Goal: Information Seeking & Learning: Learn about a topic

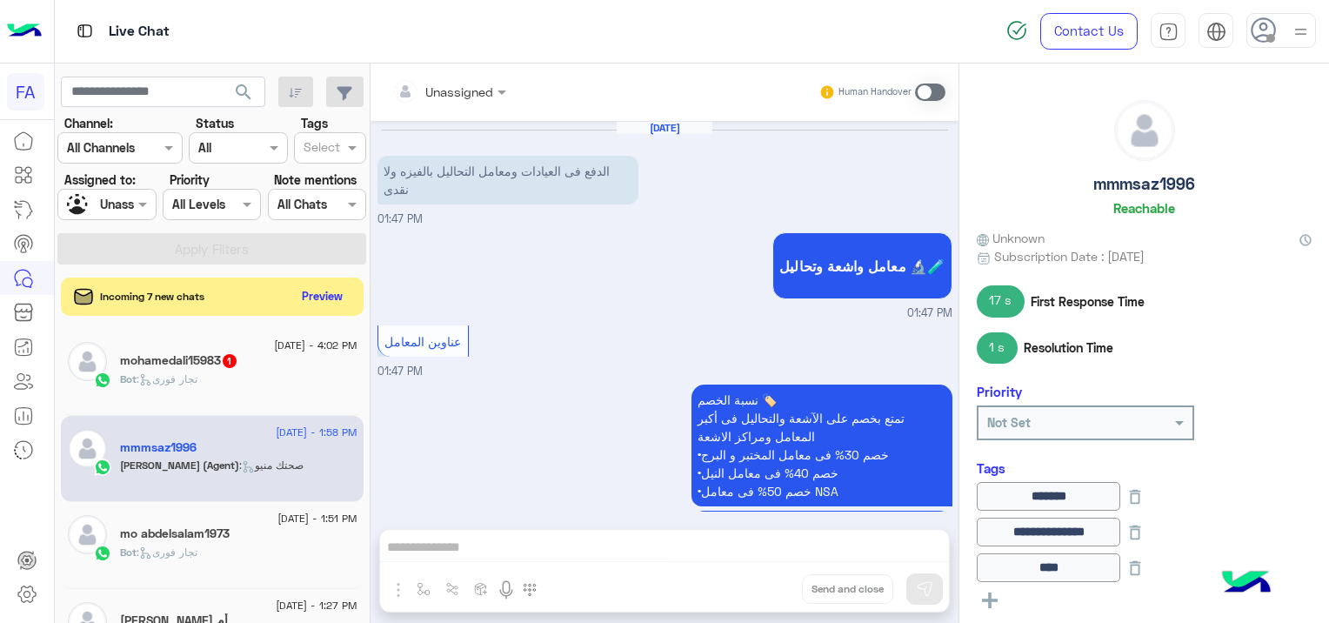
scroll to position [480, 0]
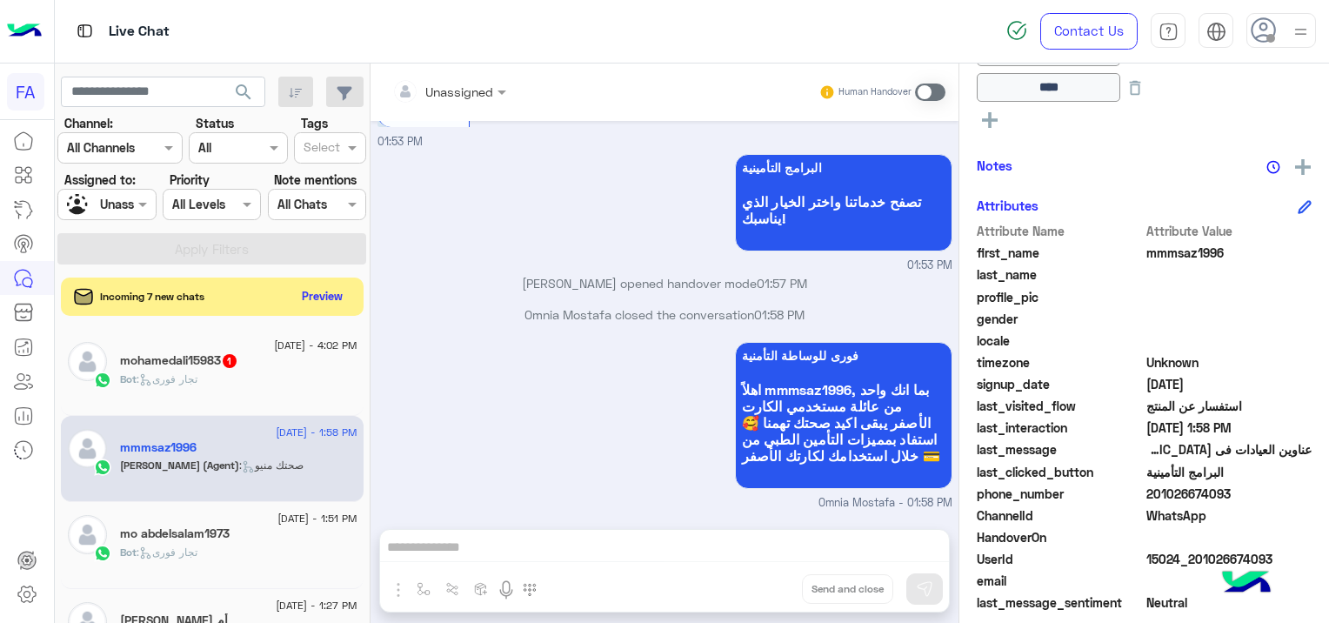
click at [227, 376] on div "Bot : تجار فورى" at bounding box center [238, 386] width 237 height 30
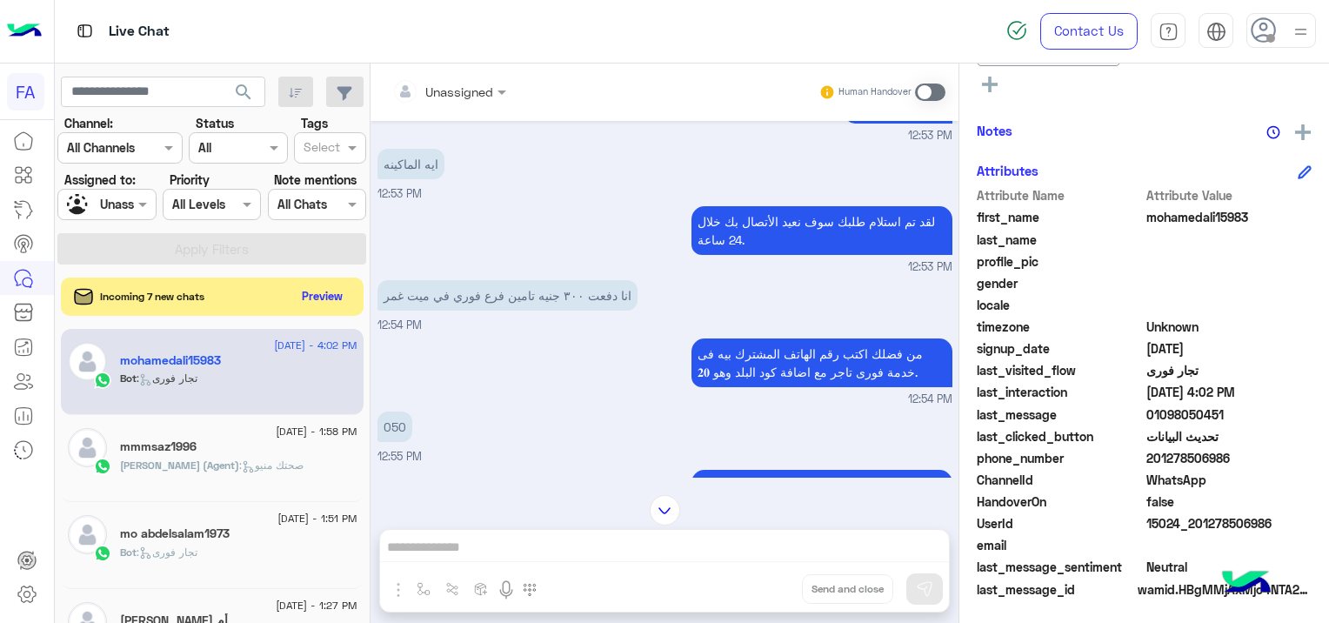
scroll to position [2373, 0]
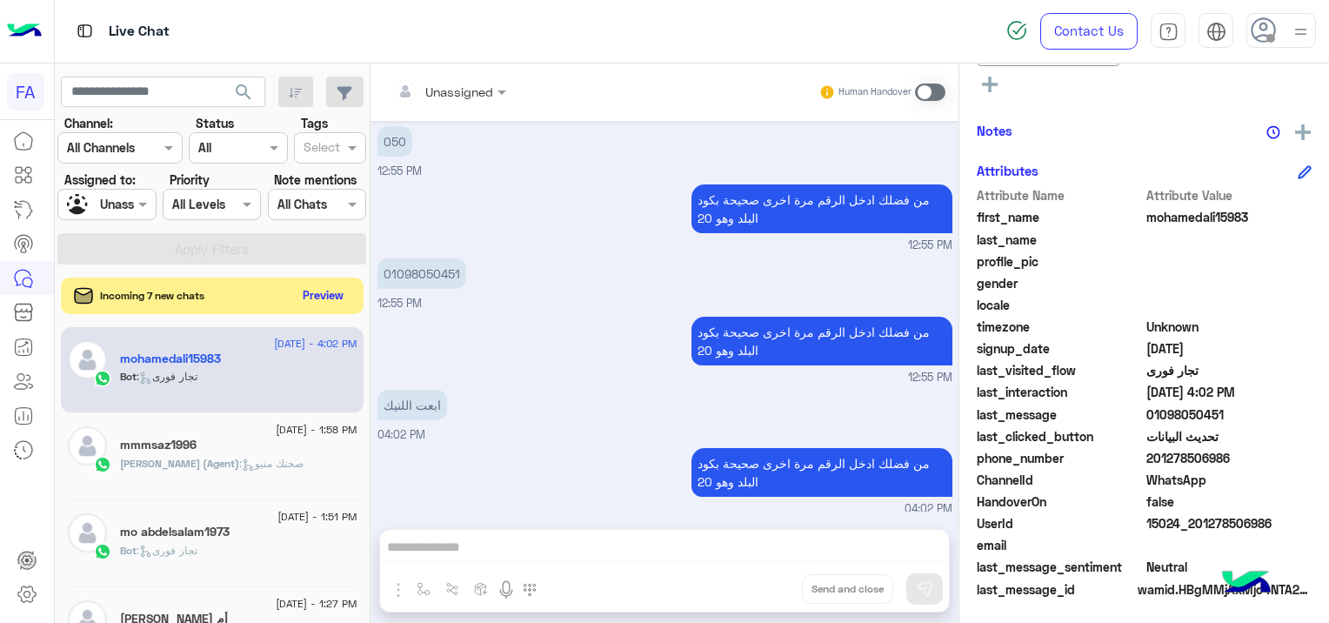
click at [329, 284] on button "Preview" at bounding box center [324, 295] width 54 height 23
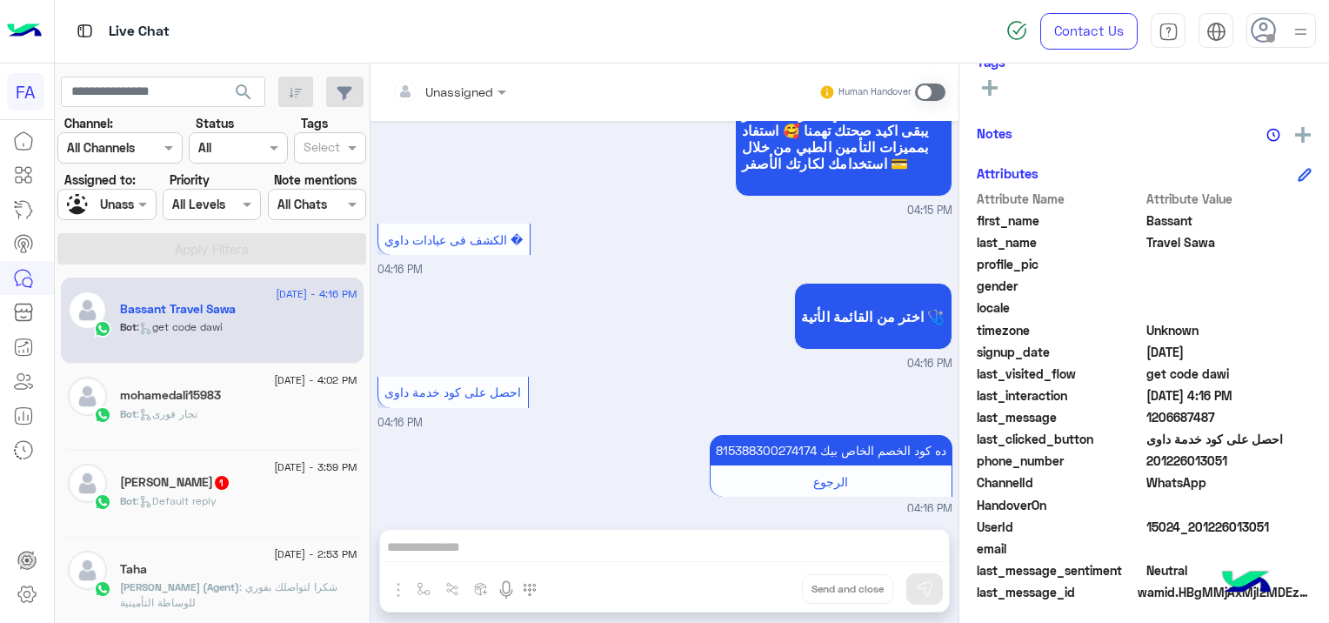
scroll to position [332, 0]
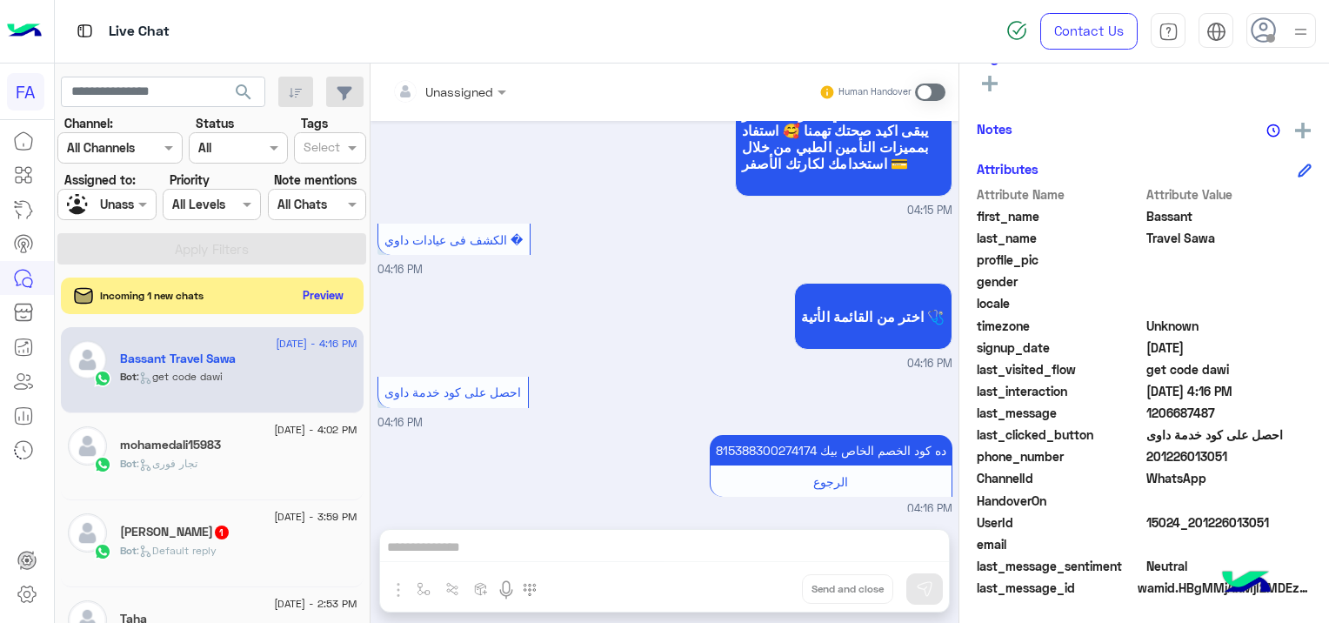
click at [332, 294] on button "Preview" at bounding box center [324, 295] width 54 height 23
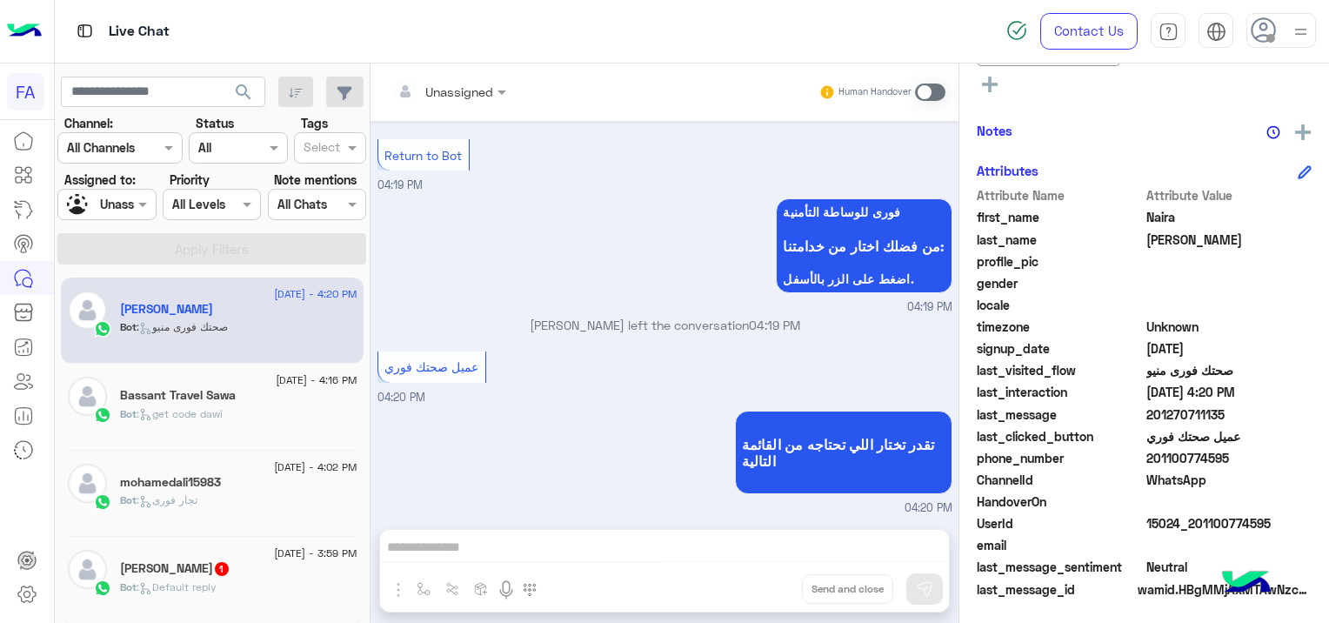
scroll to position [1261, 0]
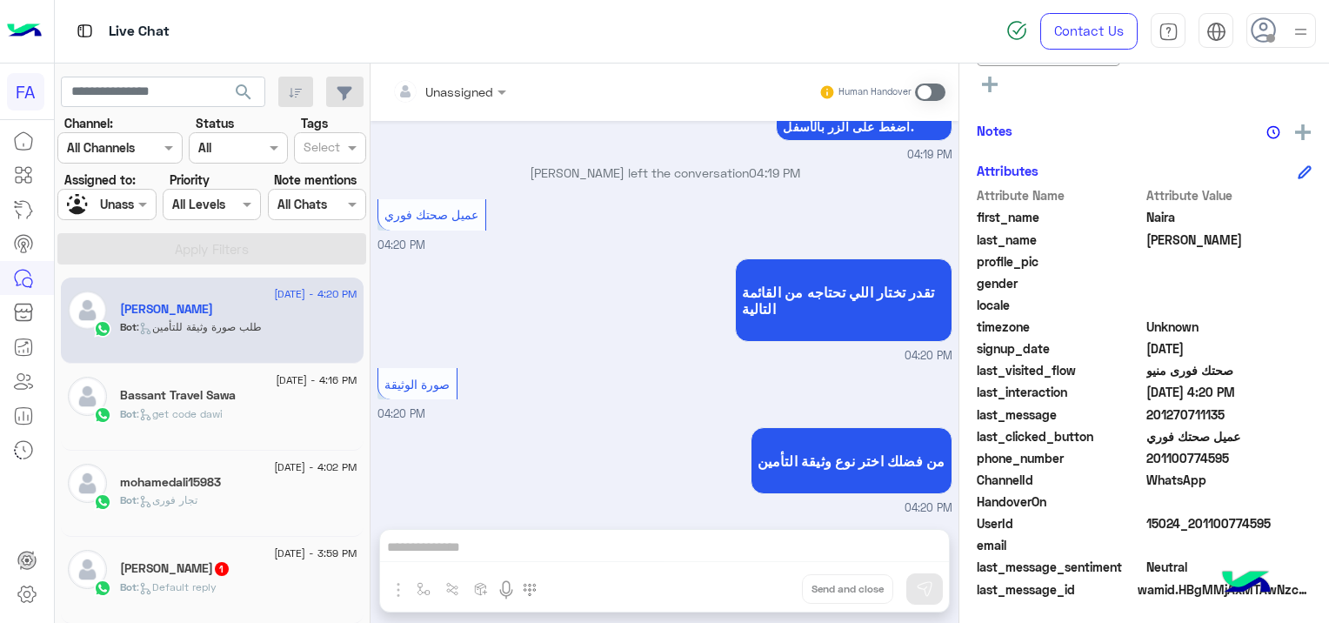
click at [167, 569] on h5 "Mohamed 1" at bounding box center [175, 568] width 110 height 15
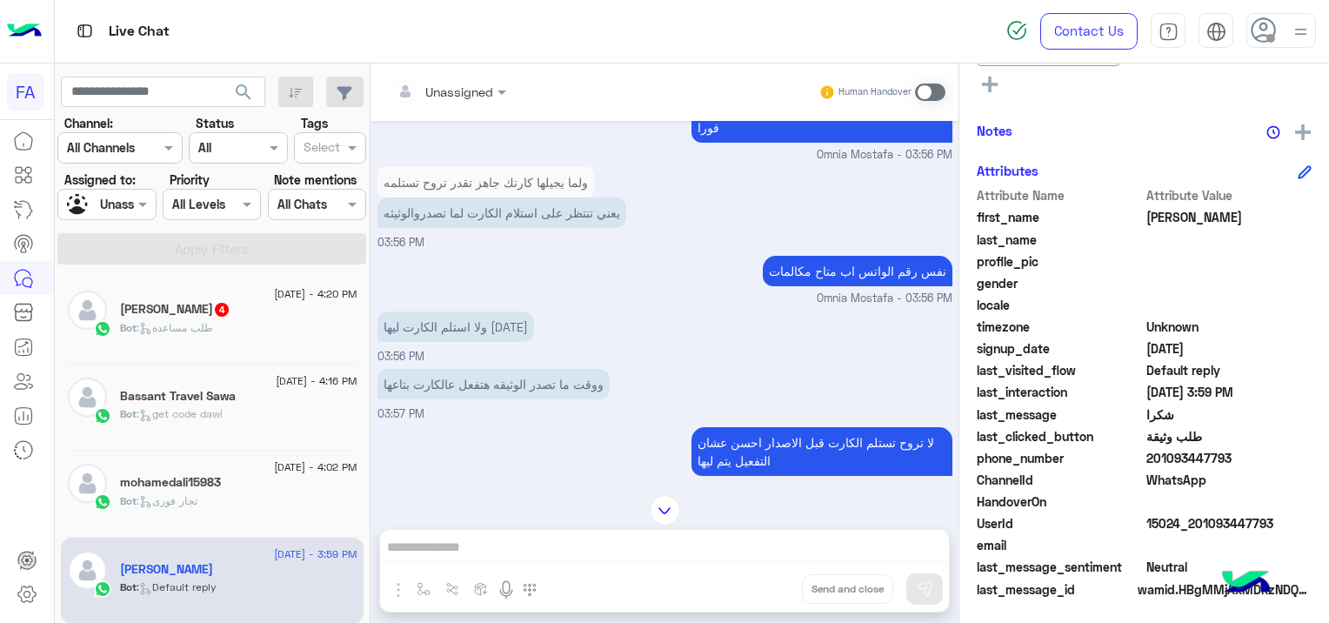
scroll to position [569, 0]
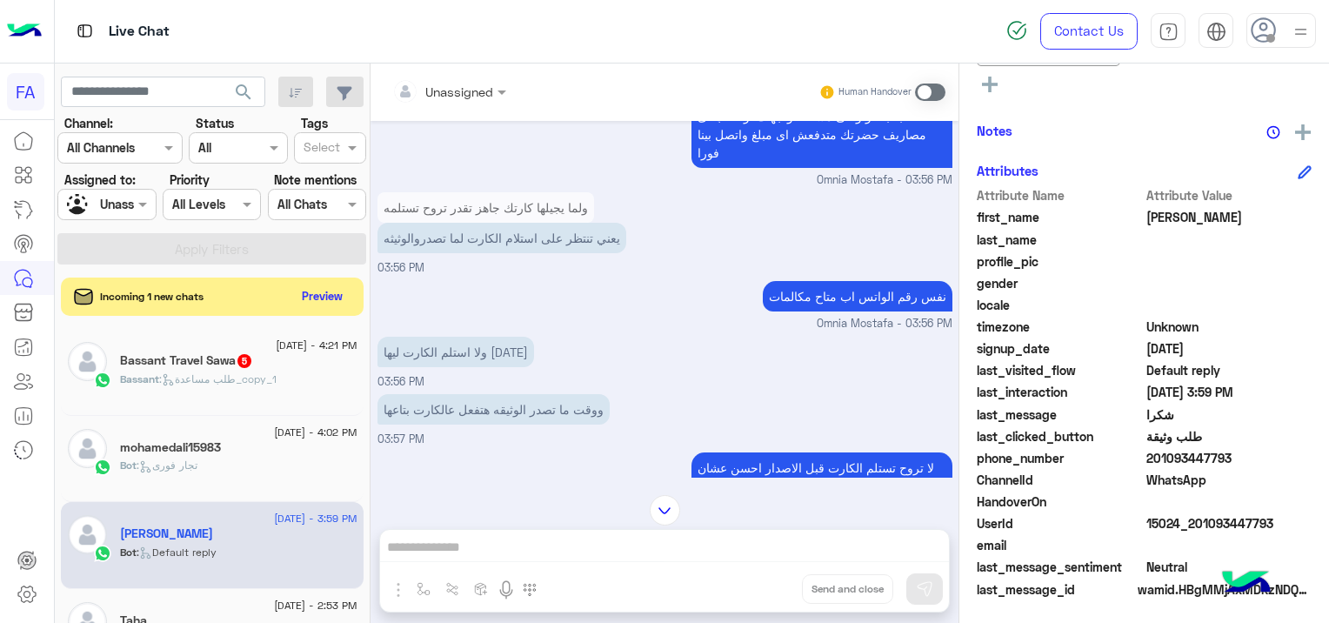
click at [285, 367] on div "Bassant Travel Sawa 5" at bounding box center [238, 362] width 237 height 18
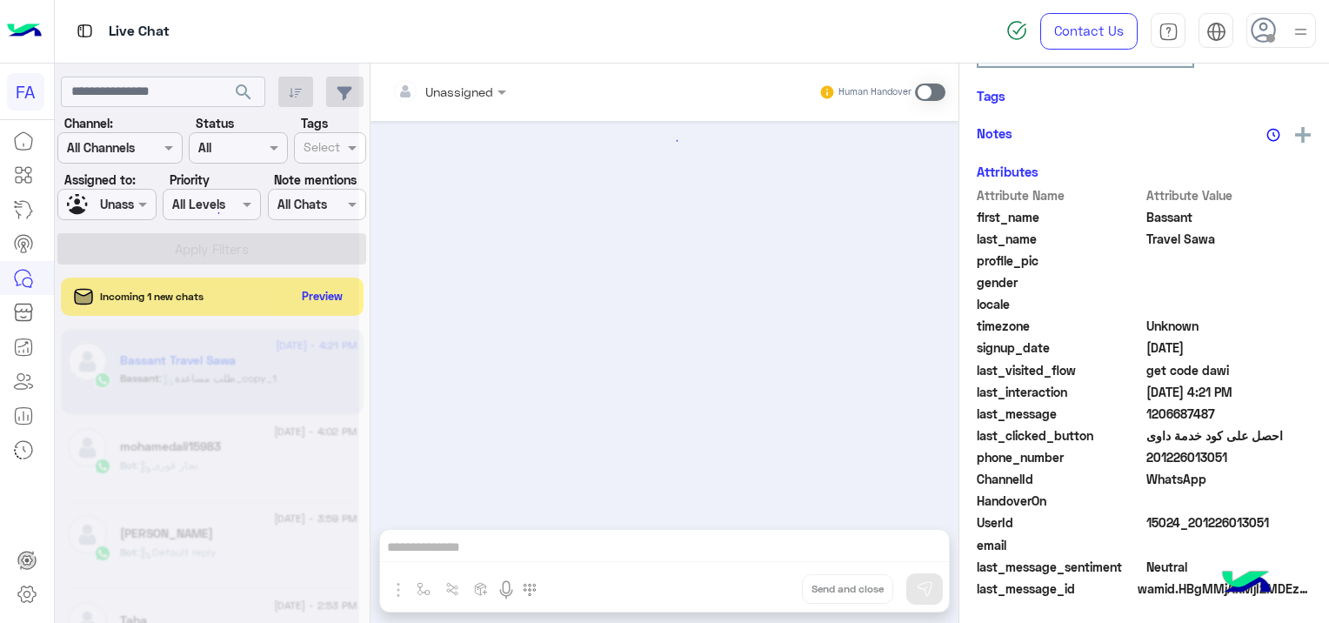
click at [313, 294] on div at bounding box center [207, 318] width 304 height 623
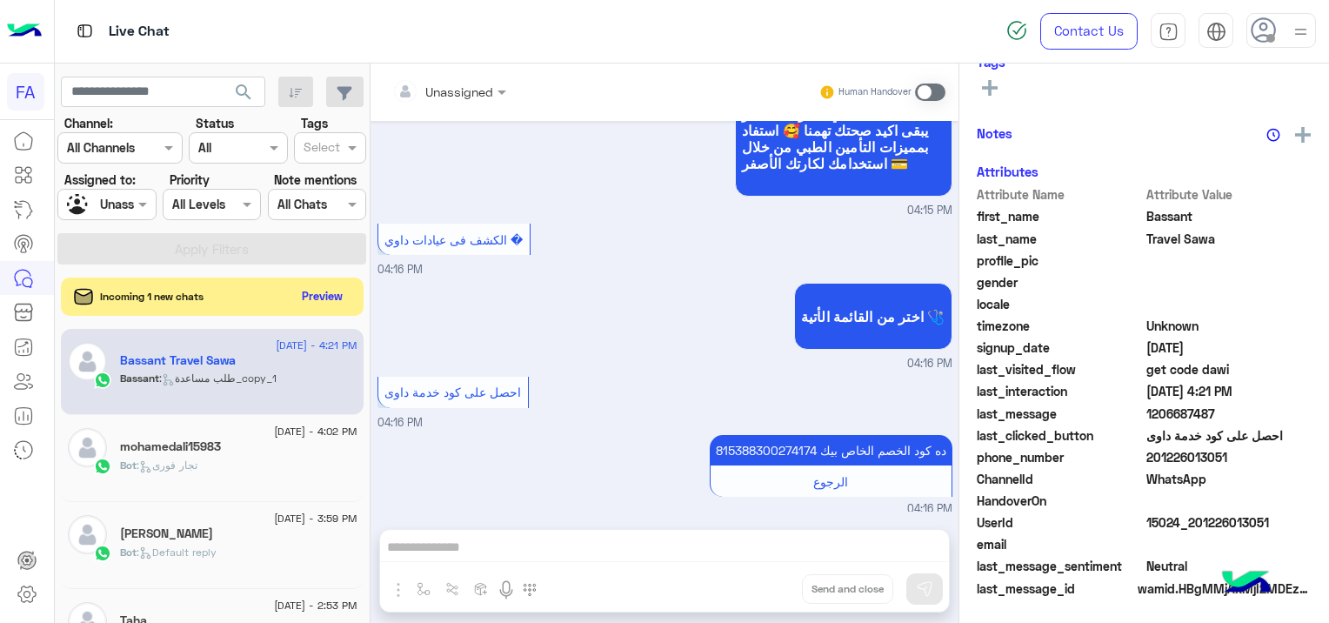
scroll to position [332, 0]
click at [333, 287] on button "Preview" at bounding box center [324, 295] width 54 height 23
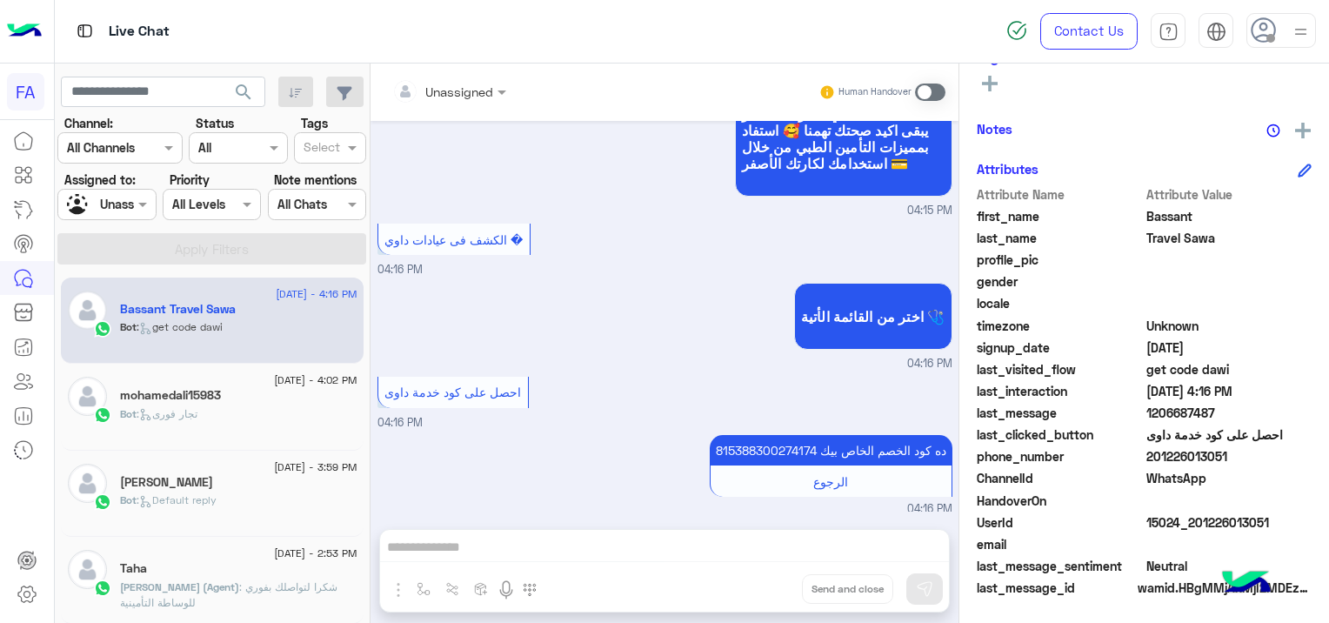
click at [183, 407] on span ": تجار فورى" at bounding box center [167, 413] width 61 height 13
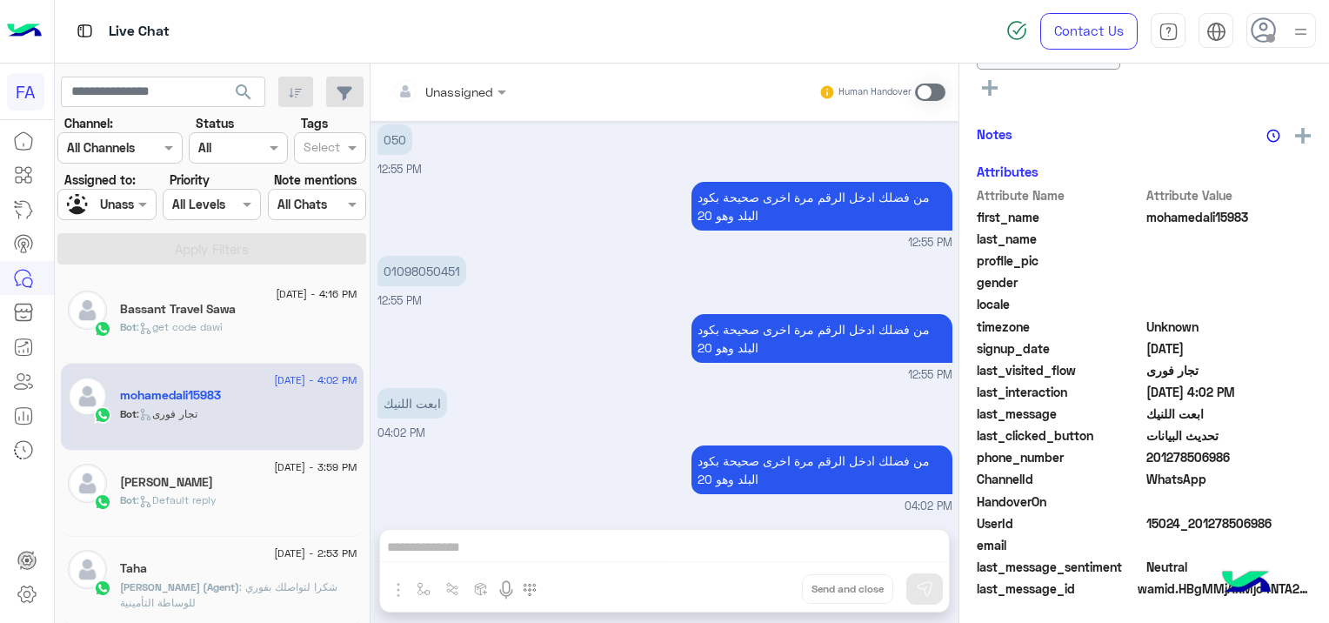
scroll to position [480, 0]
click at [235, 487] on div "[PERSON_NAME]" at bounding box center [238, 484] width 237 height 18
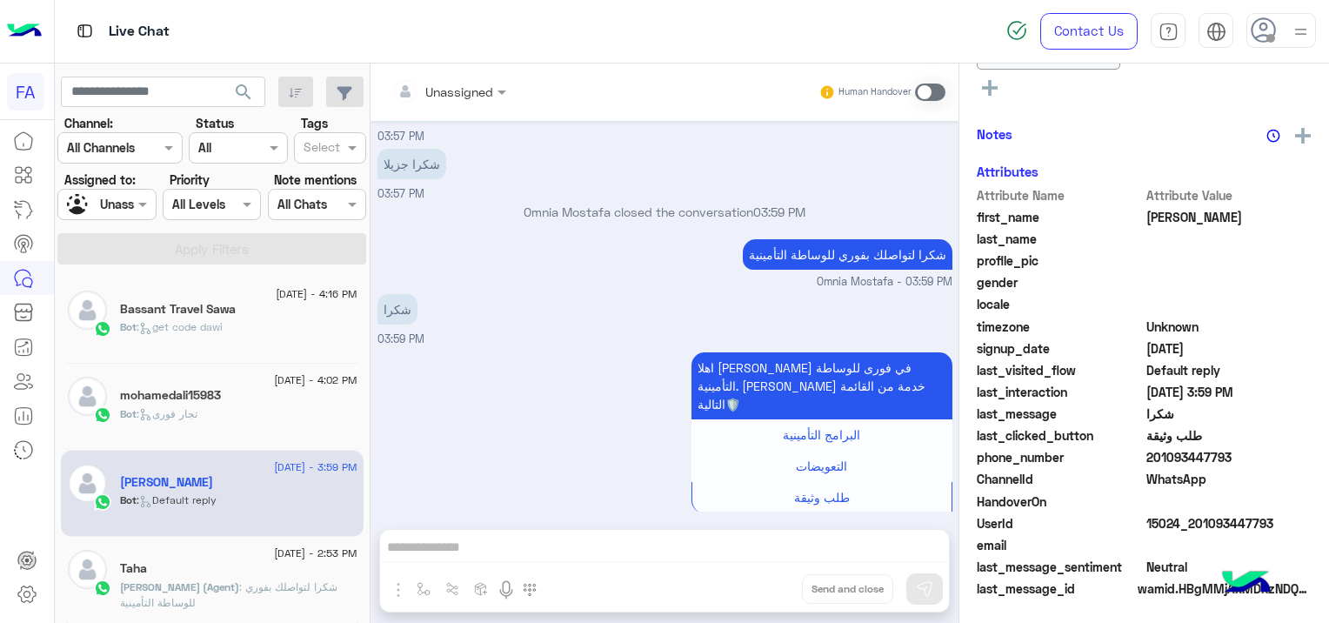
scroll to position [480, 0]
click at [264, 327] on div "Bot : get code dawi" at bounding box center [238, 334] width 237 height 30
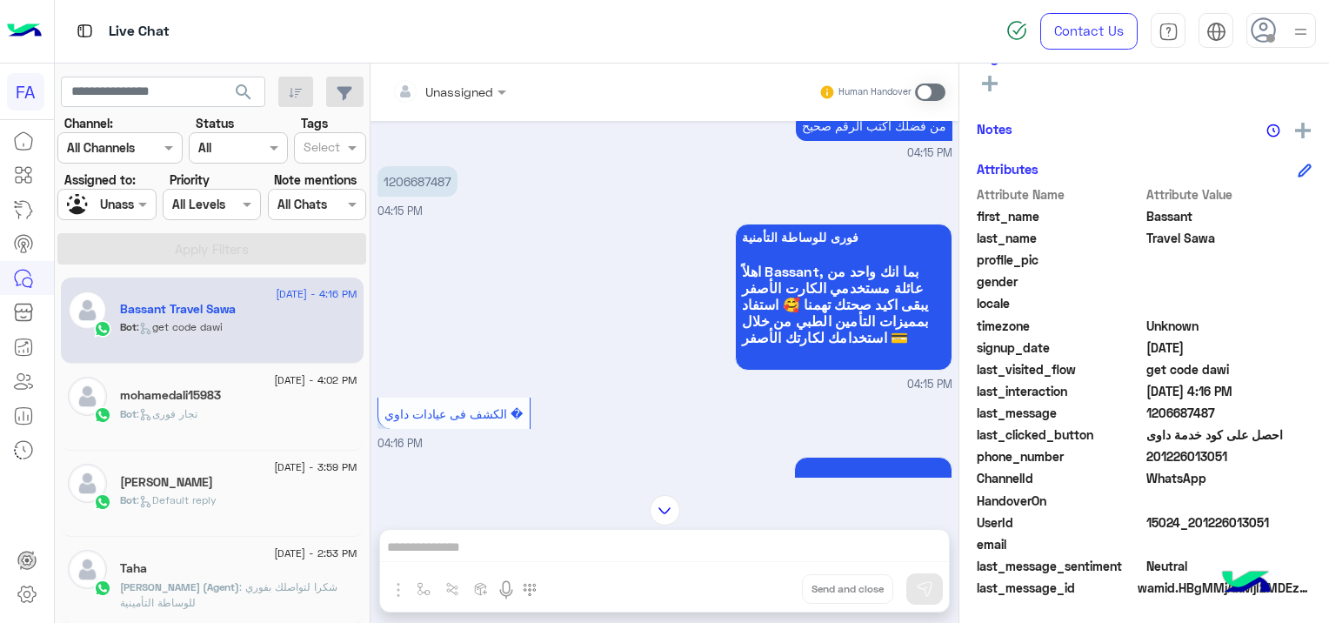
scroll to position [1367, 0]
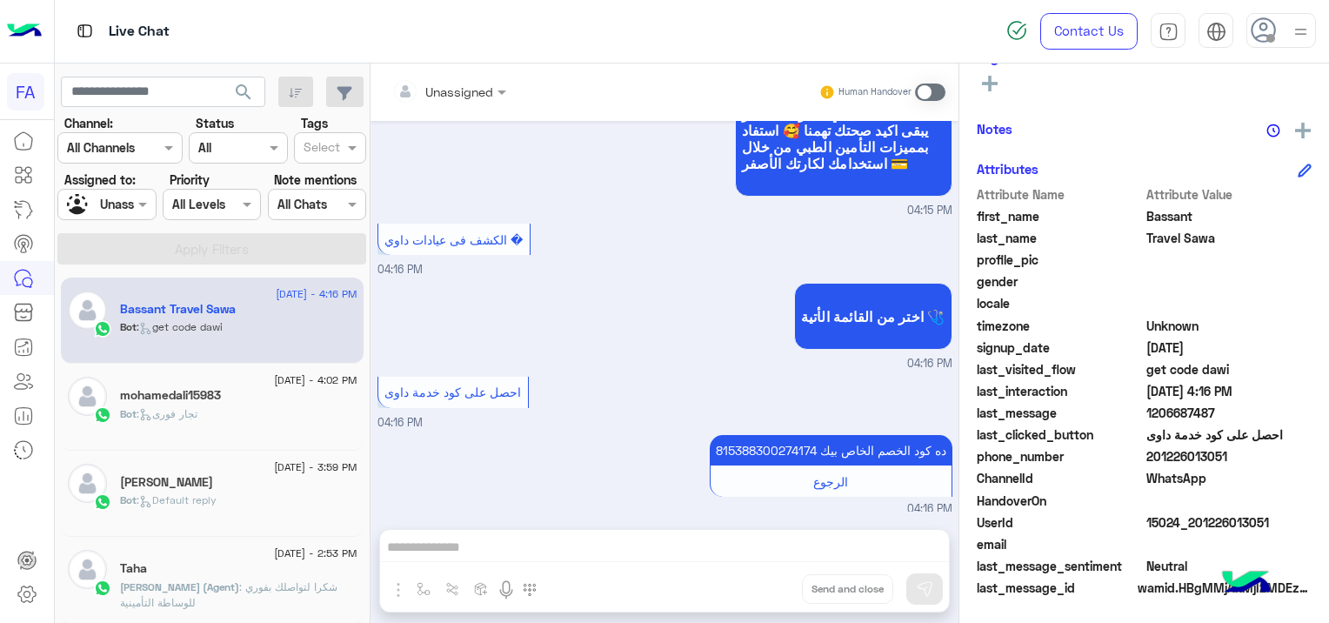
click at [295, 407] on div "Bot : تجار فورى" at bounding box center [238, 421] width 237 height 30
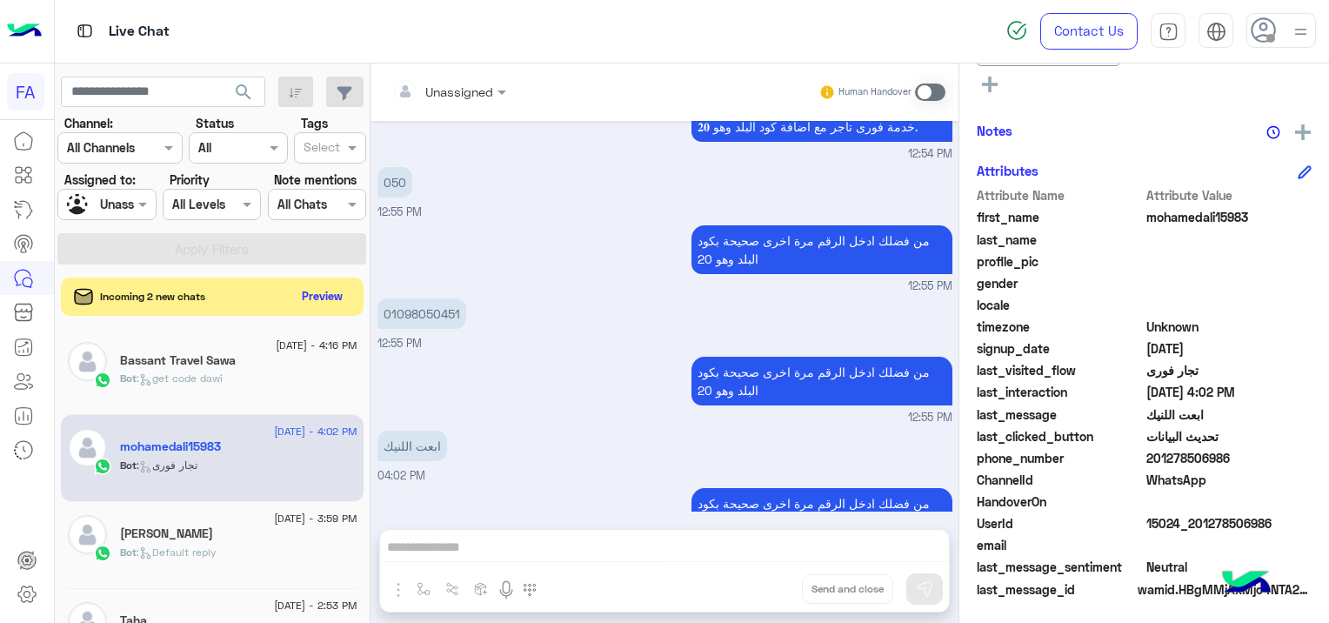
scroll to position [4268, 0]
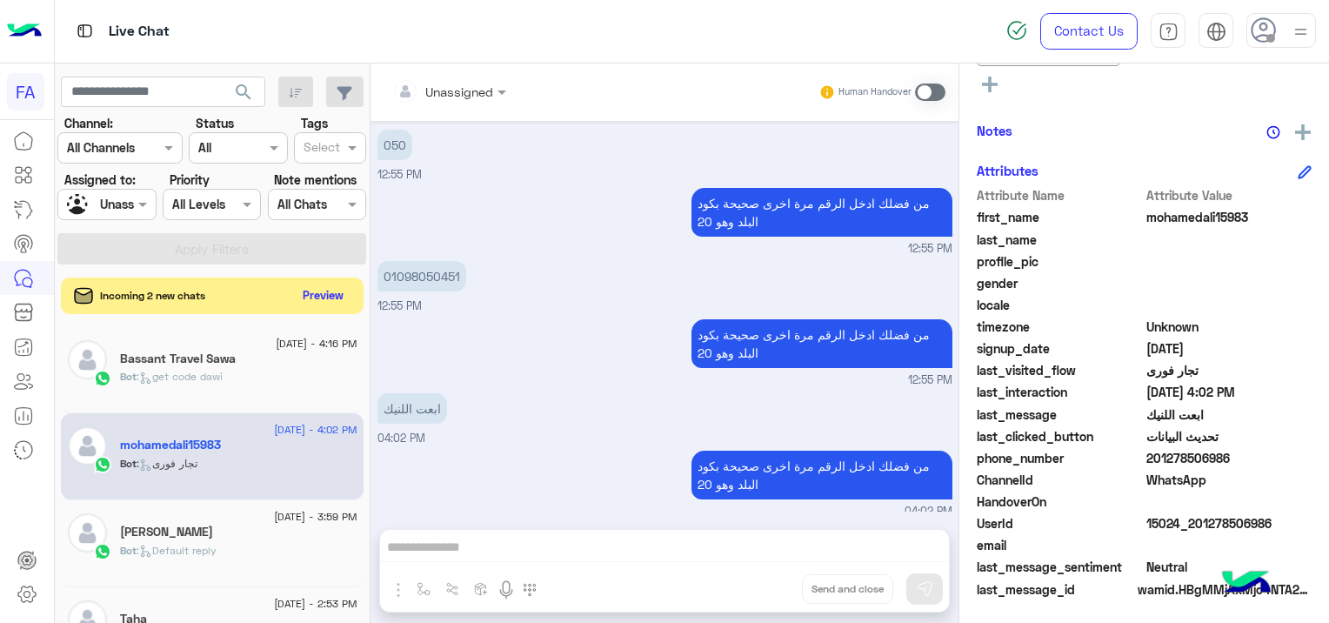
click at [333, 295] on button "Preview" at bounding box center [324, 295] width 54 height 23
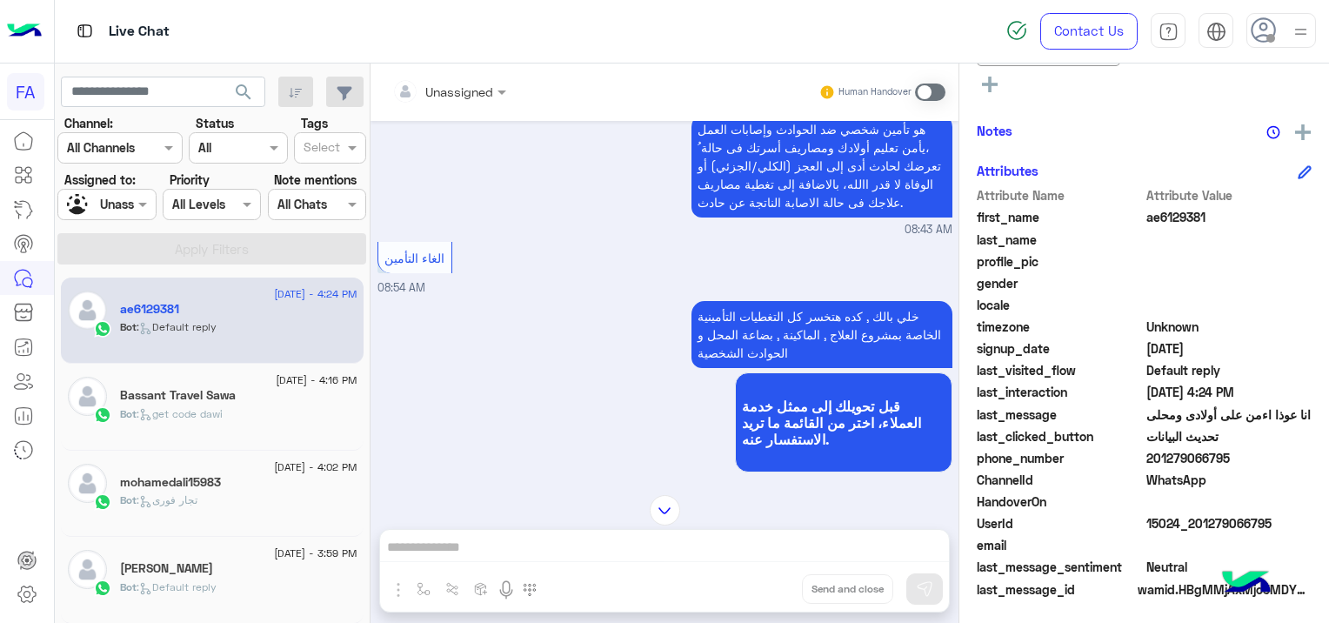
scroll to position [778, 0]
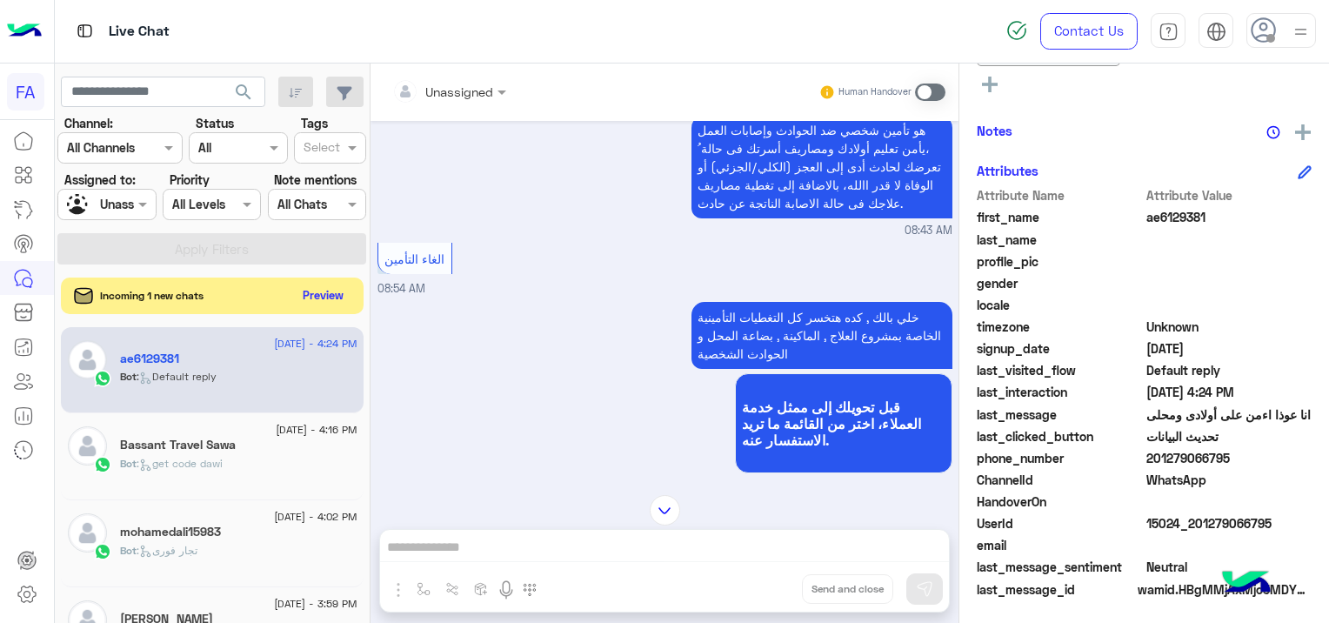
click at [331, 290] on button "Preview" at bounding box center [324, 295] width 54 height 23
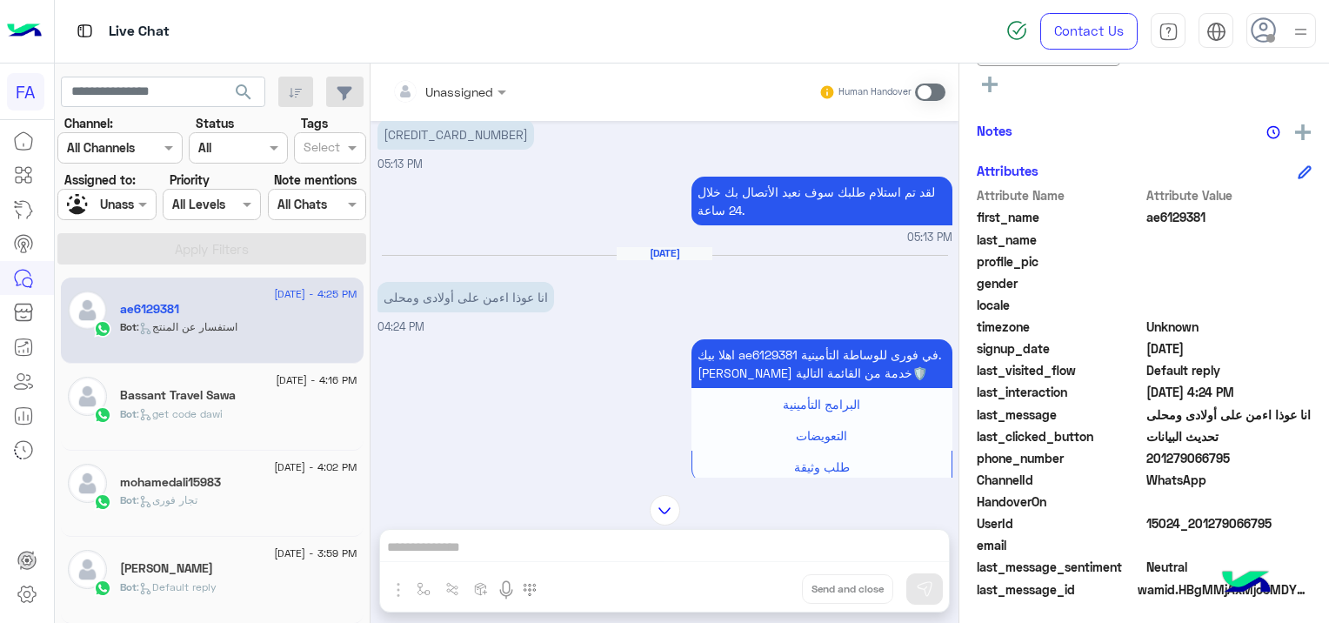
scroll to position [1012, 0]
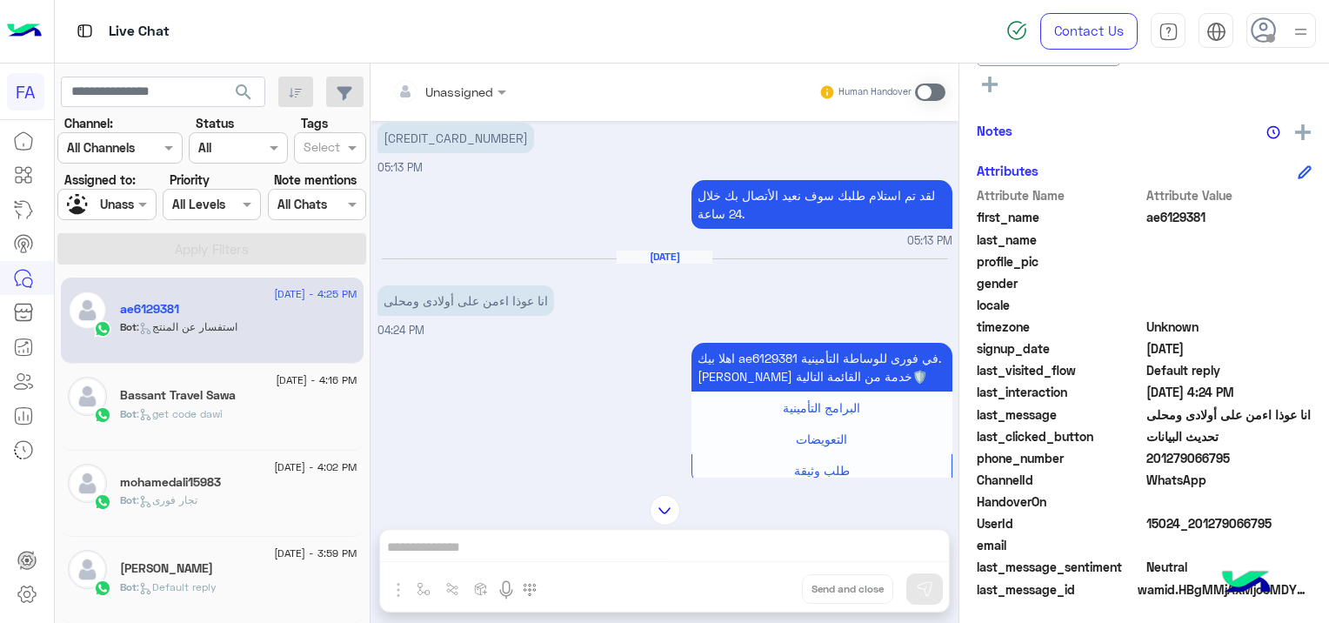
click at [223, 414] on span ": get code dawi" at bounding box center [180, 413] width 86 height 13
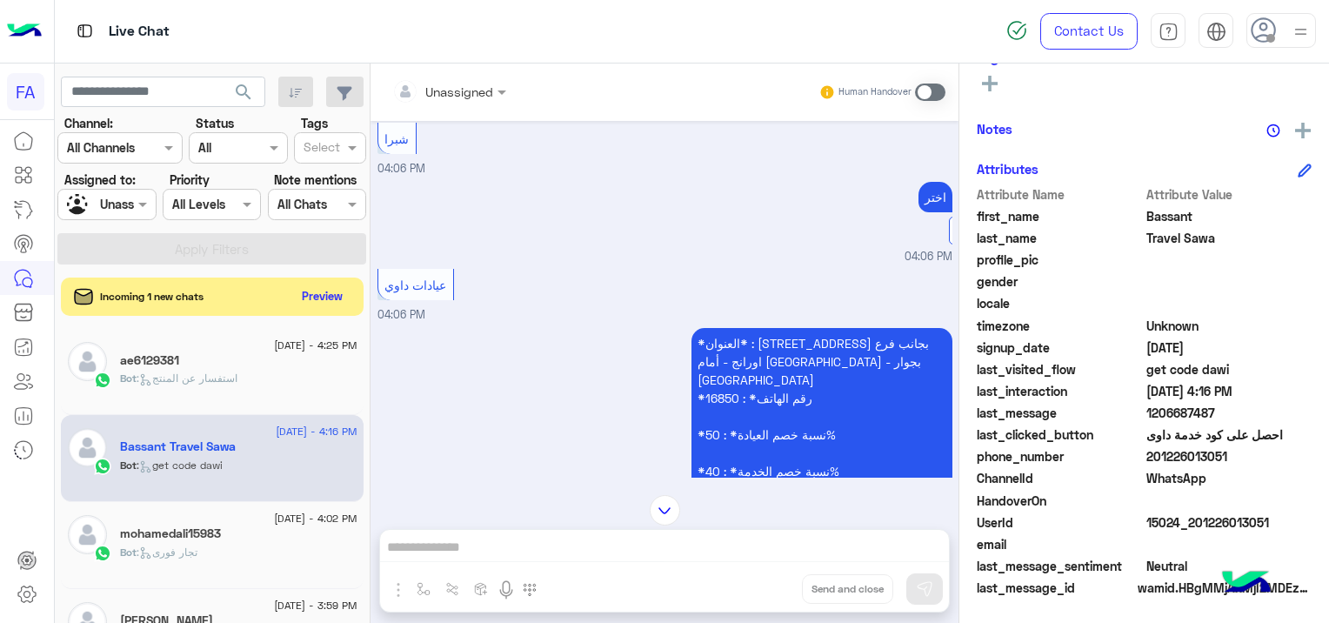
scroll to position [1166, 0]
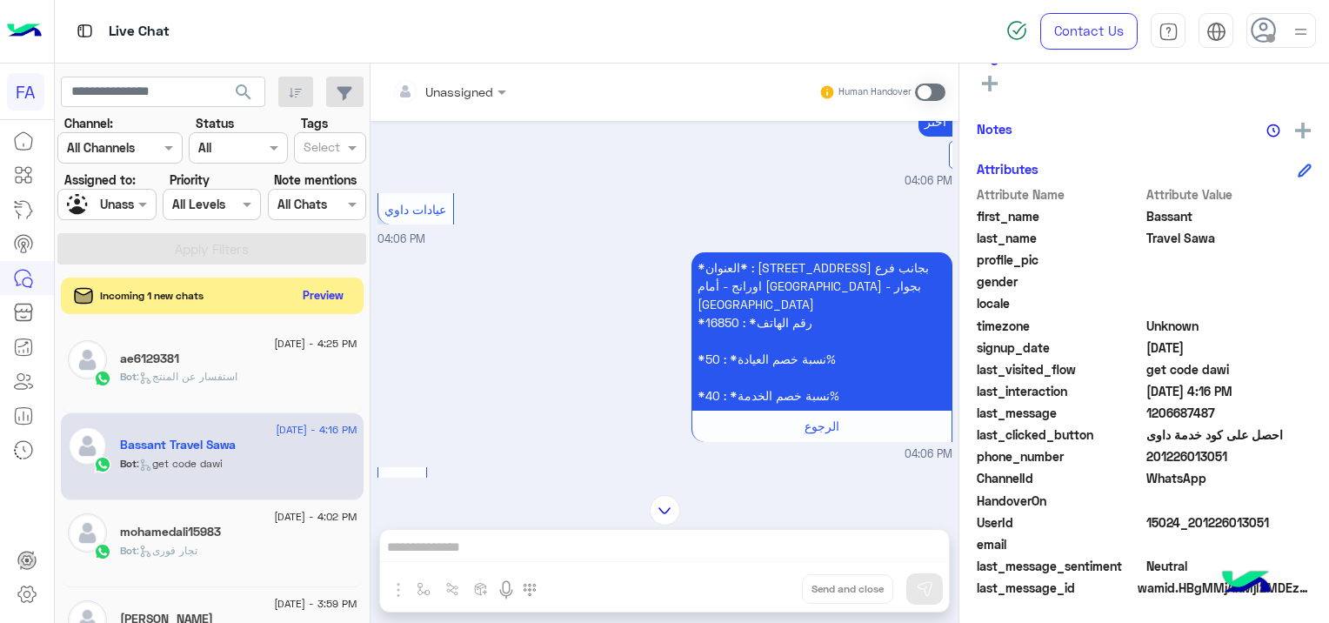
click at [339, 296] on button "Preview" at bounding box center [324, 295] width 54 height 23
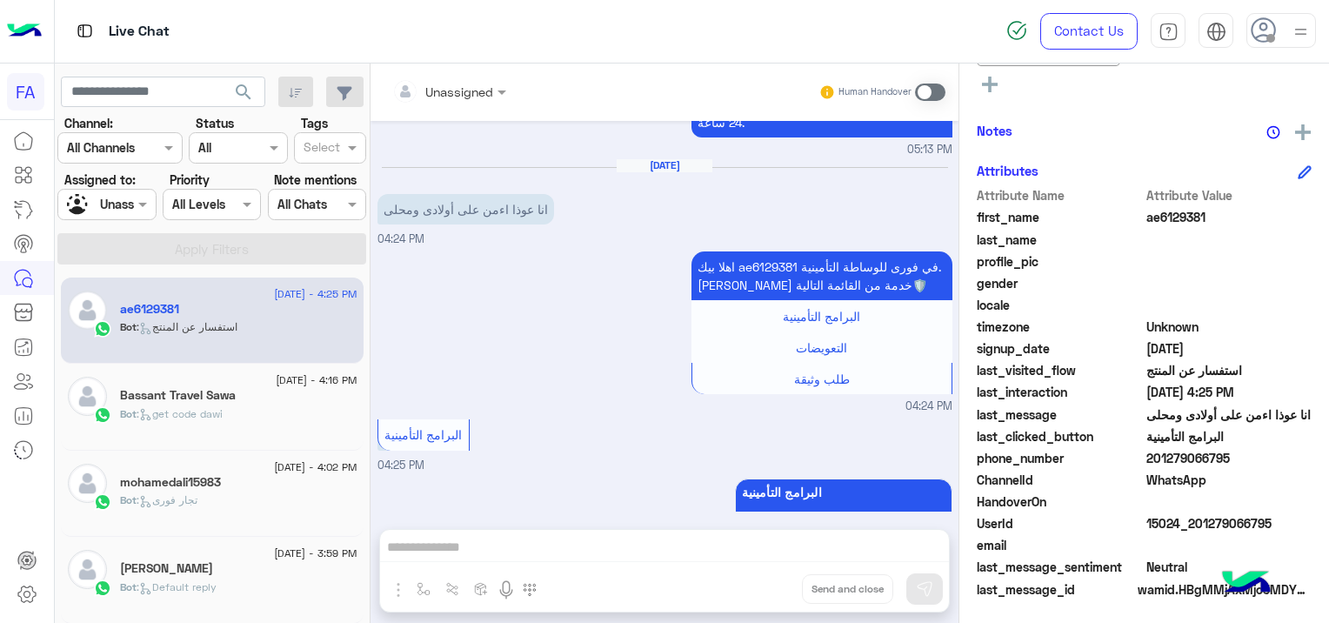
scroll to position [1012, 0]
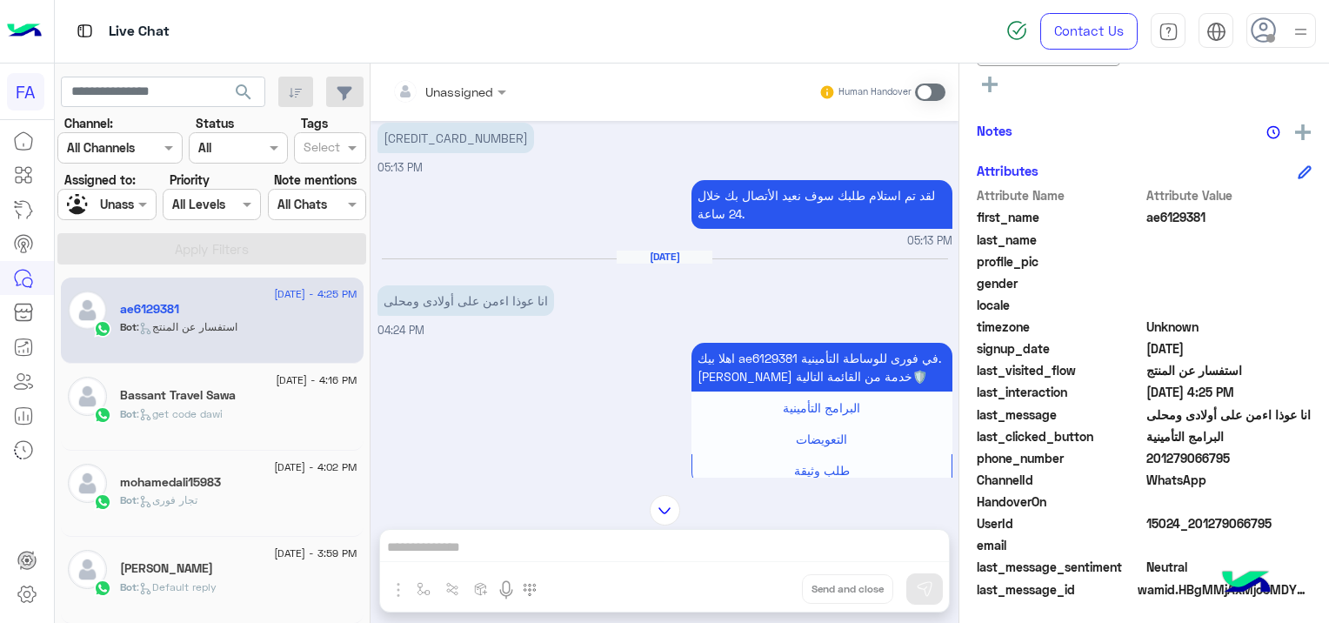
click at [210, 504] on div "Bot : تجار فورى" at bounding box center [238, 507] width 237 height 30
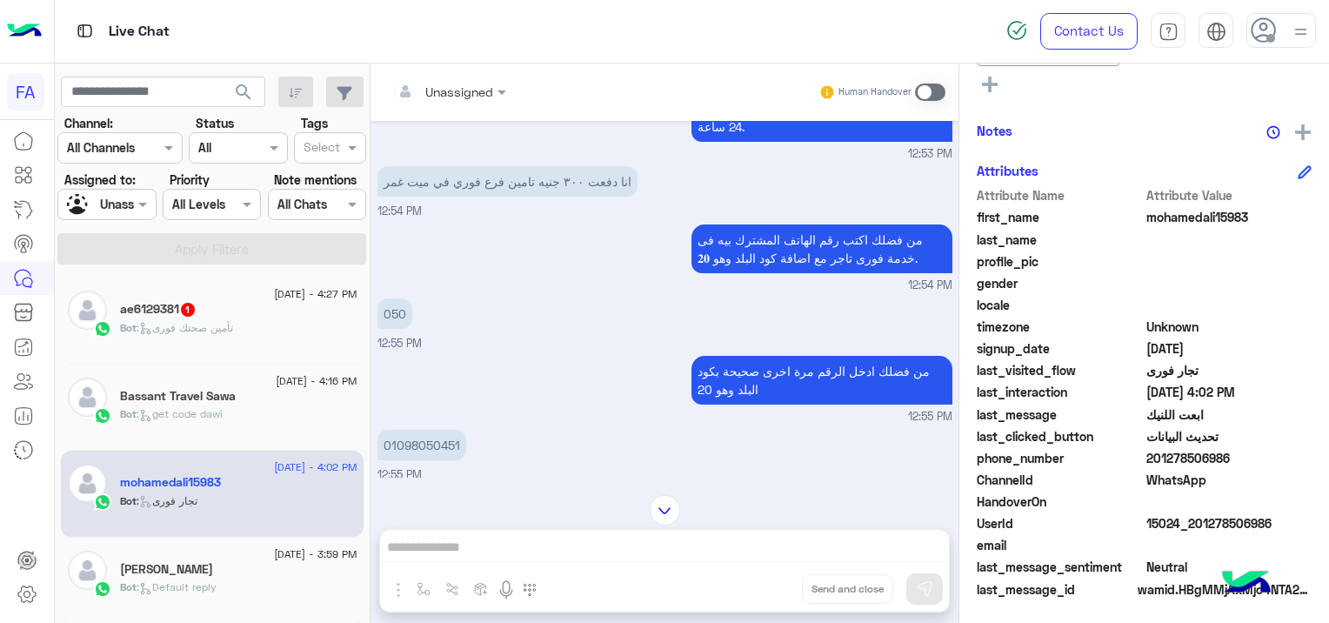
scroll to position [1028, 0]
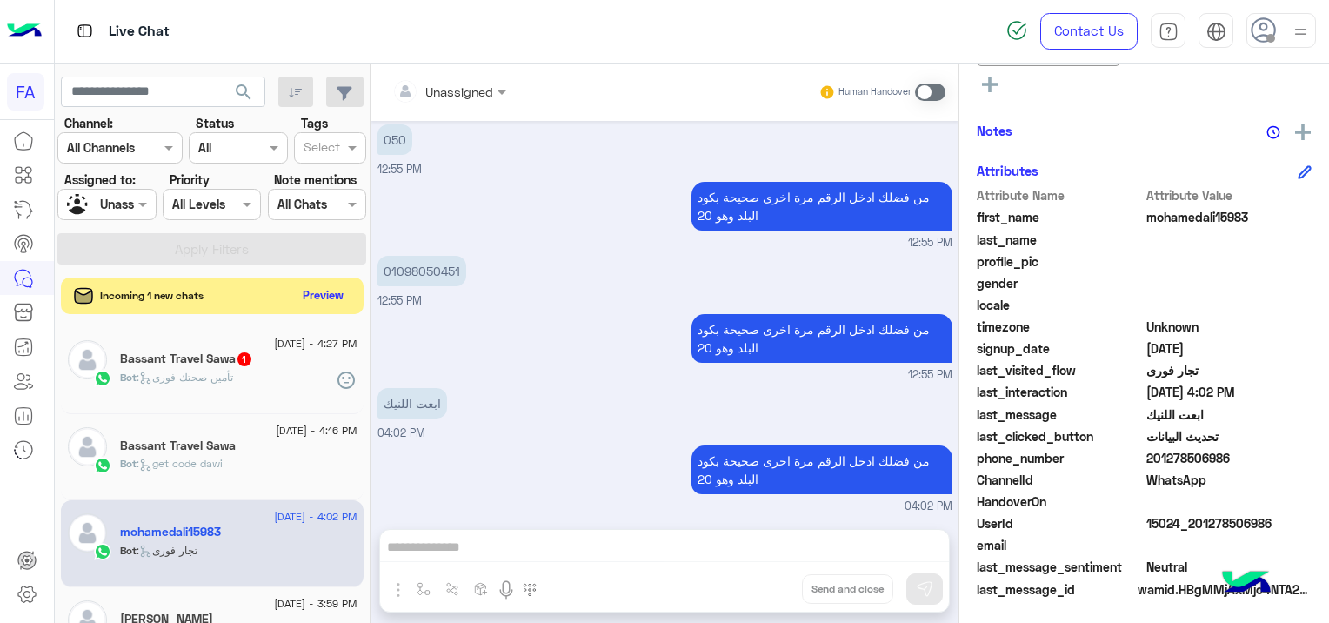
click at [342, 291] on button "Preview" at bounding box center [324, 295] width 54 height 23
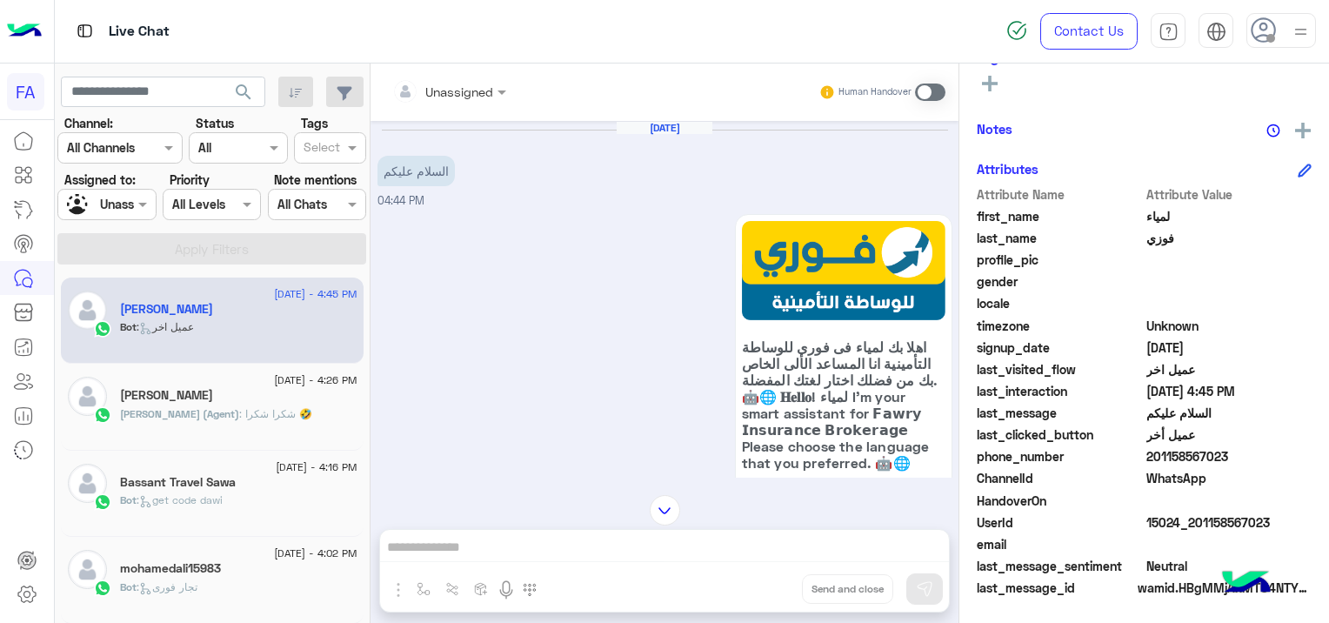
scroll to position [402, 0]
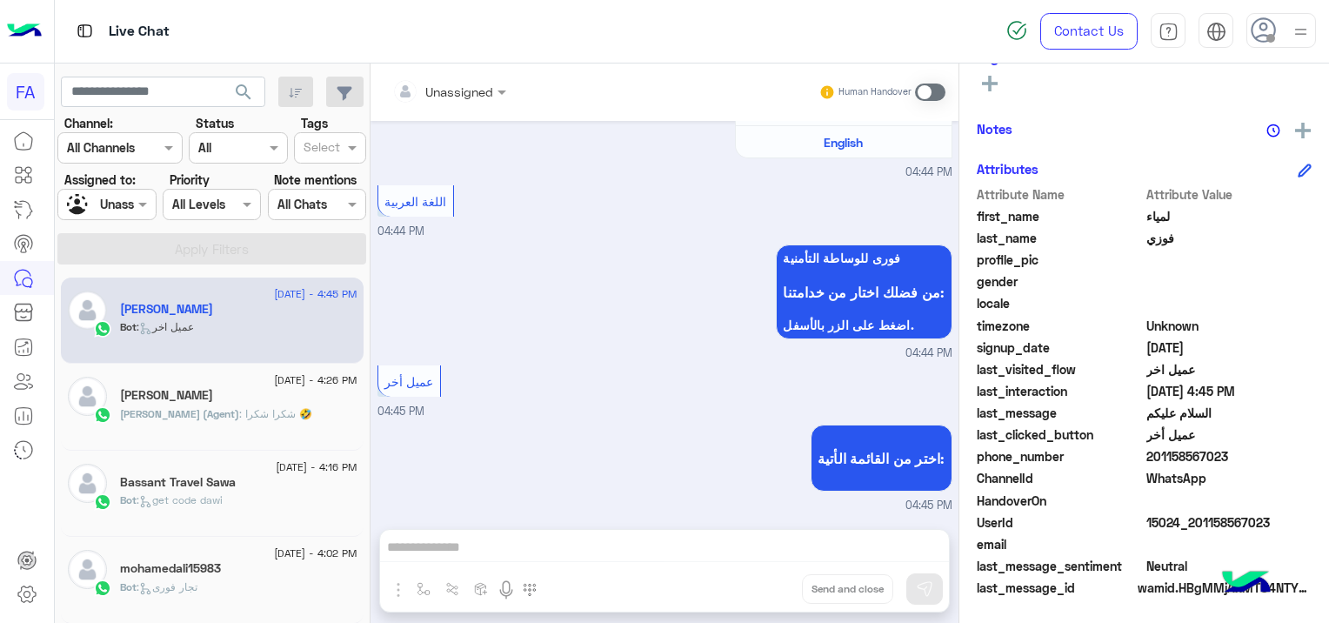
click at [222, 403] on div "[PERSON_NAME]" at bounding box center [238, 397] width 237 height 18
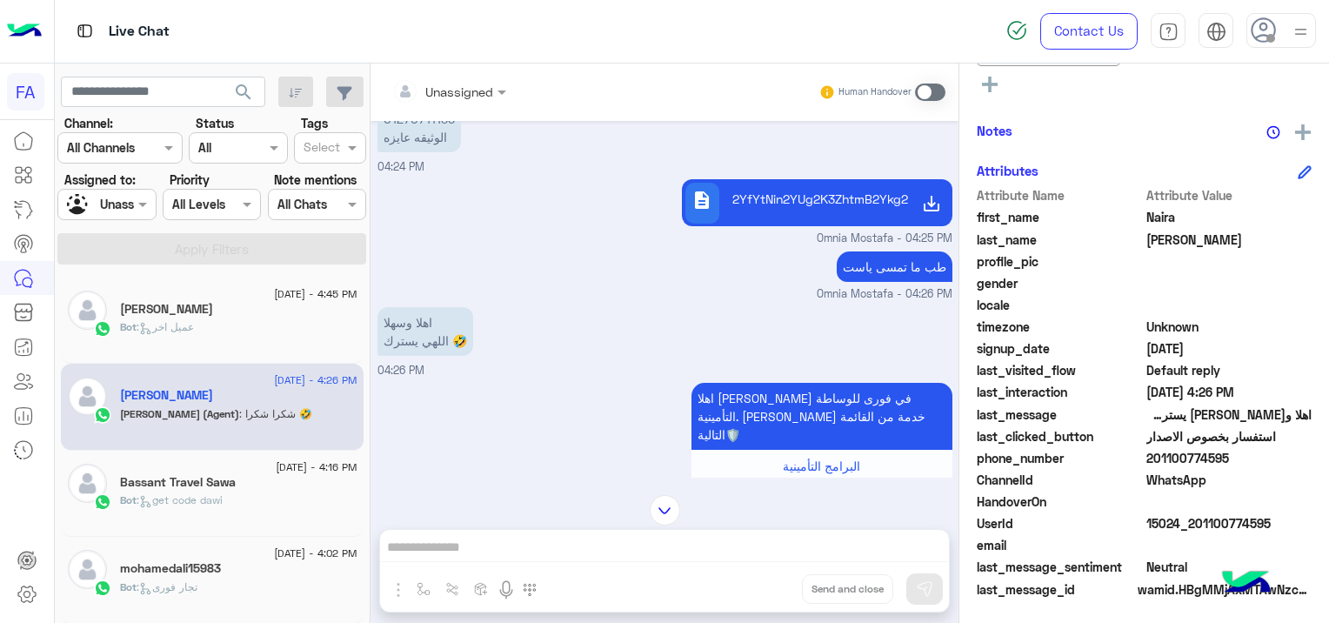
scroll to position [508, 0]
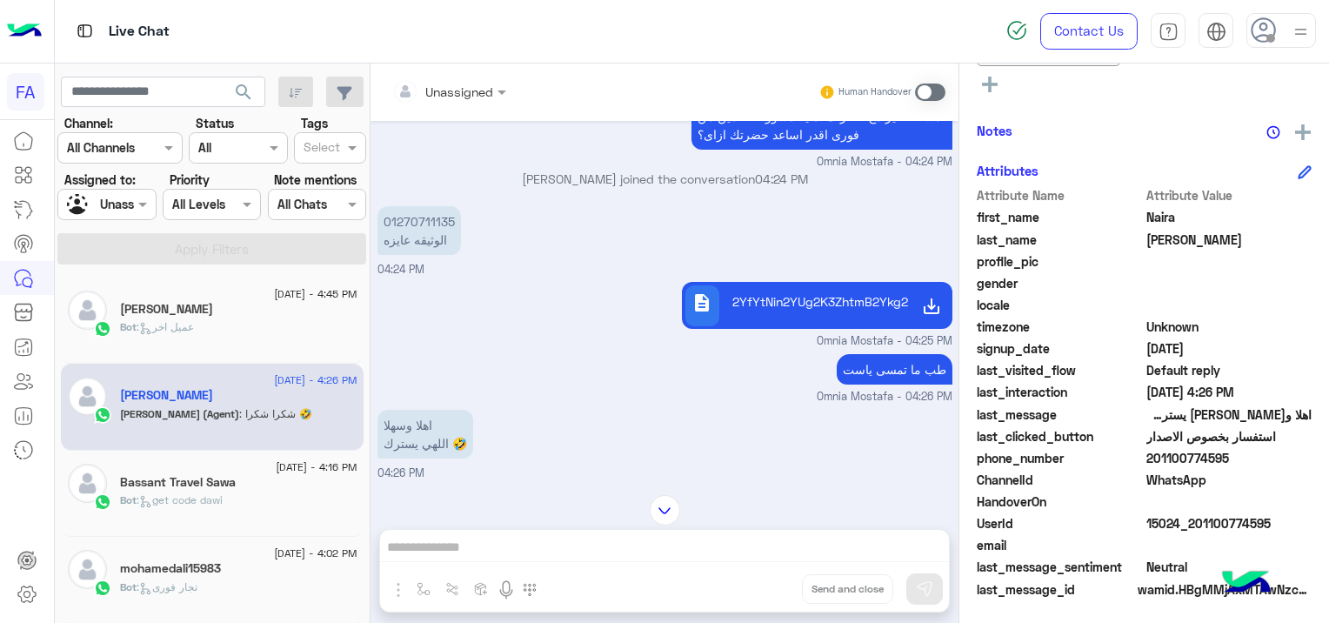
click at [291, 496] on div "Bot : get code dawi" at bounding box center [238, 507] width 237 height 30
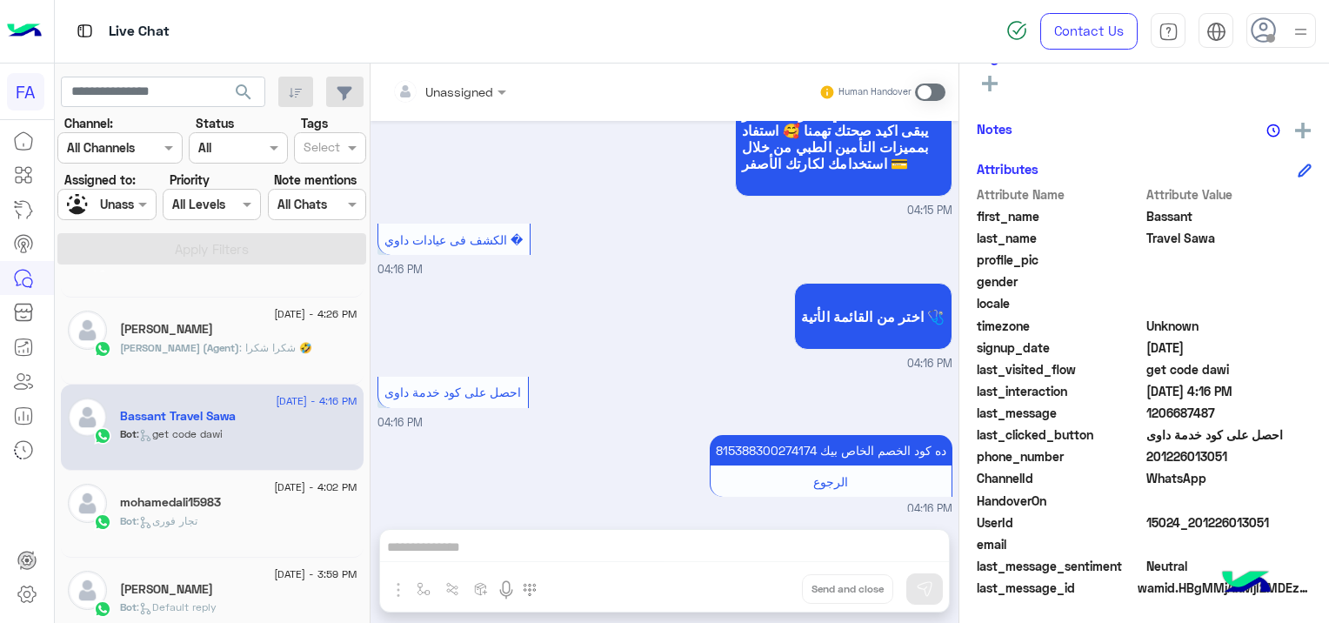
scroll to position [174, 0]
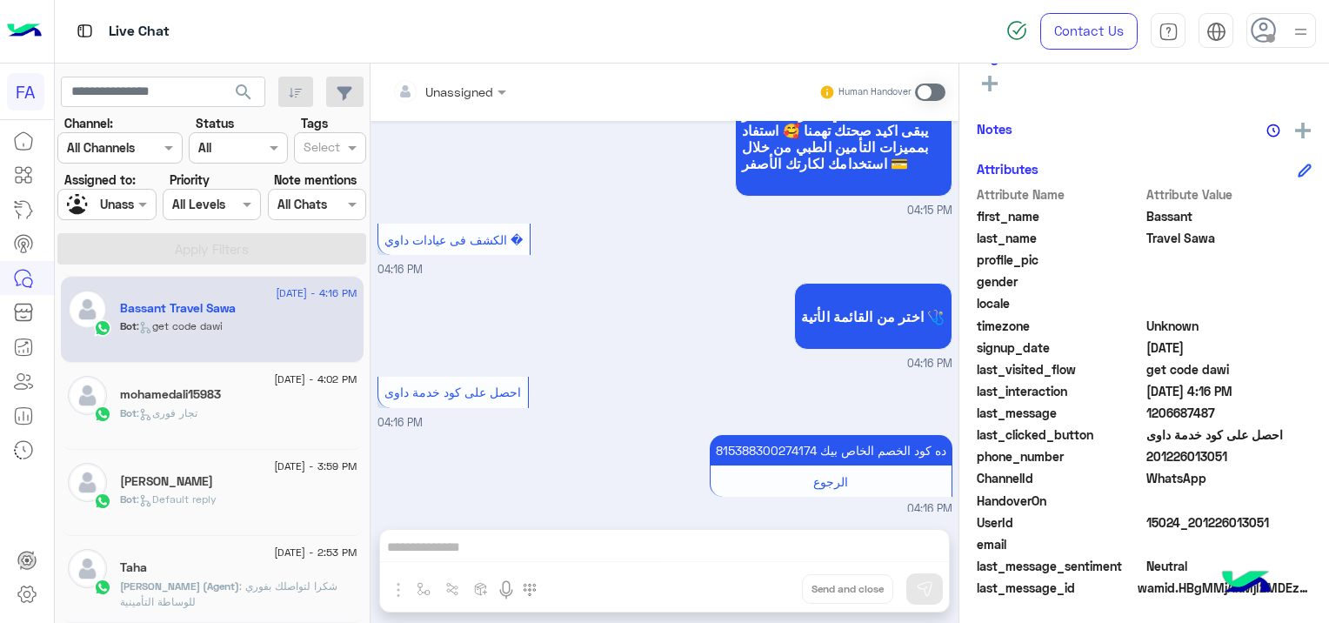
click at [339, 405] on div "Bot : تجار فورى" at bounding box center [238, 420] width 237 height 30
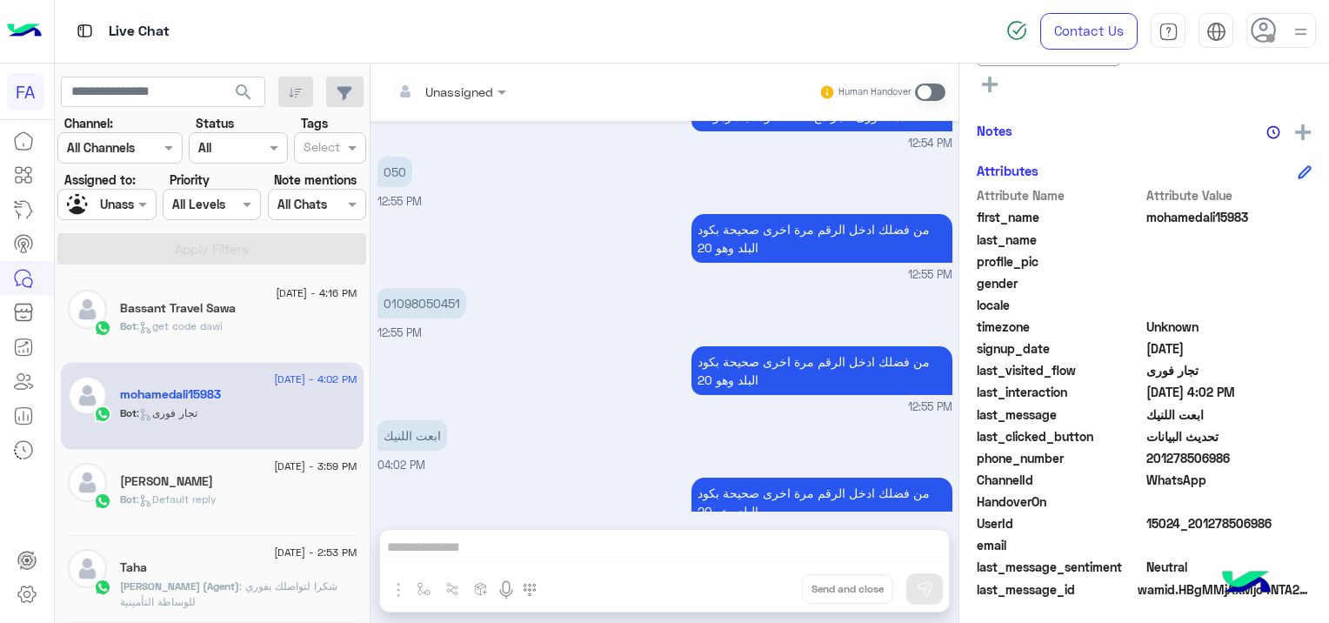
scroll to position [1028, 0]
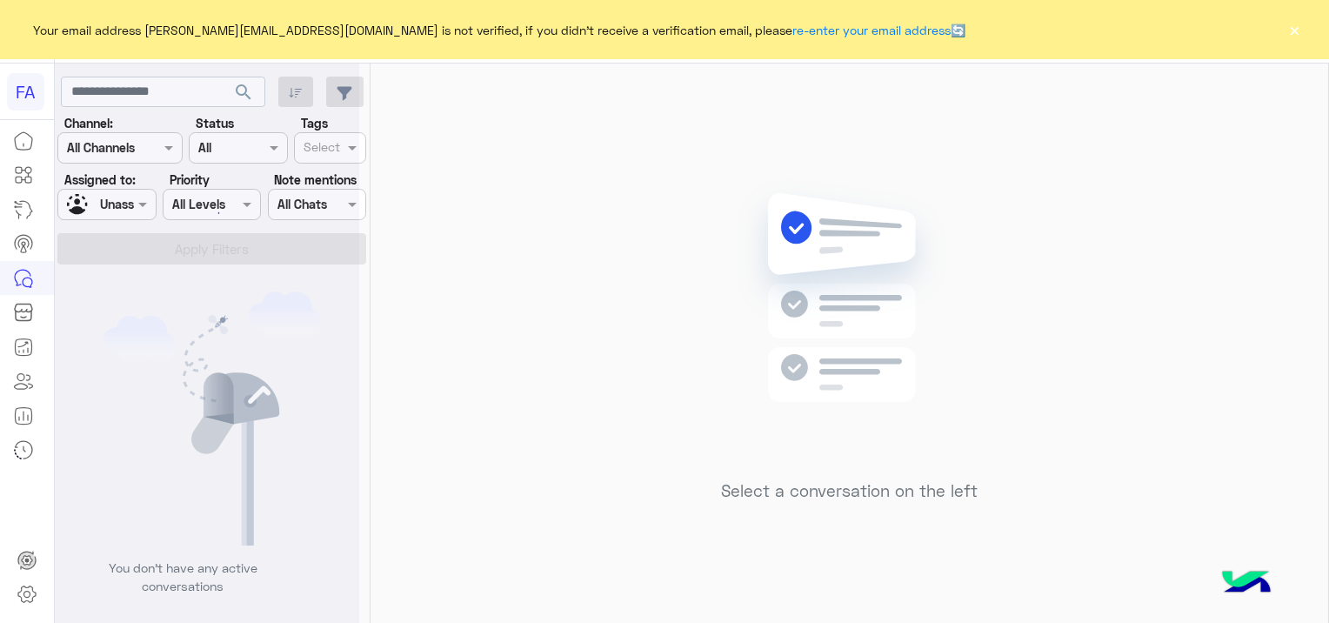
click at [1291, 37] on button "×" at bounding box center [1294, 29] width 17 height 17
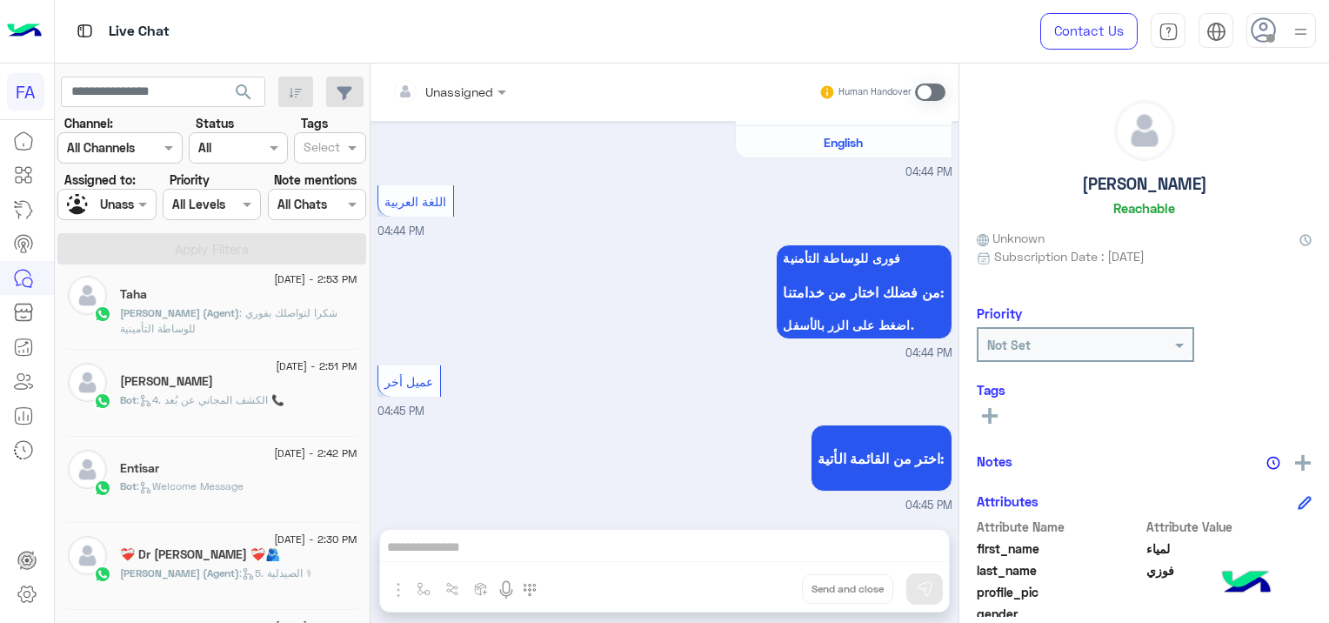
scroll to position [522, 0]
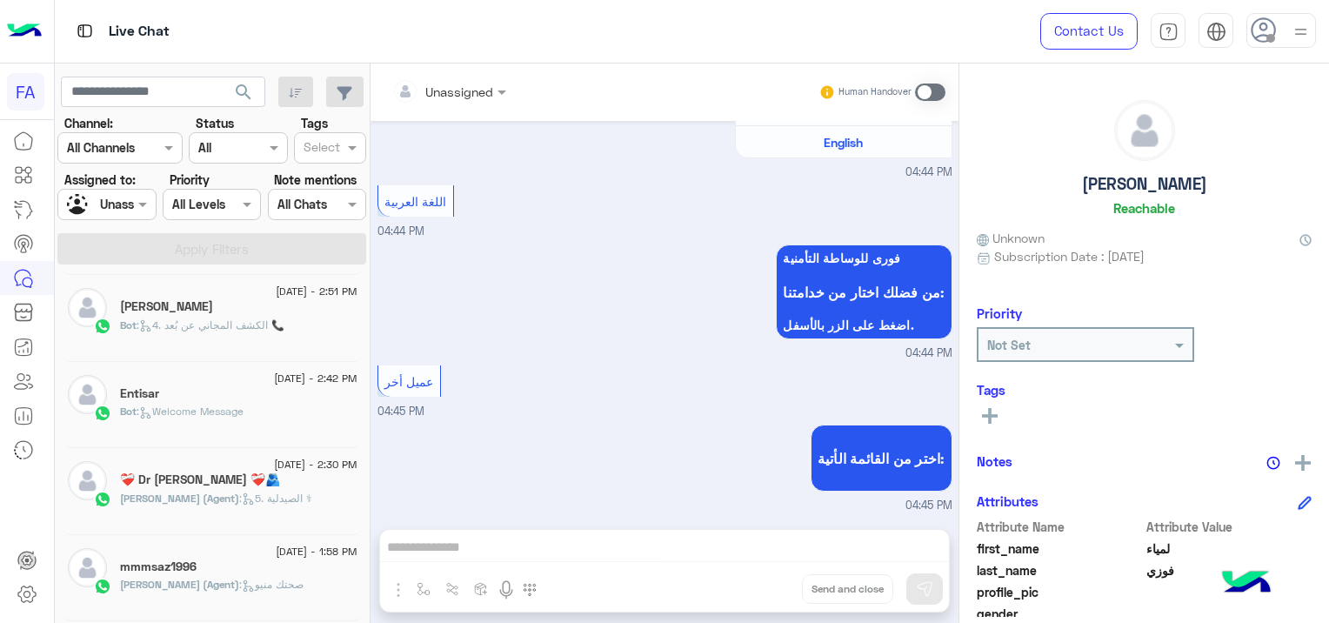
click at [284, 322] on span ": 4. الكشف المجاني عن بُعد 📞" at bounding box center [211, 324] width 148 height 13
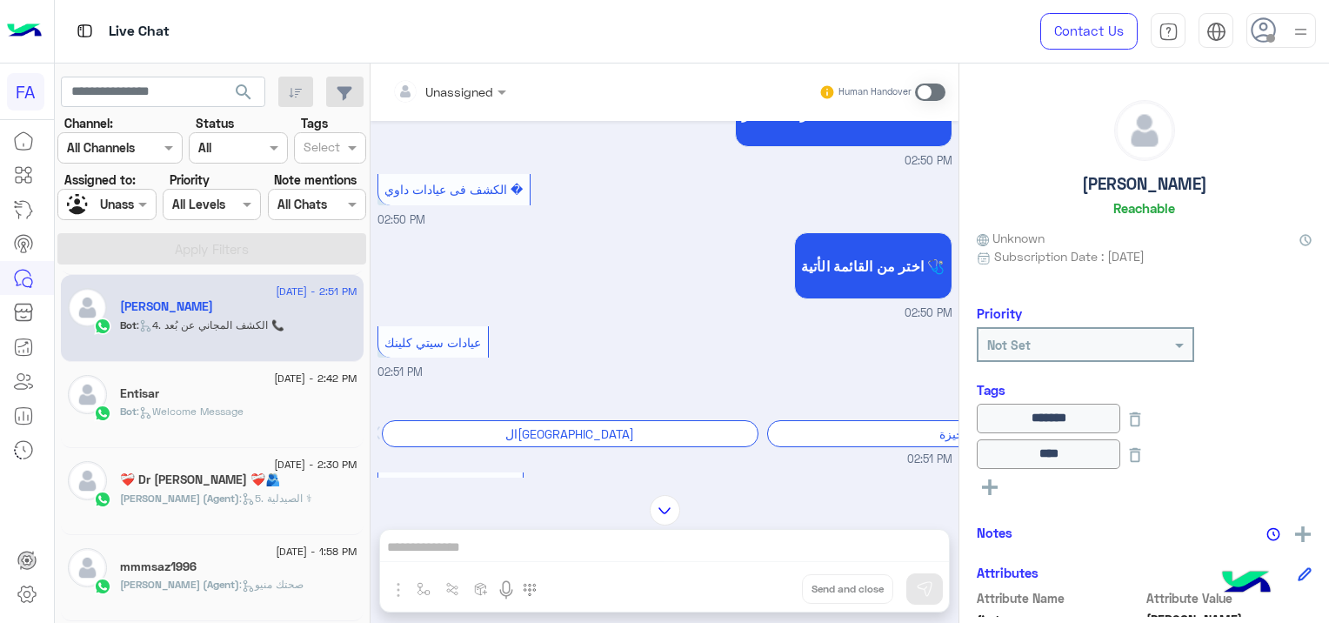
scroll to position [1426, 0]
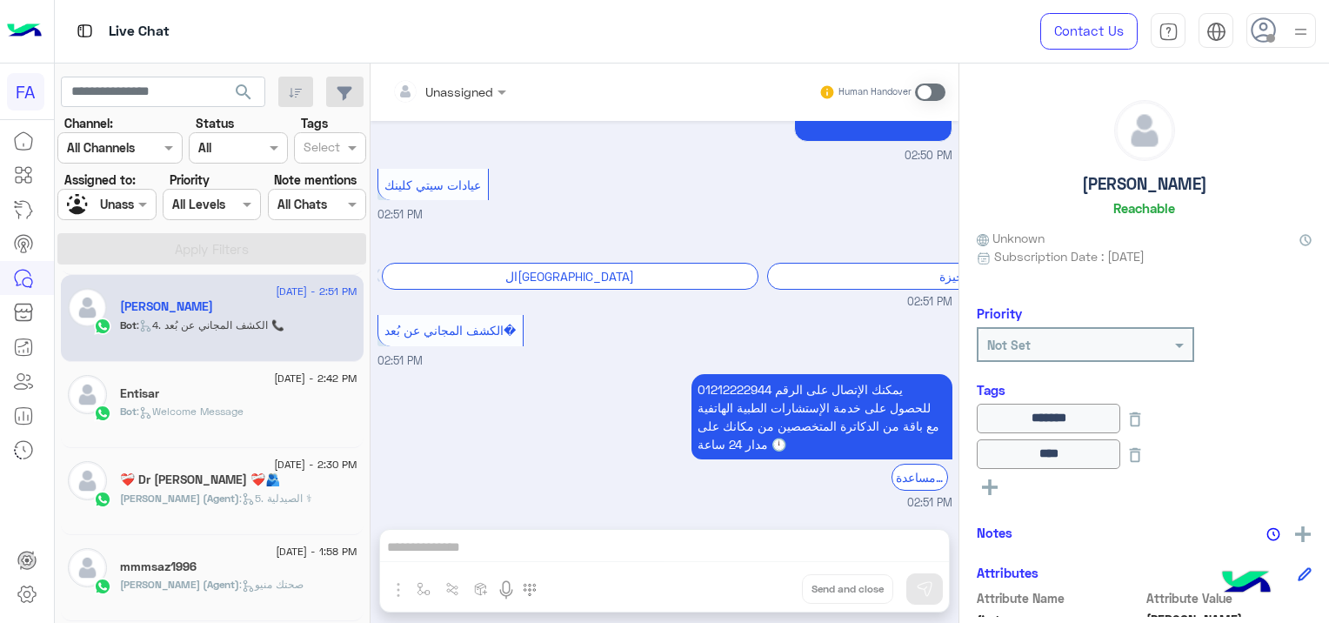
click at [201, 409] on span ": Welcome Message" at bounding box center [190, 410] width 107 height 13
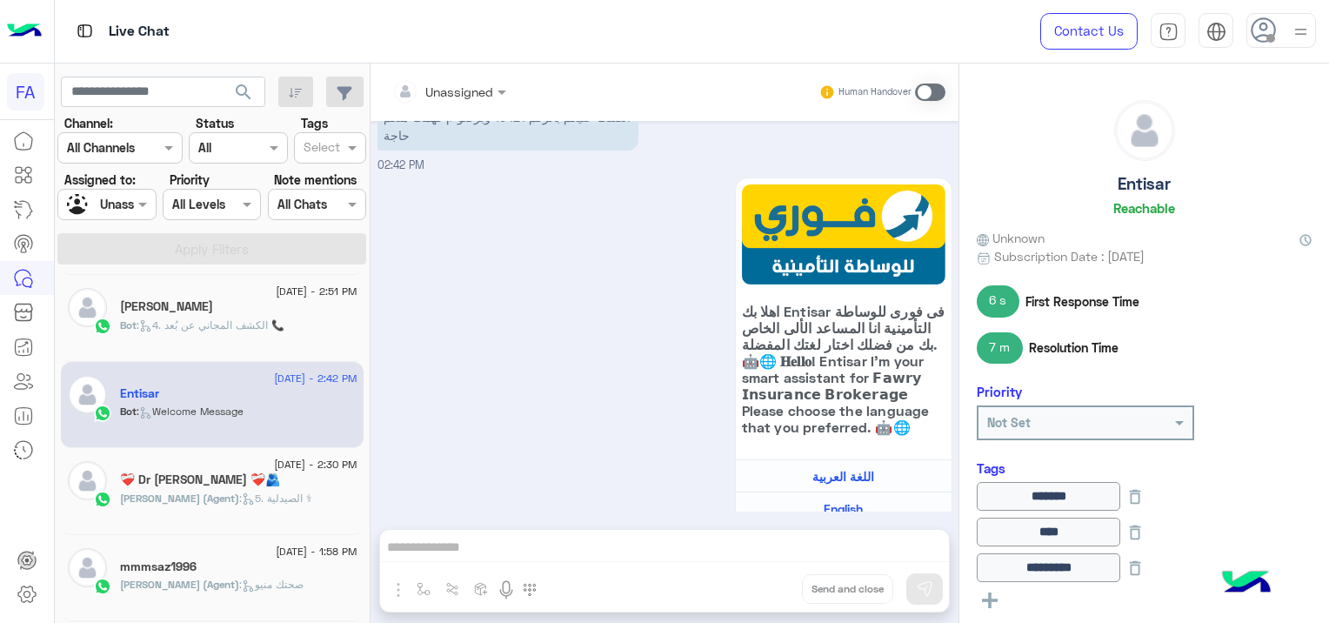
scroll to position [1999, 0]
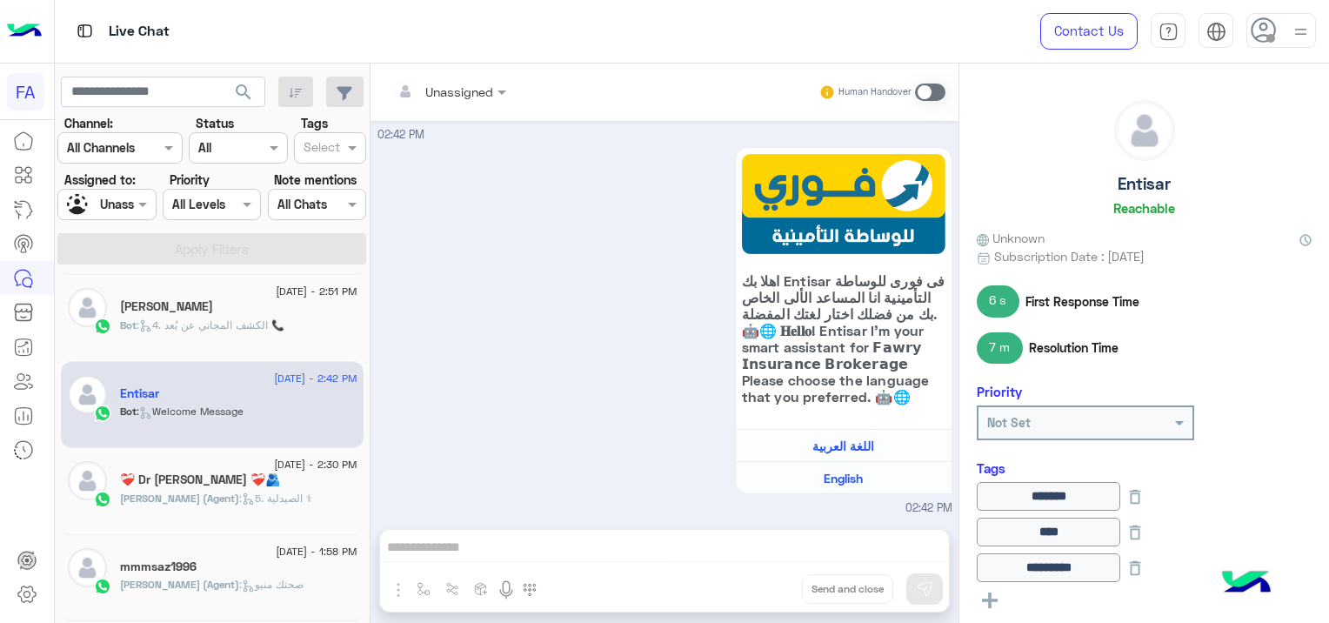
click at [245, 498] on icon at bounding box center [248, 498] width 13 height 13
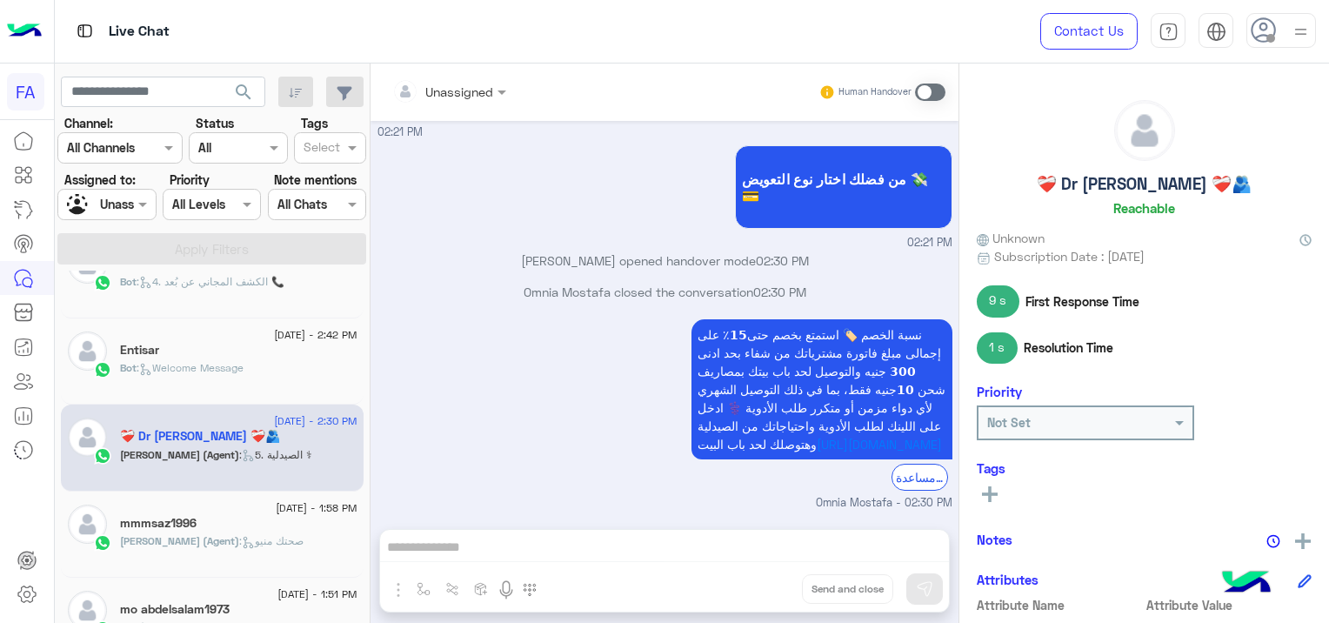
scroll to position [696, 0]
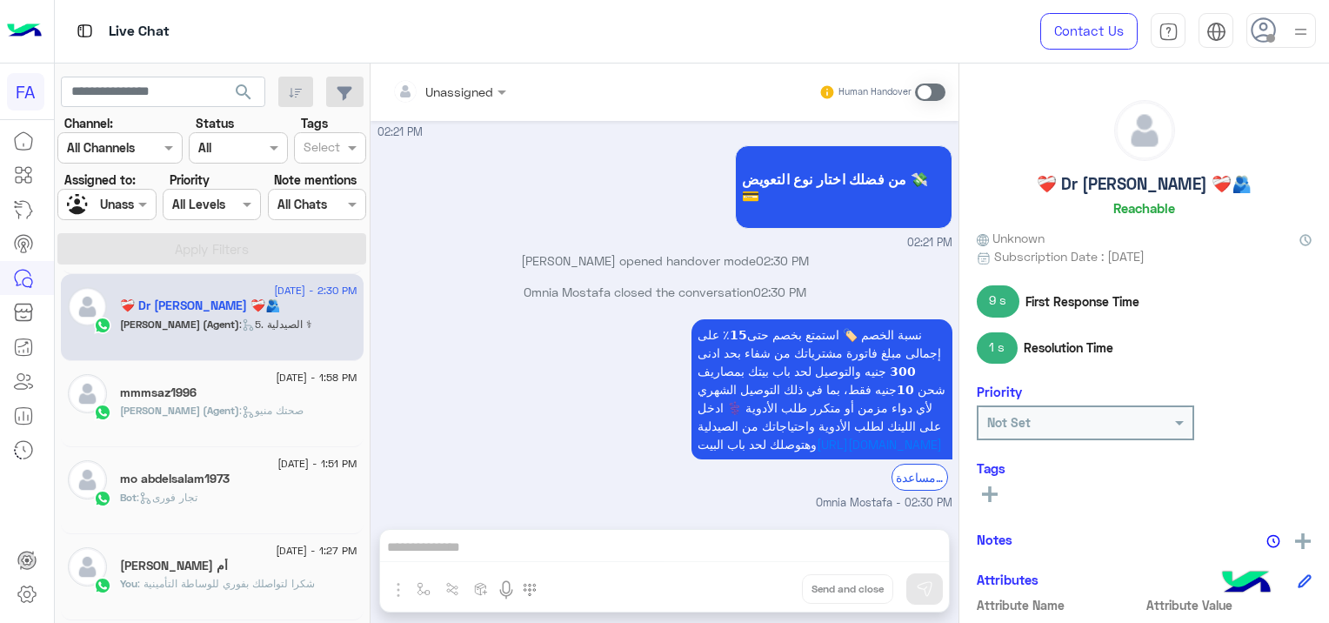
click at [247, 411] on icon at bounding box center [248, 411] width 13 height 13
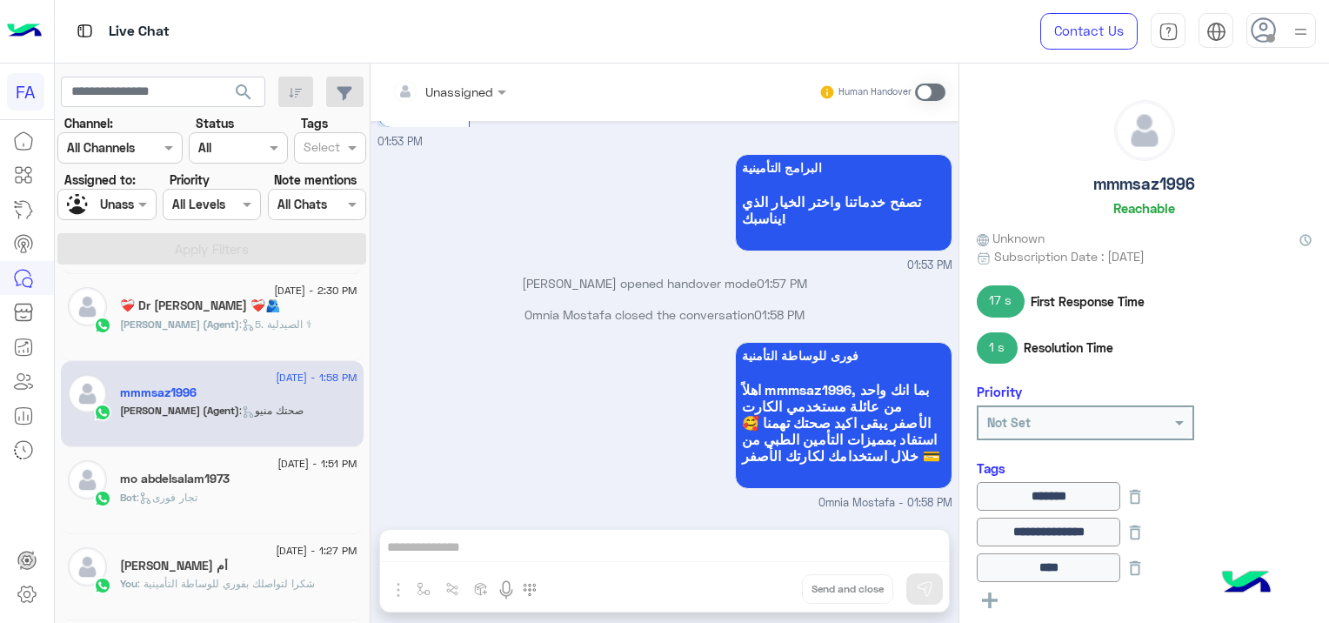
scroll to position [1360, 0]
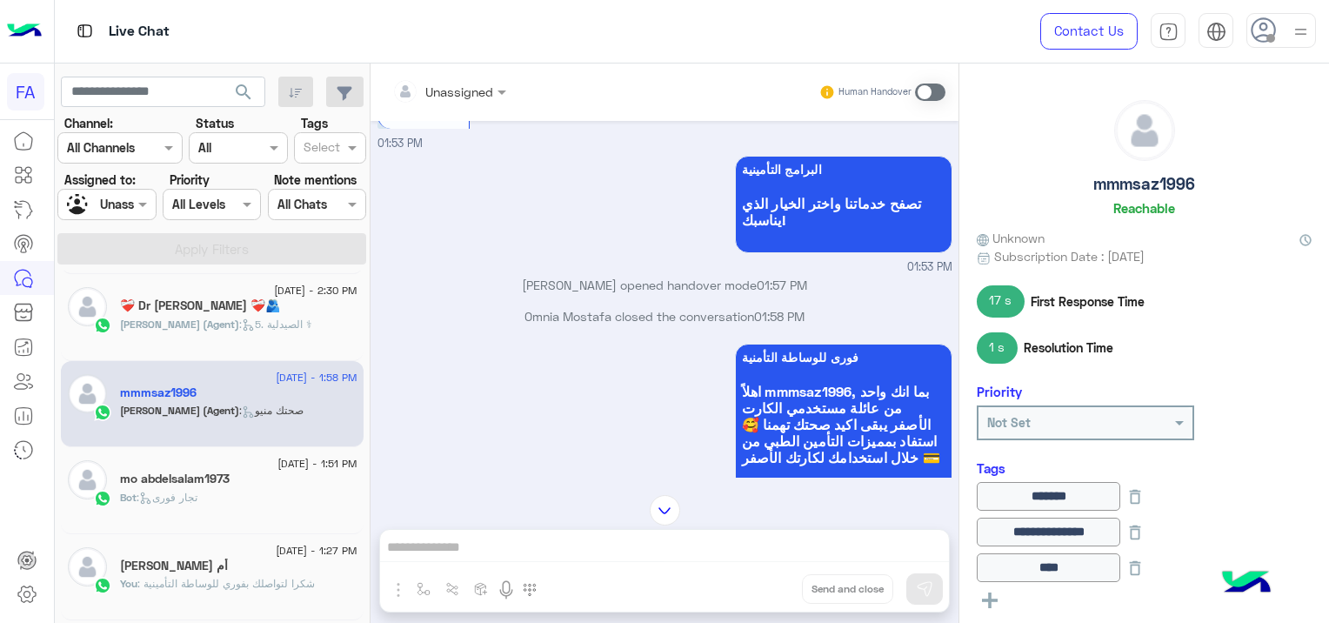
click at [169, 496] on span ": تجار فورى" at bounding box center [167, 497] width 61 height 13
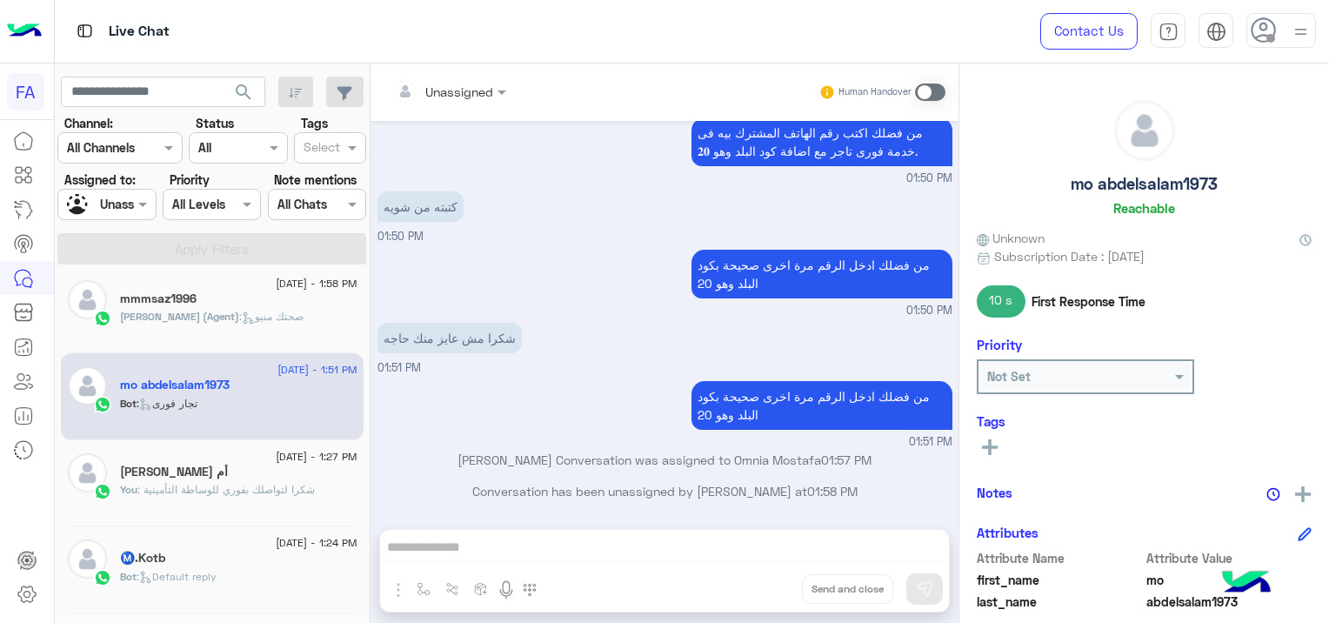
scroll to position [957, 0]
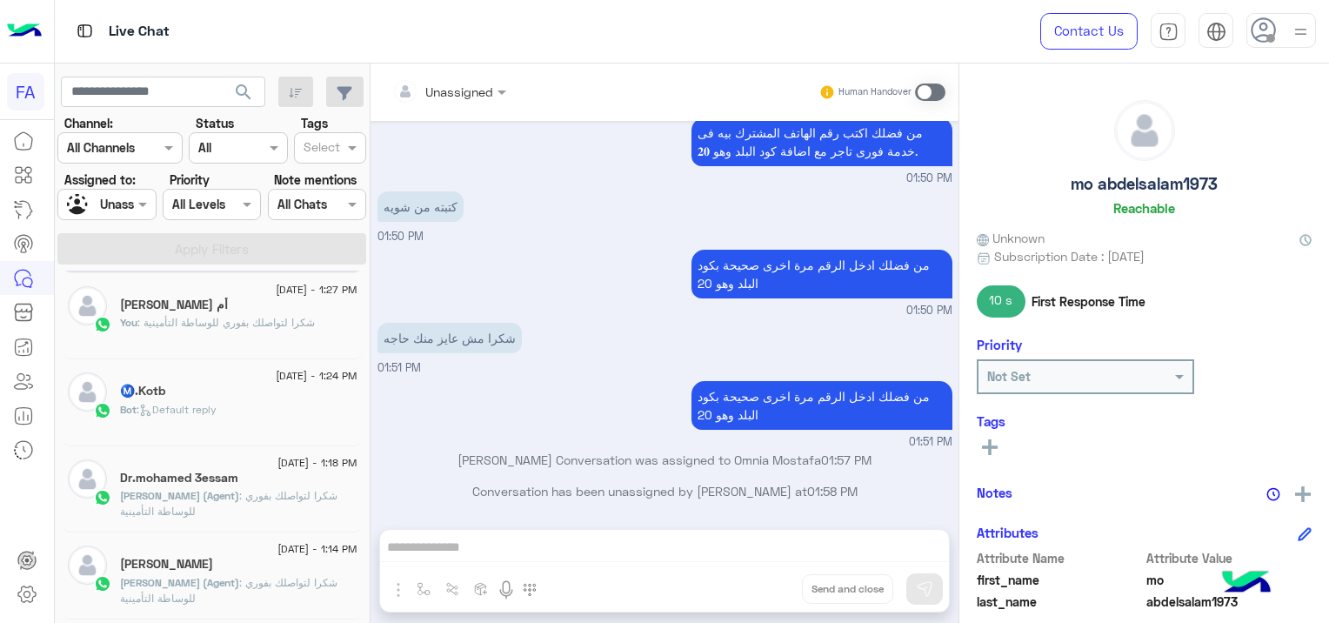
click at [280, 384] on div "Ⓜ️.Kotb" at bounding box center [238, 393] width 237 height 18
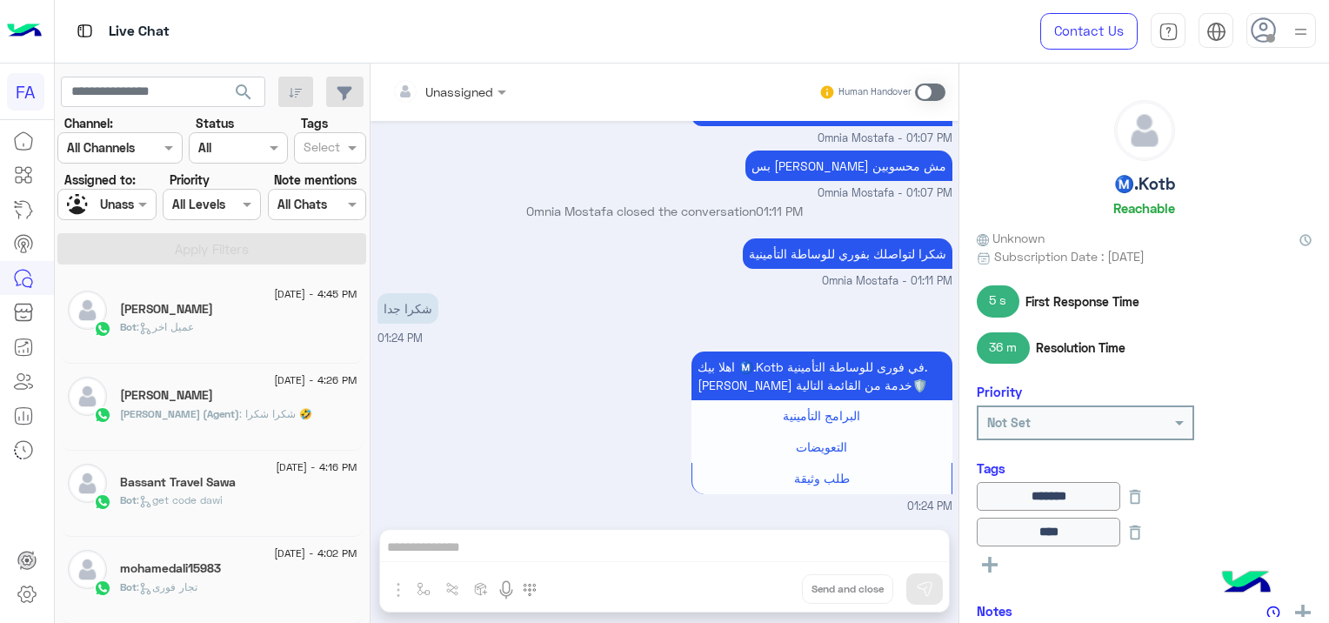
click at [243, 314] on div "[PERSON_NAME]" at bounding box center [238, 311] width 237 height 18
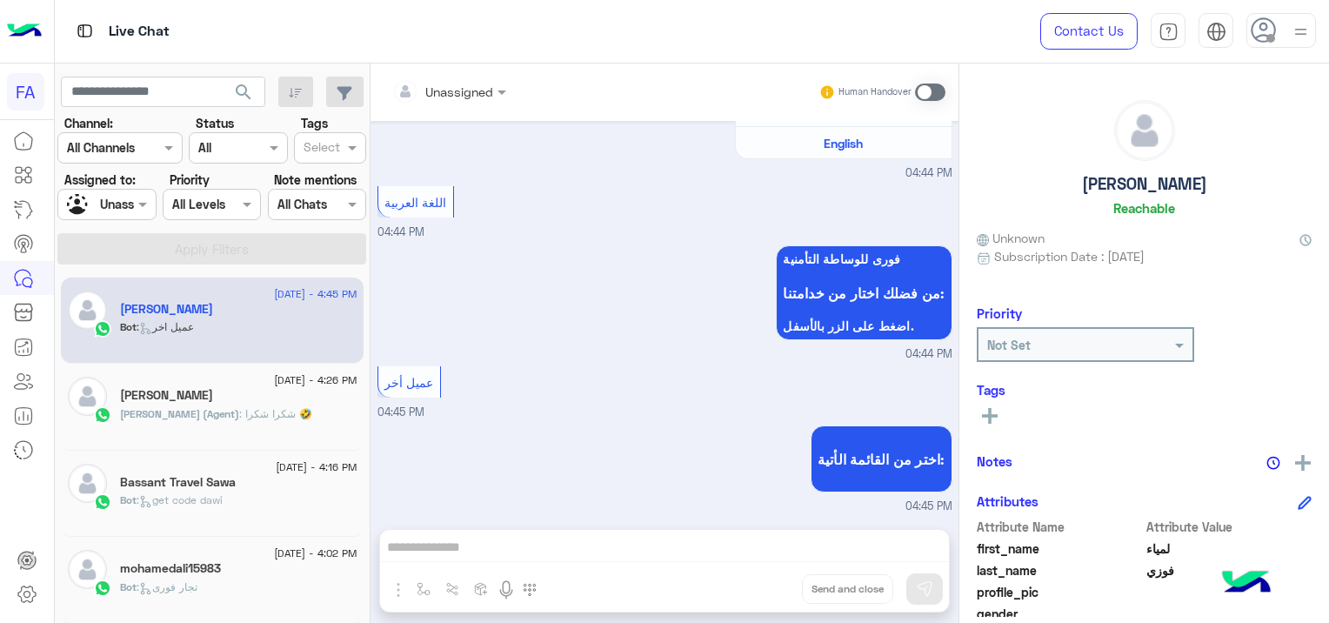
scroll to position [402, 0]
click at [288, 484] on div "Bassant Travel Sawa" at bounding box center [238, 484] width 237 height 18
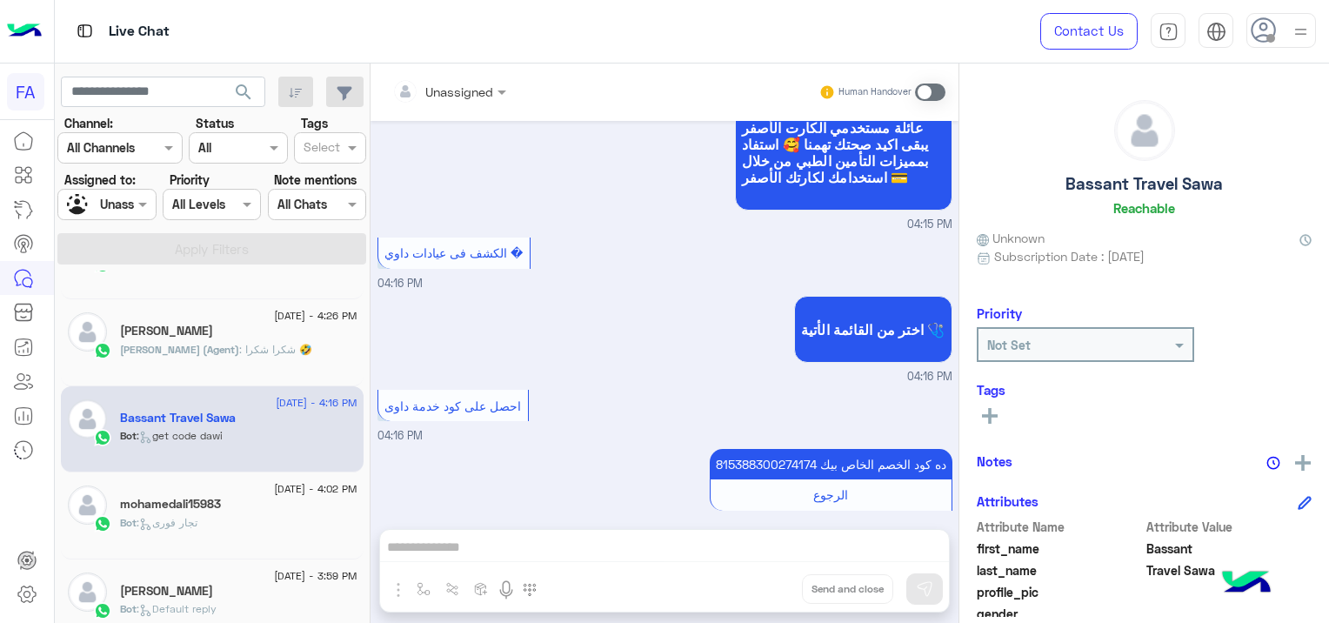
scroll to position [174, 0]
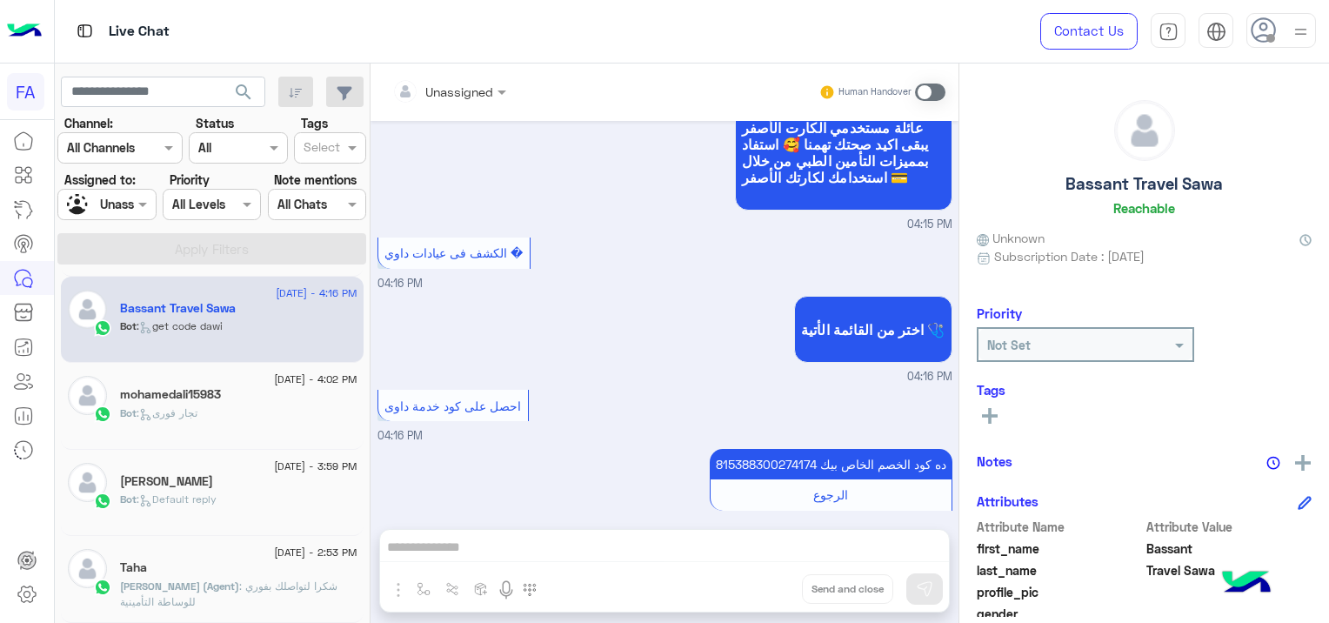
click at [224, 414] on div "Bot : تجار فورى" at bounding box center [238, 420] width 237 height 30
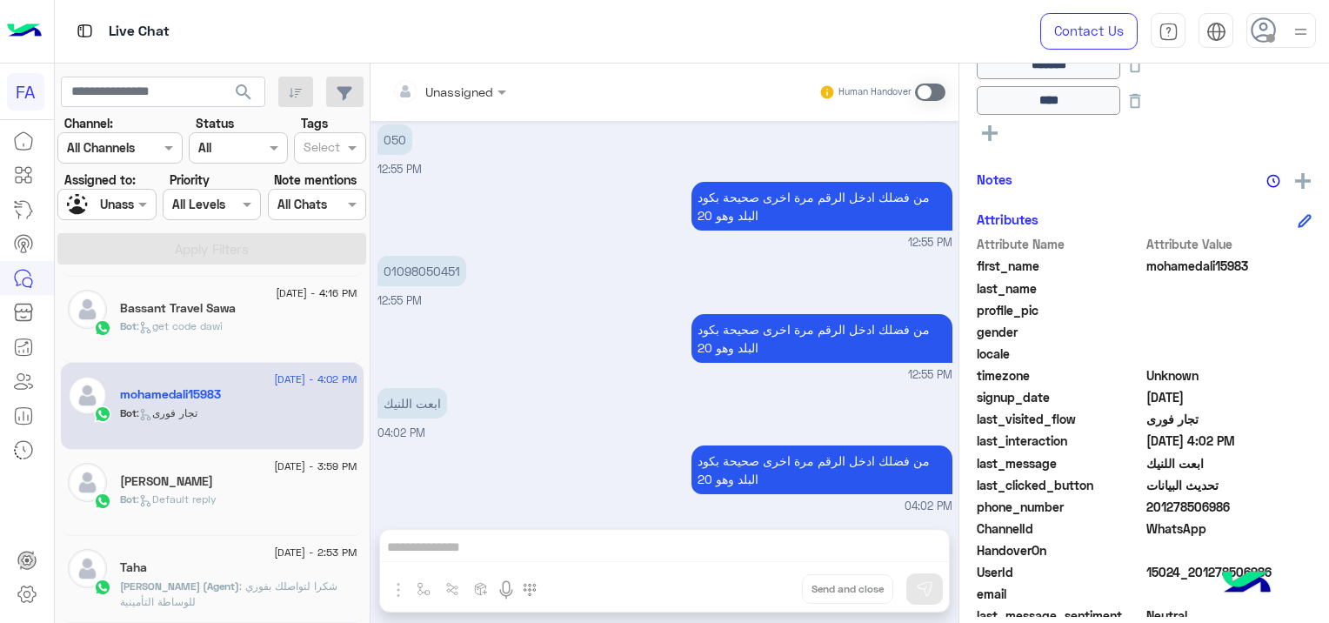
scroll to position [480, 0]
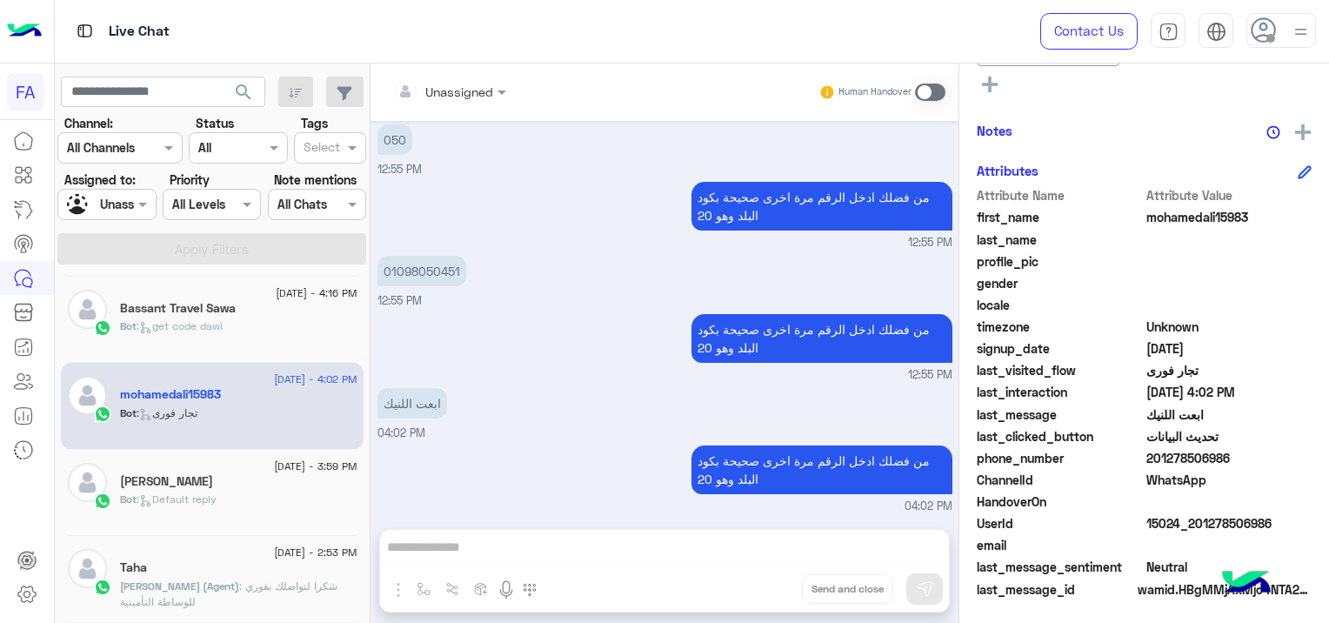
click at [268, 488] on div "[PERSON_NAME]" at bounding box center [238, 483] width 237 height 18
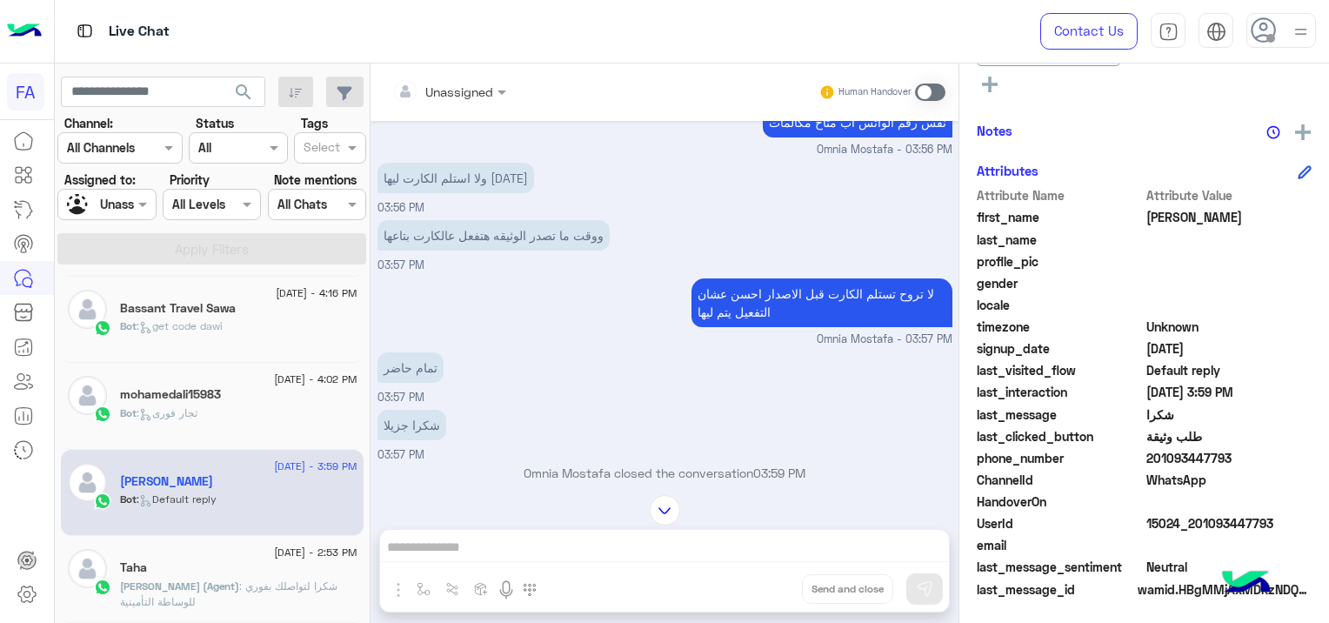
scroll to position [656, 0]
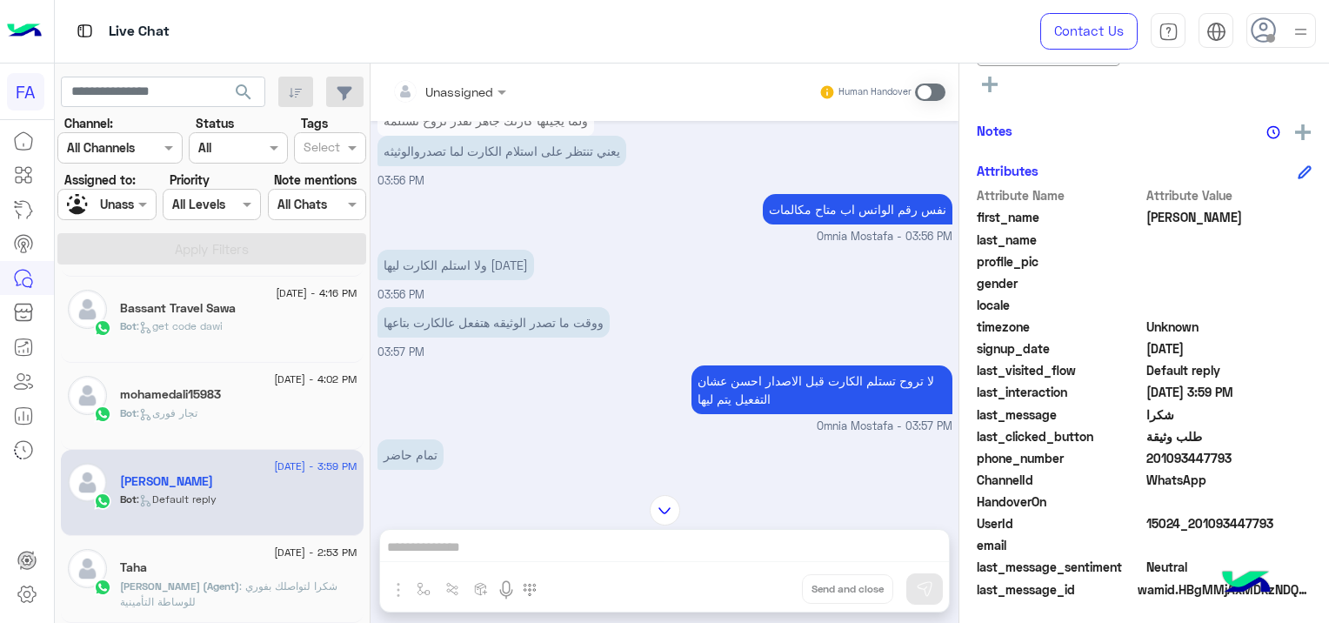
click at [239, 591] on span ": شكرا لتواصلك بفوري للوساطة التأمينية" at bounding box center [228, 593] width 217 height 29
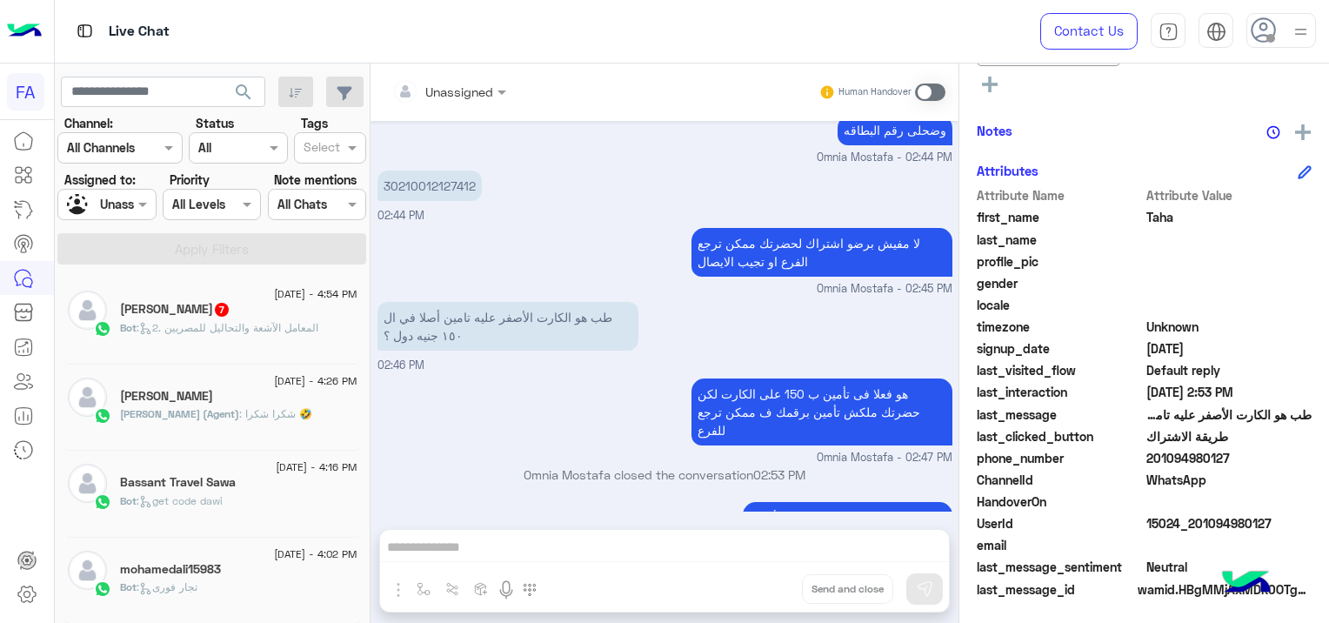
click at [261, 324] on span ": 2. المعامل الآشعة والتحاليل لل[DEMOGRAPHIC_DATA]" at bounding box center [228, 327] width 182 height 13
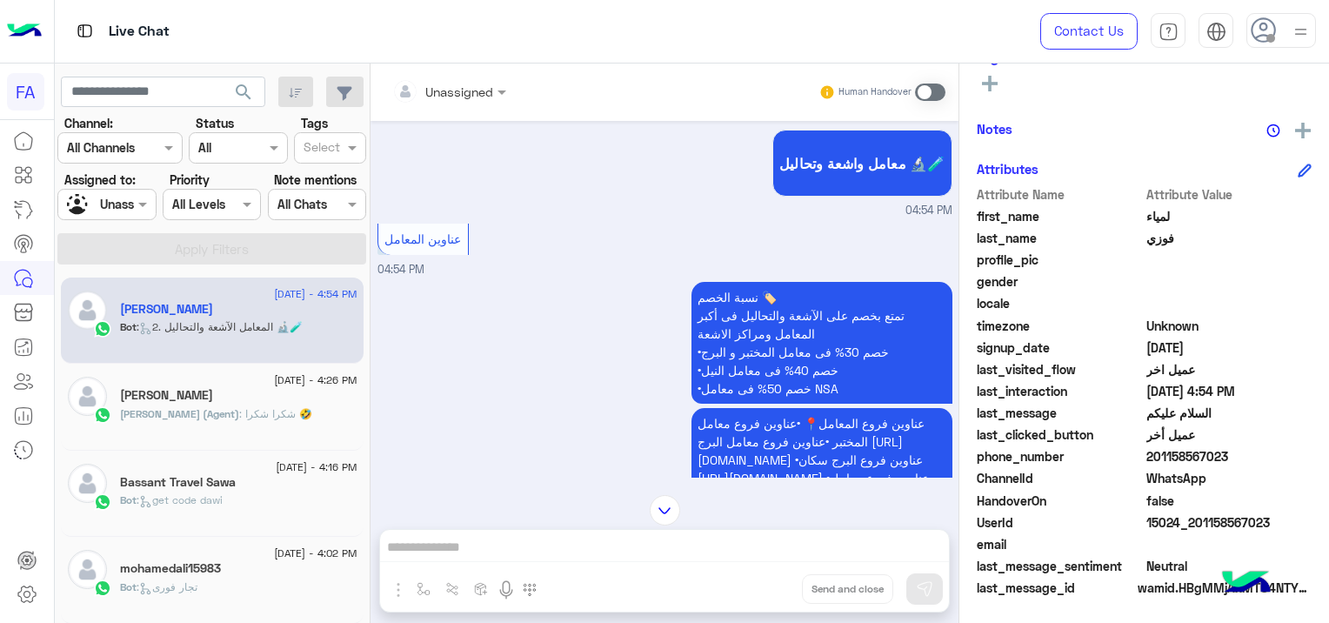
scroll to position [2195, 0]
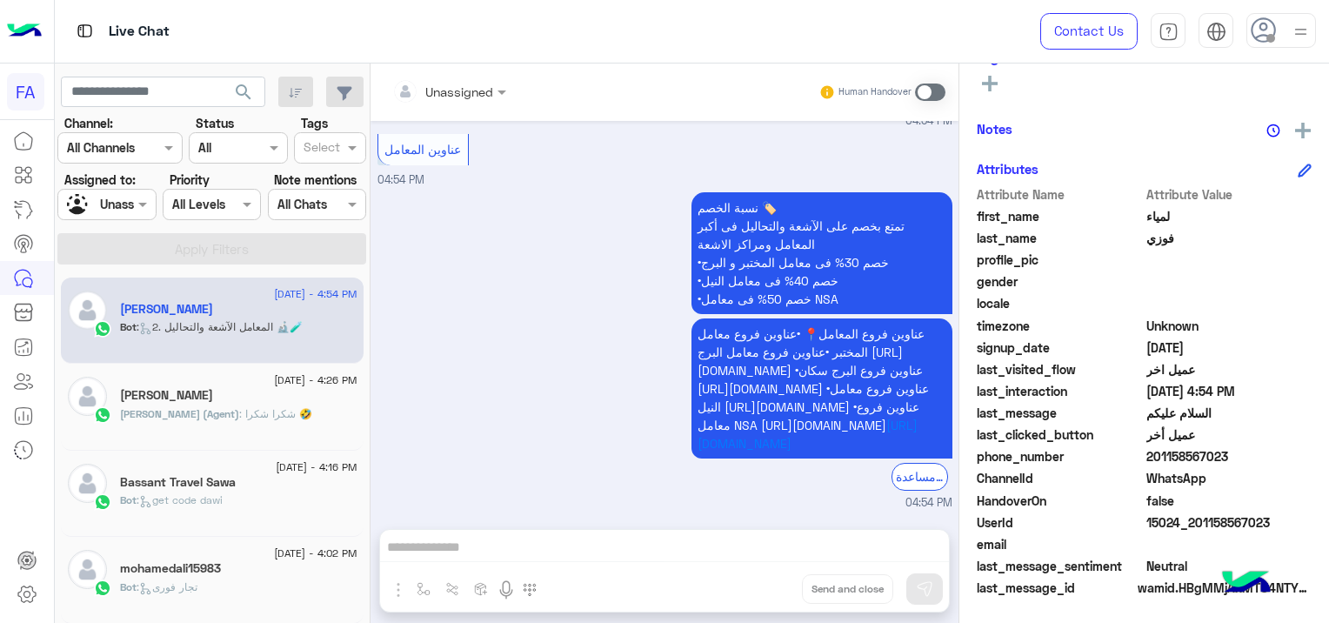
click at [274, 422] on div "[PERSON_NAME] (Agent) : [PERSON_NAME] 🤣" at bounding box center [238, 421] width 237 height 30
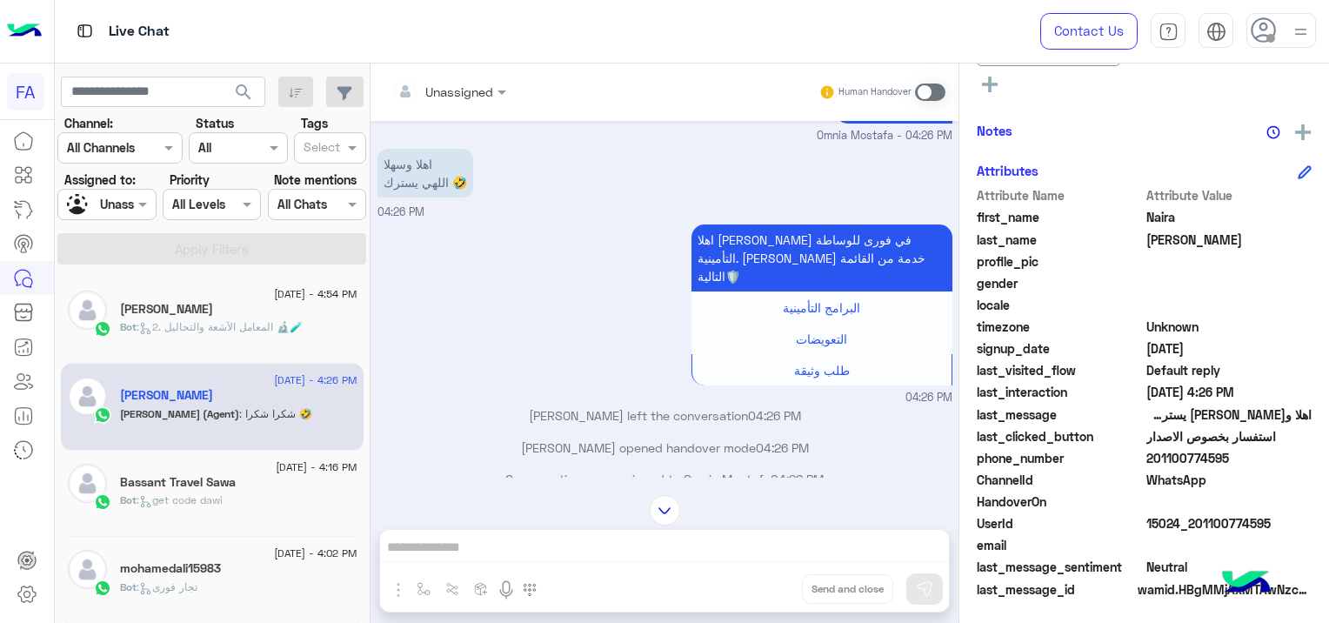
scroll to position [856, 0]
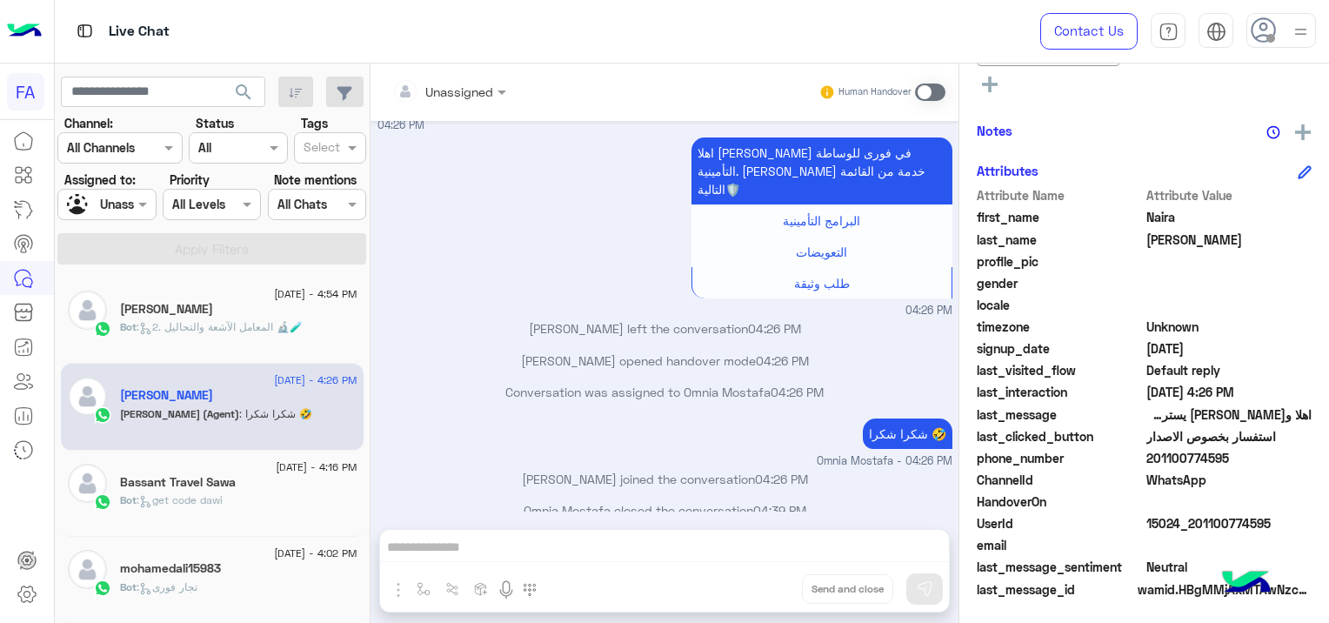
click at [230, 470] on div "[DATE] - 4:16 PM" at bounding box center [238, 469] width 237 height 11
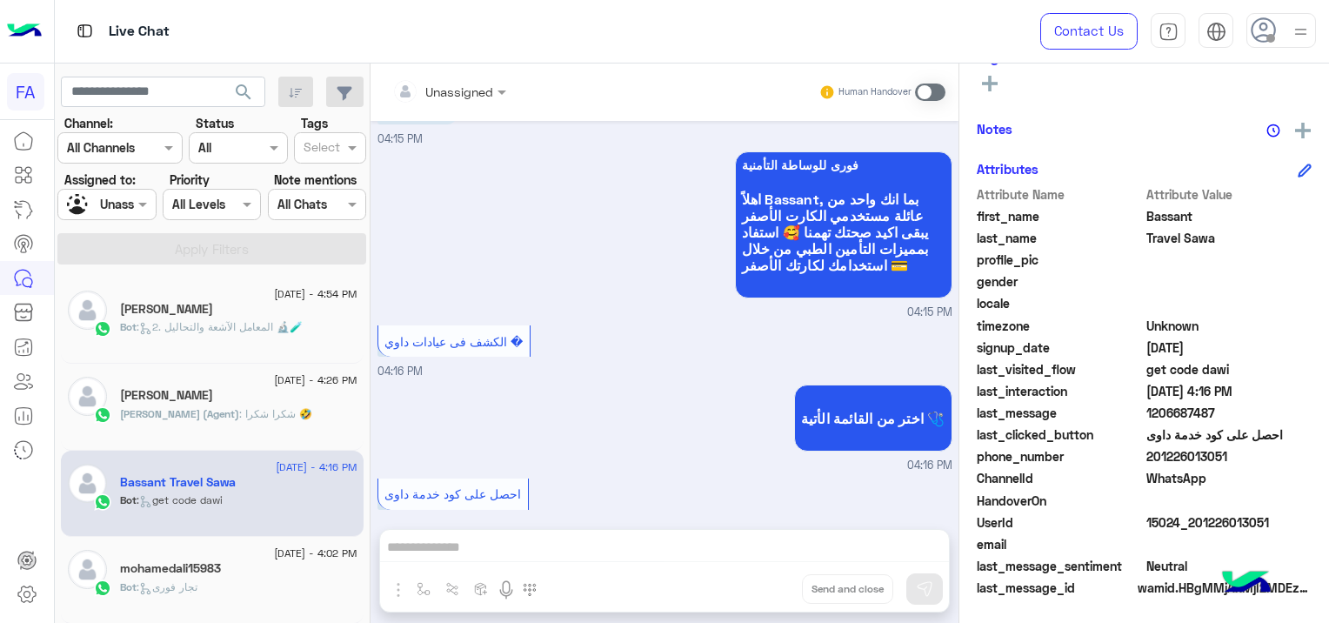
scroll to position [1367, 0]
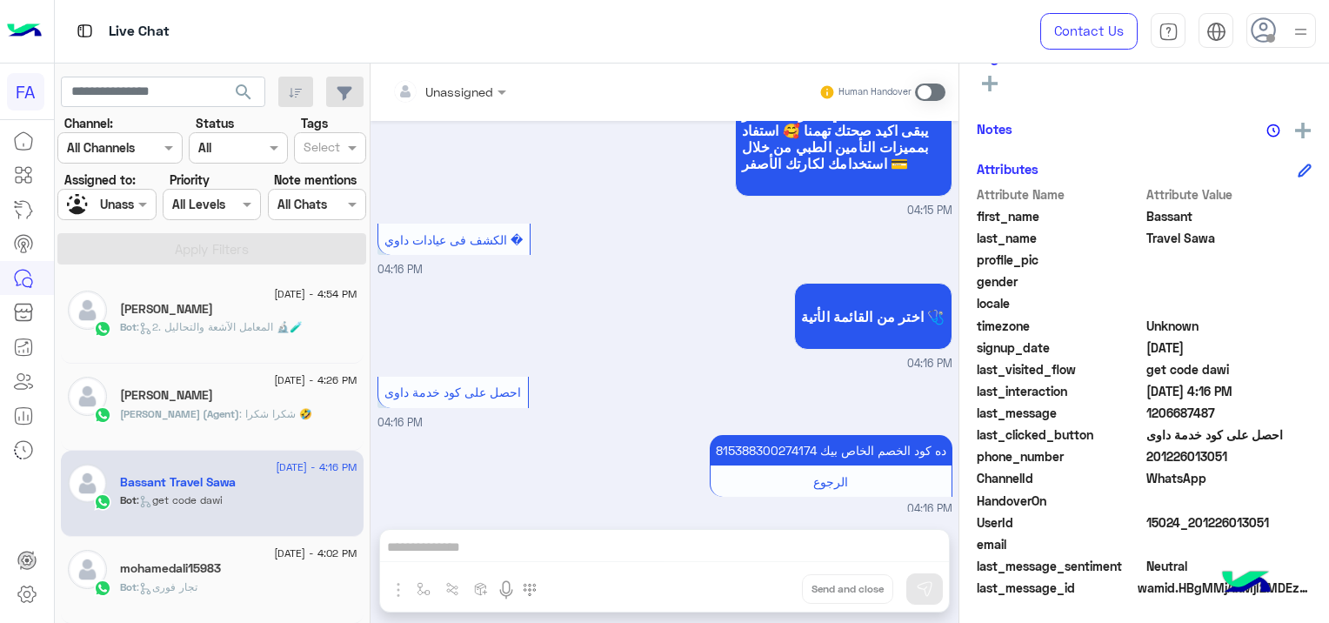
click at [224, 581] on div "Bot : تجار فورى" at bounding box center [238, 594] width 237 height 30
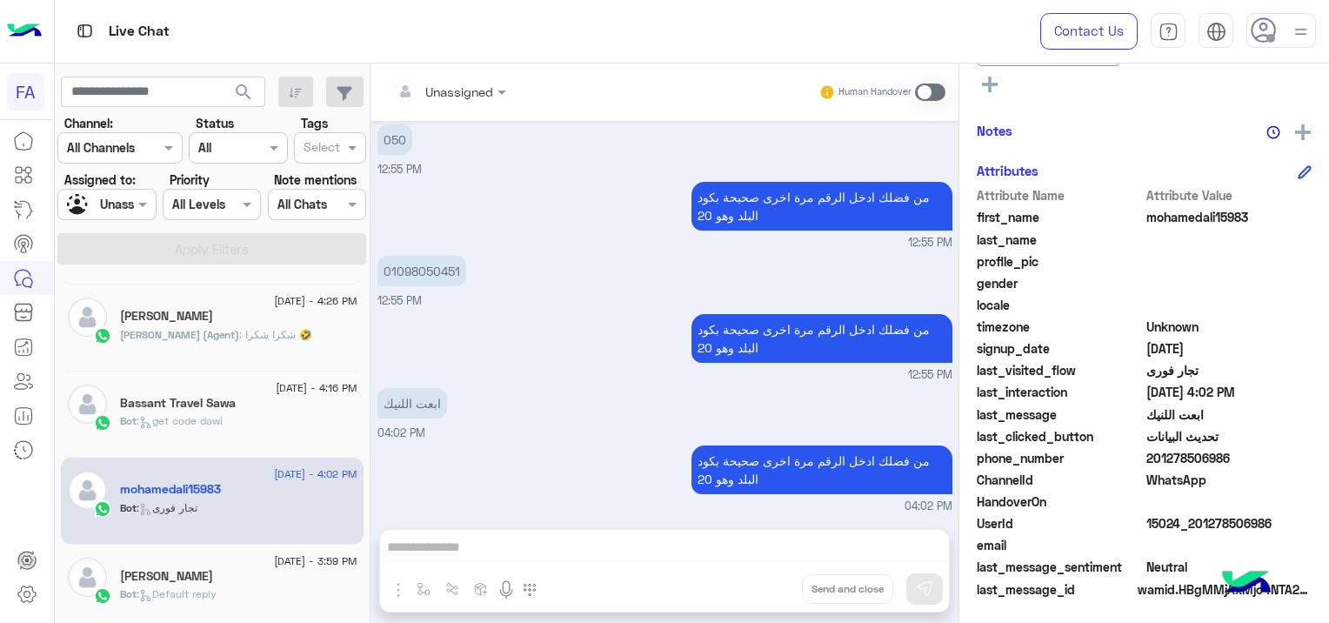
scroll to position [174, 0]
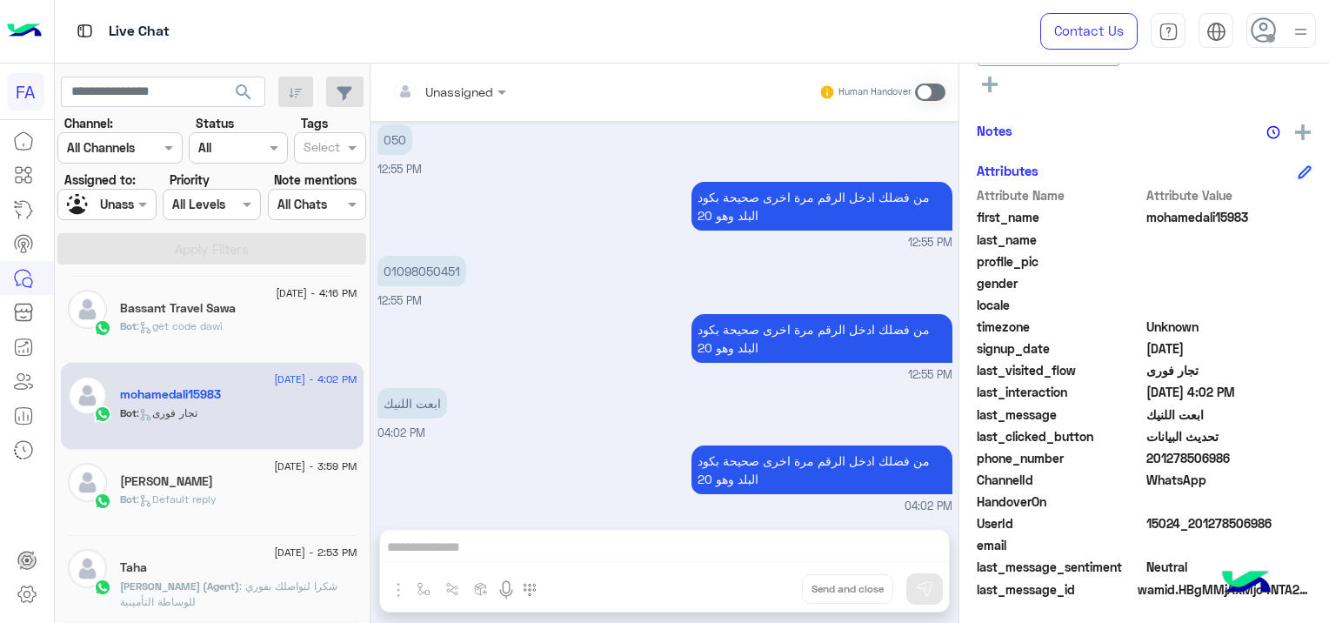
click at [241, 495] on div "Bot : Default reply" at bounding box center [238, 506] width 237 height 30
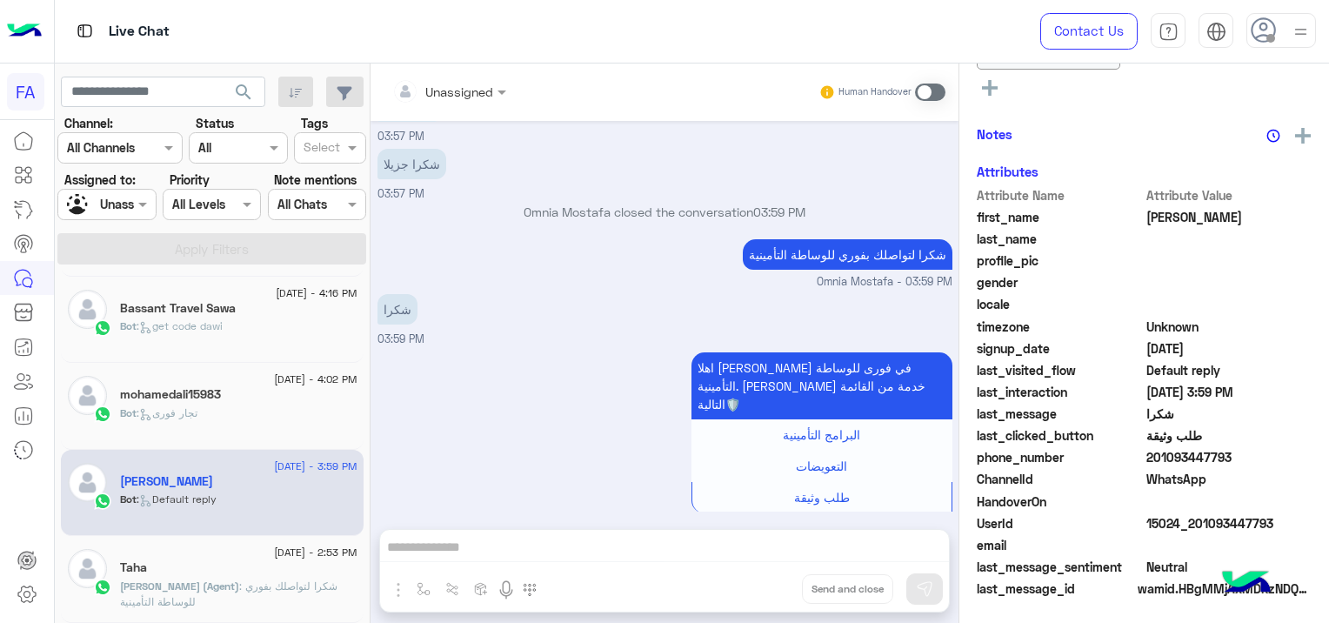
scroll to position [480, 0]
drag, startPoint x: 198, startPoint y: 575, endPoint x: 183, endPoint y: 578, distance: 16.0
click at [183, 578] on div "[DATE] - 2:53 PM [PERSON_NAME] (Agent) : شكرا لتواصلك بفوري للوساطة التأمينية" at bounding box center [238, 579] width 237 height 60
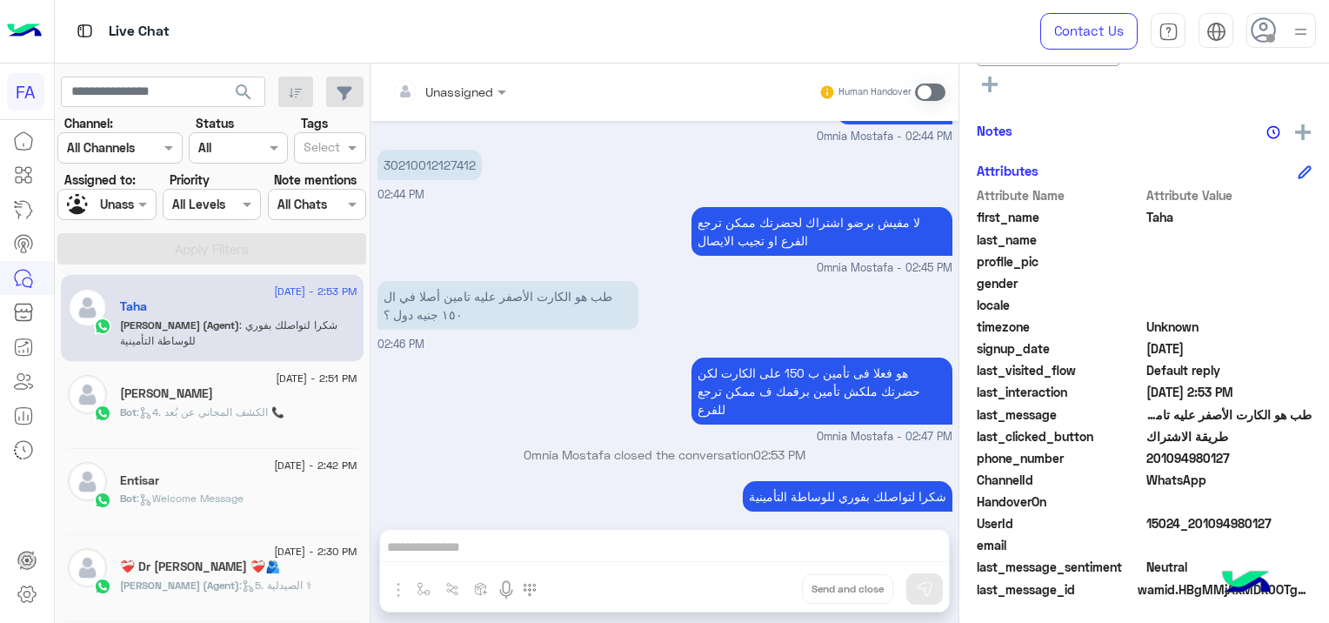
click at [227, 390] on div "[PERSON_NAME]" at bounding box center [238, 395] width 237 height 18
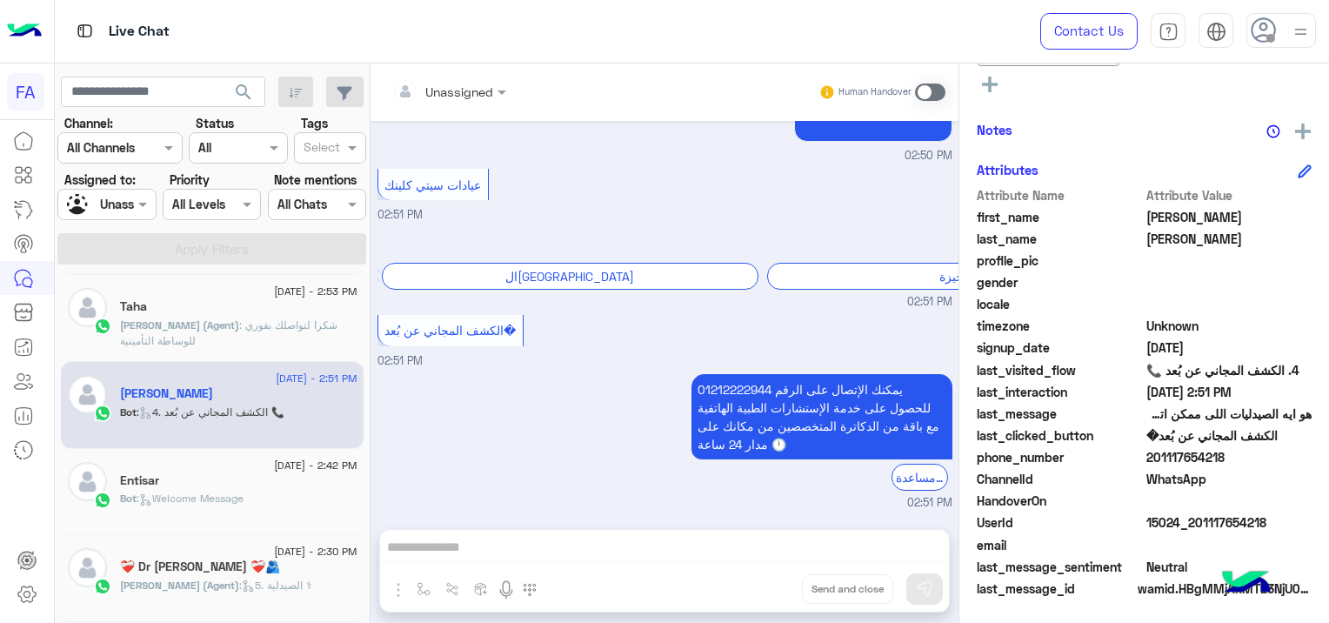
click at [240, 498] on span ": Welcome Message" at bounding box center [190, 497] width 107 height 13
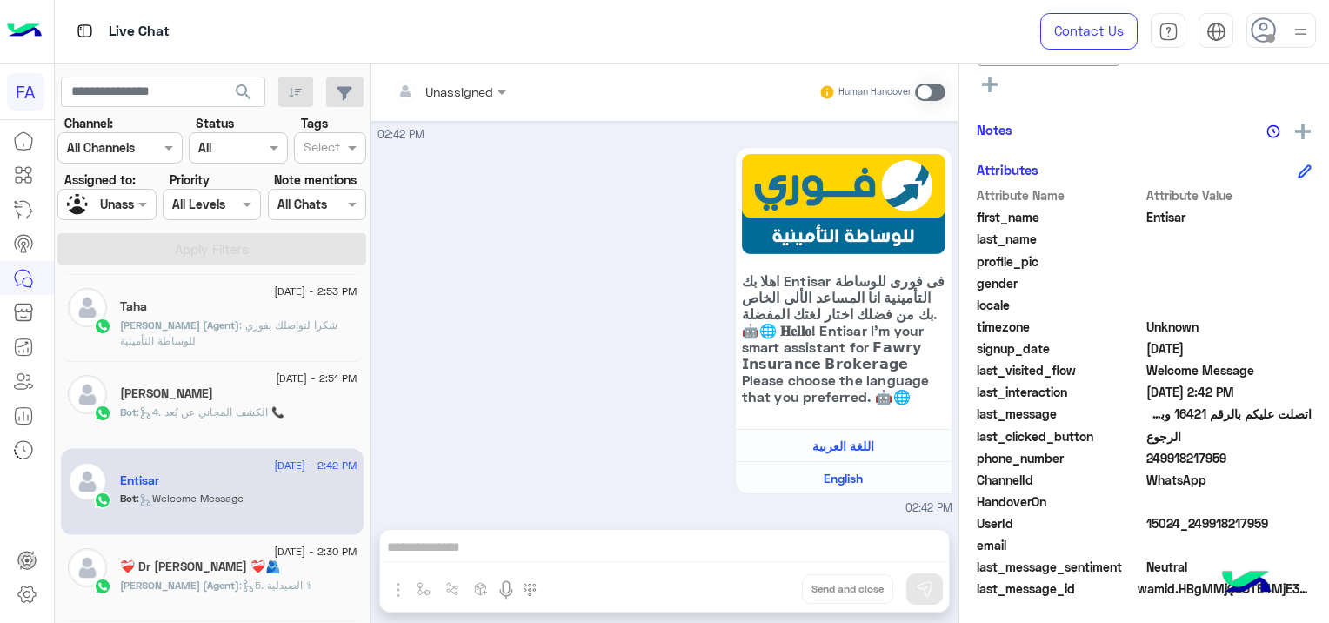
click at [190, 574] on div "❤‍🩹 Dr [PERSON_NAME] ❤‍🩹🫂" at bounding box center [238, 568] width 237 height 18
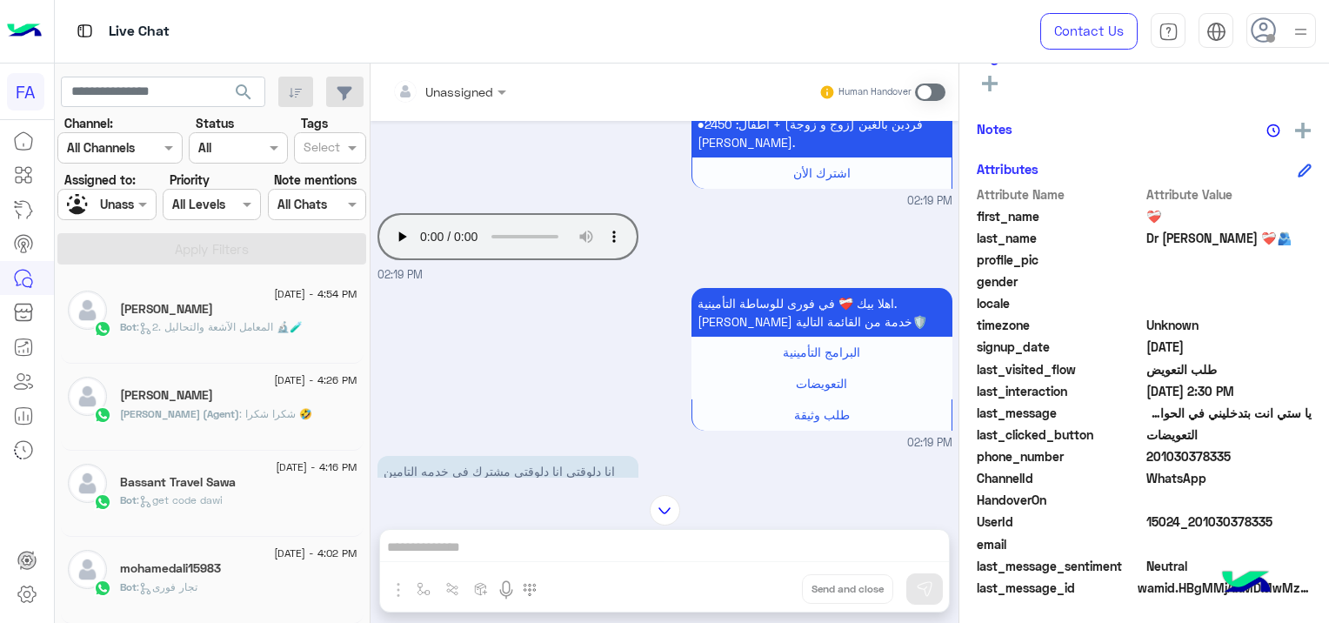
click at [247, 321] on span ": 2. المعامل الآشعة والتحاليل 🔬🧪" at bounding box center [220, 326] width 166 height 13
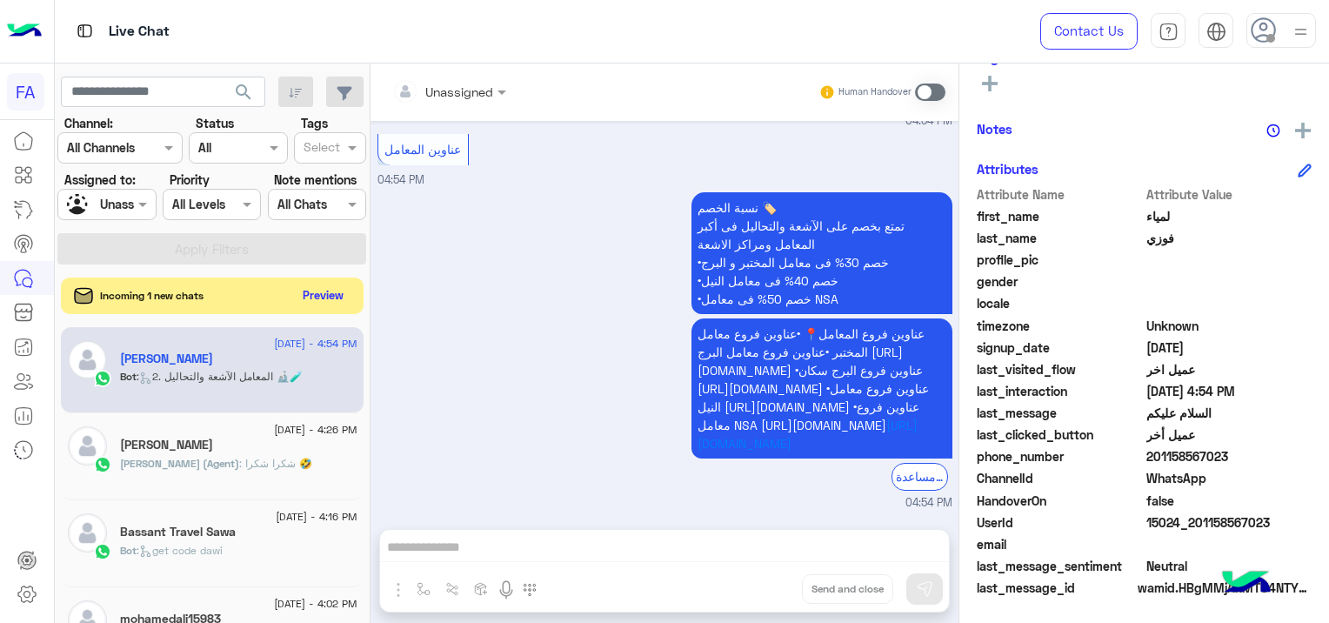
click at [327, 292] on button "Preview" at bounding box center [324, 295] width 54 height 23
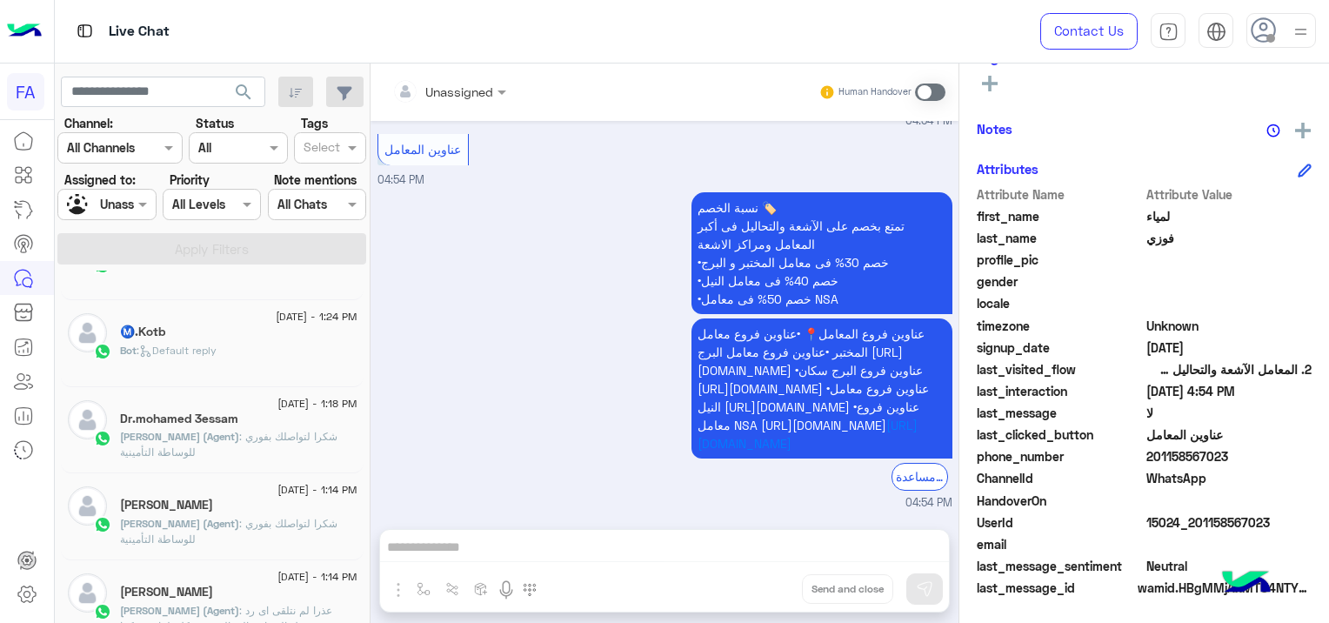
scroll to position [1044, 0]
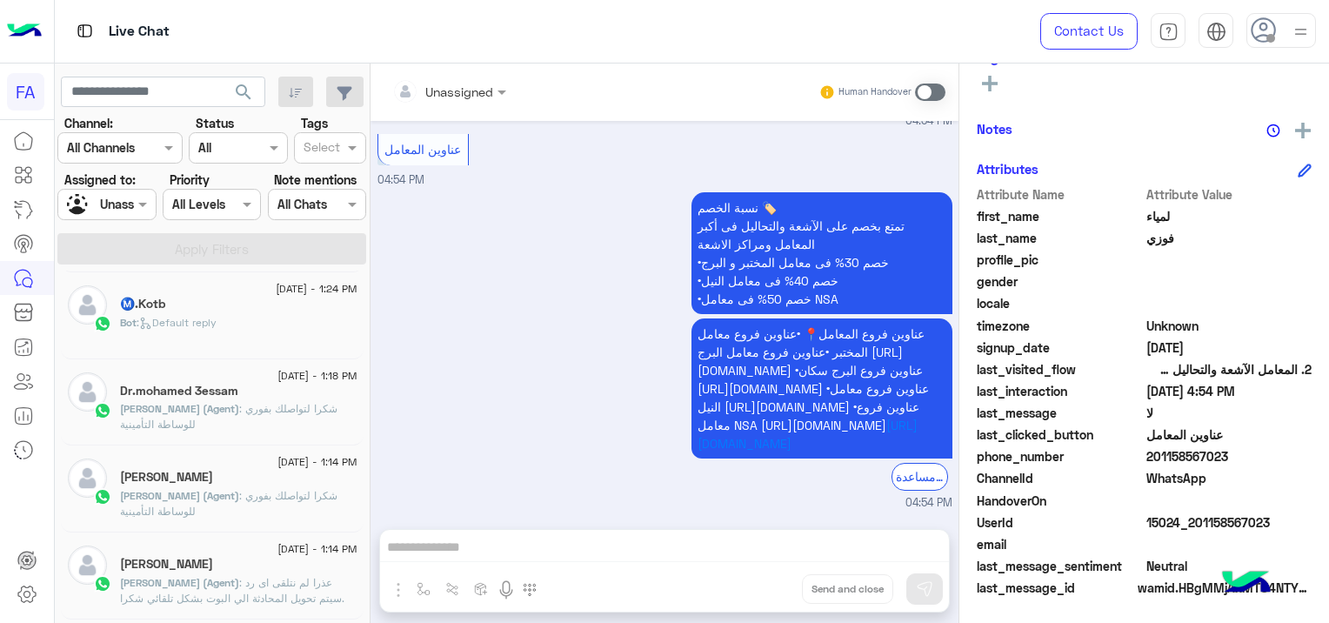
click at [207, 327] on p "Bot : Default reply" at bounding box center [168, 323] width 97 height 16
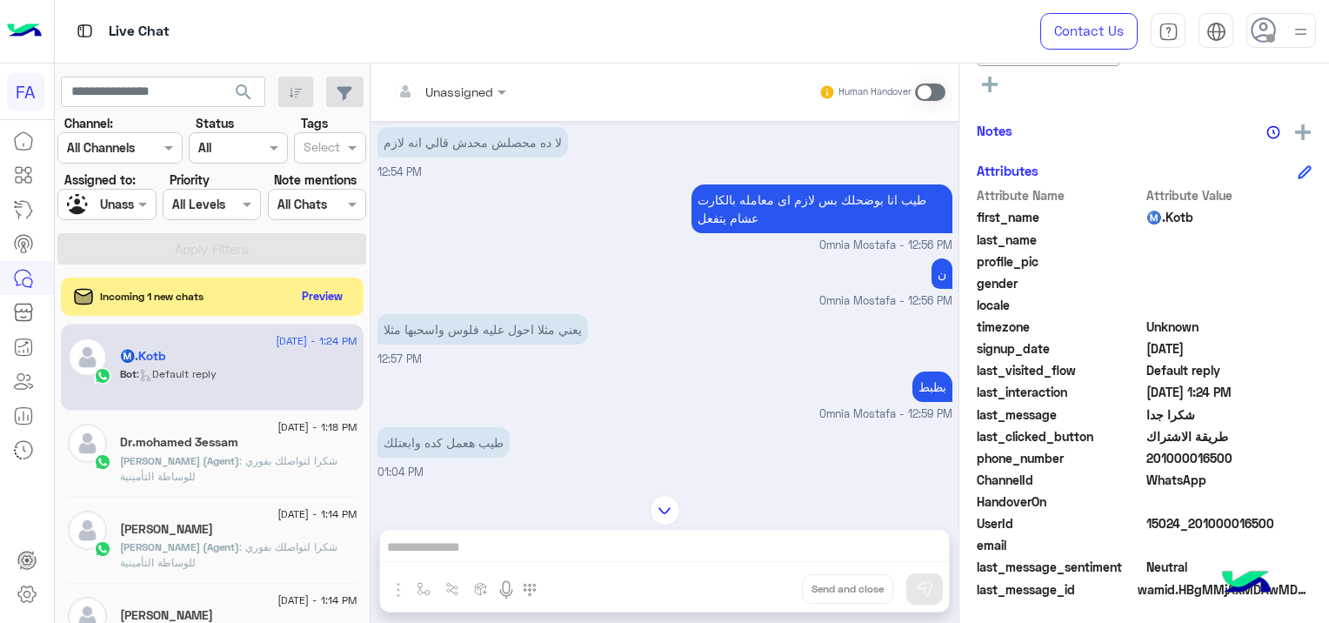
scroll to position [609, 0]
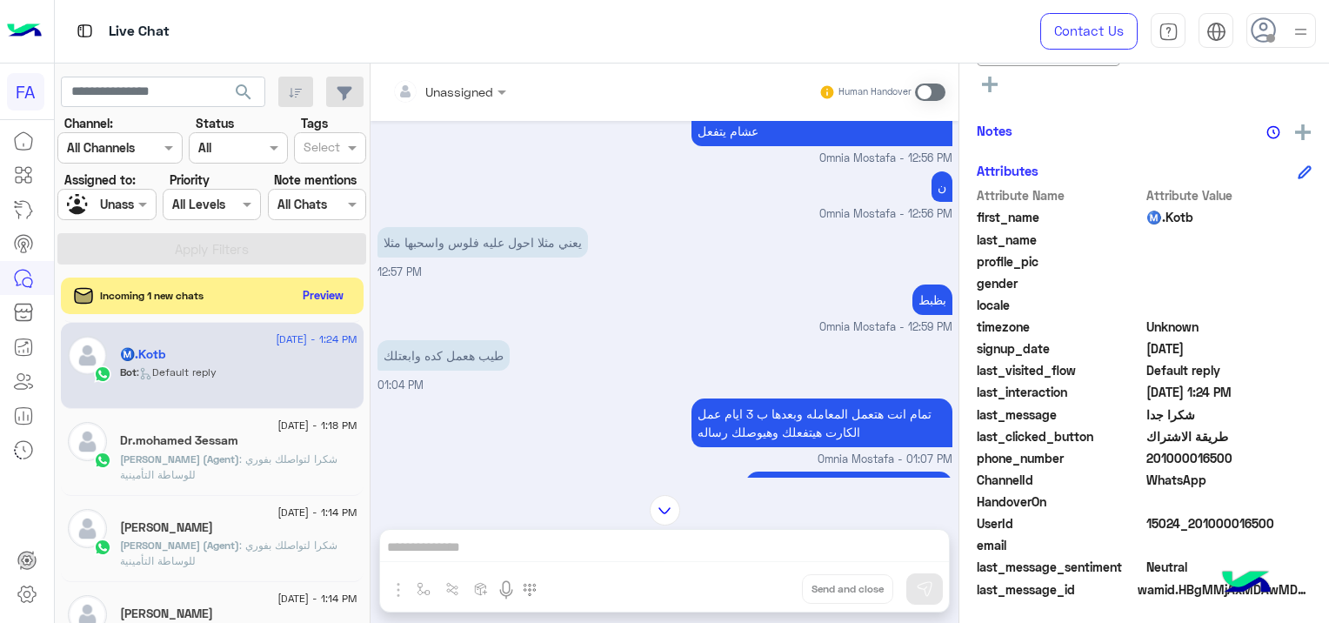
click at [315, 288] on button "Preview" at bounding box center [324, 295] width 54 height 23
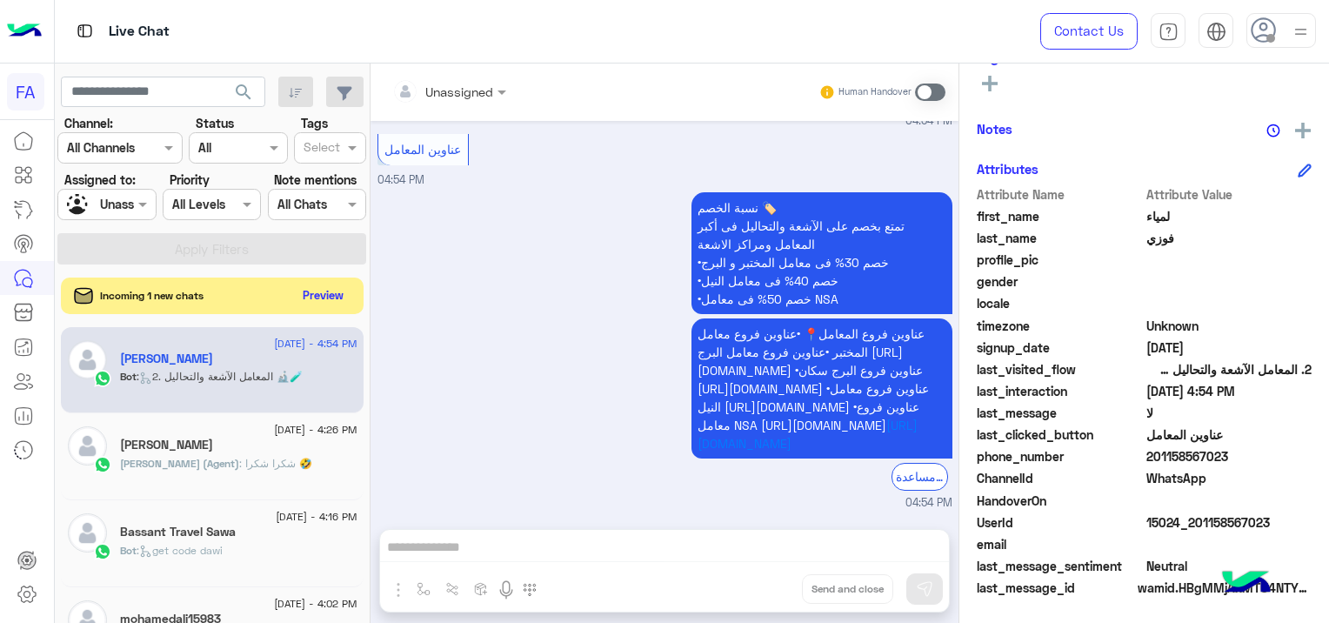
click at [320, 297] on button "Preview" at bounding box center [324, 295] width 54 height 23
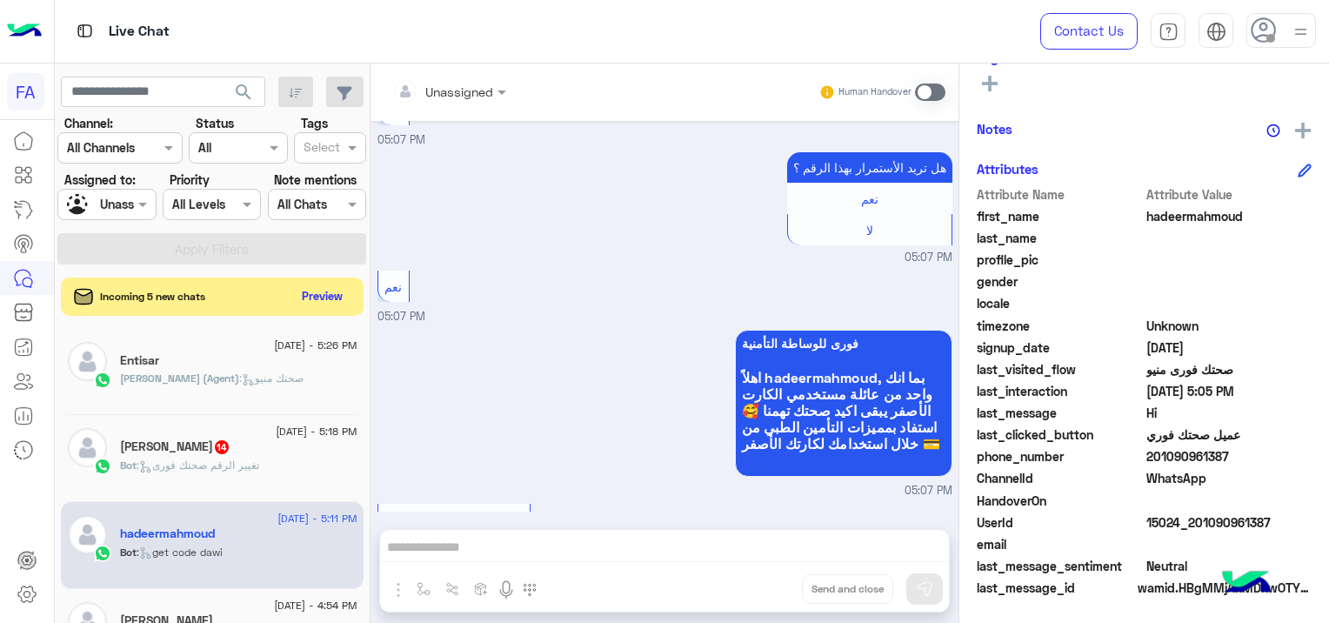
scroll to position [2579, 0]
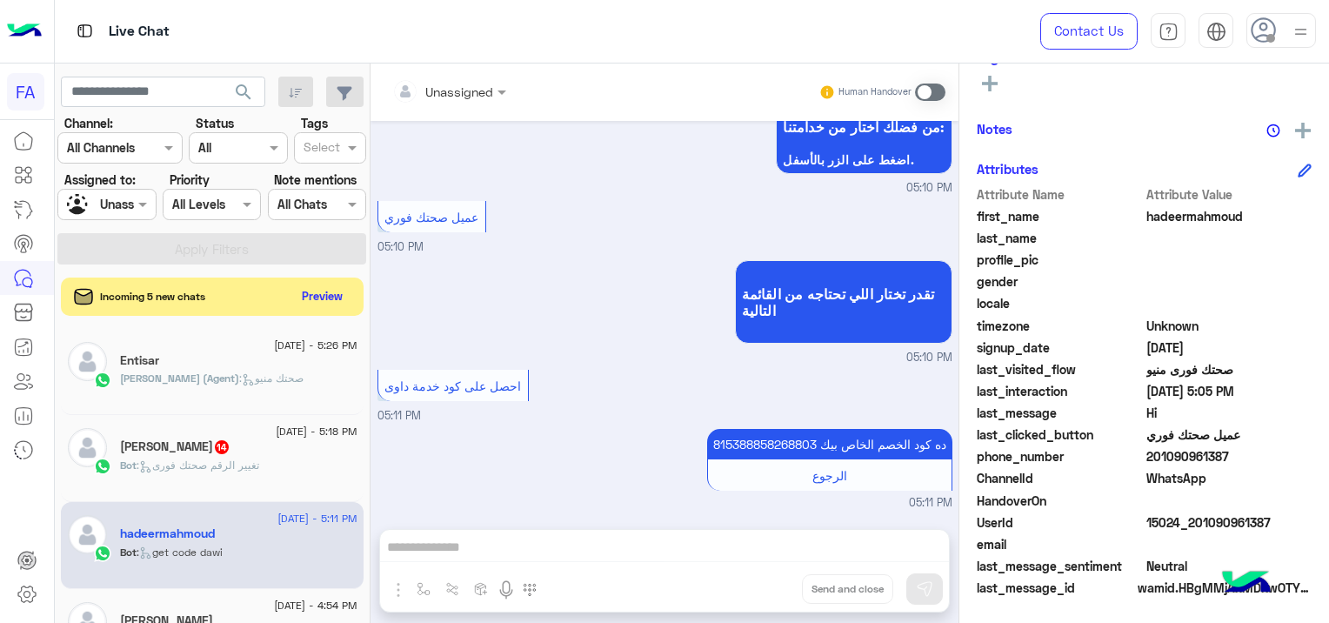
click at [215, 444] on span "14" at bounding box center [222, 447] width 14 height 14
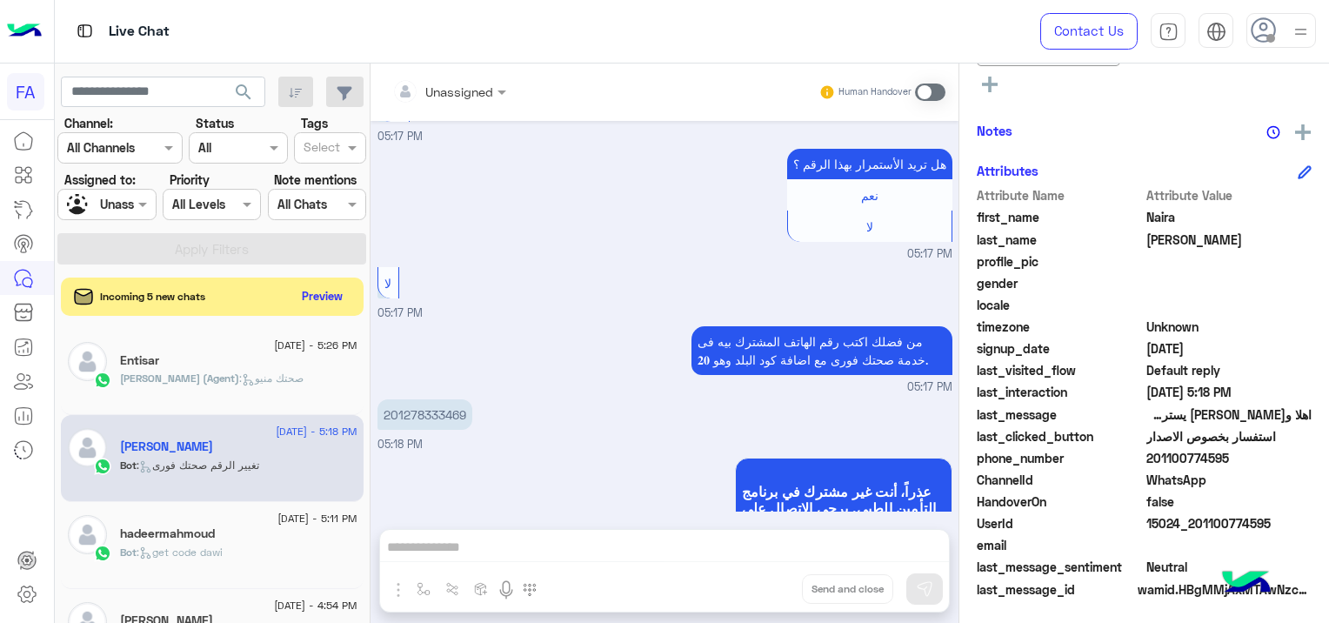
scroll to position [2872, 0]
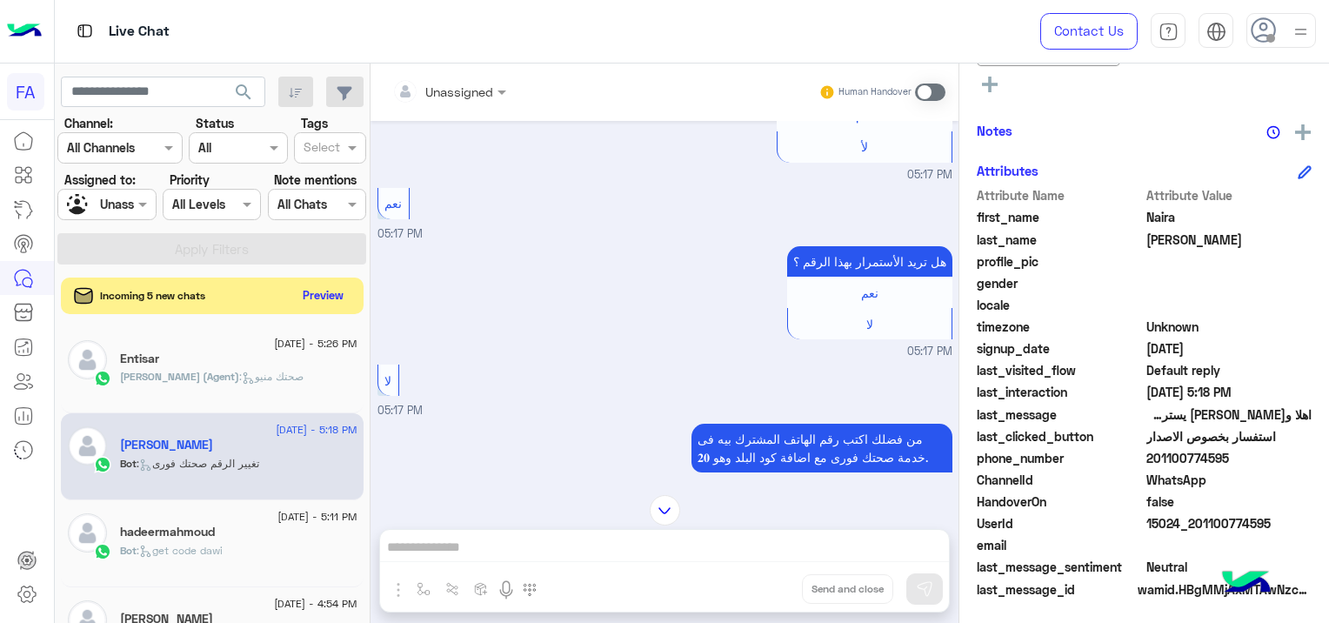
click at [317, 299] on button "Preview" at bounding box center [324, 295] width 54 height 23
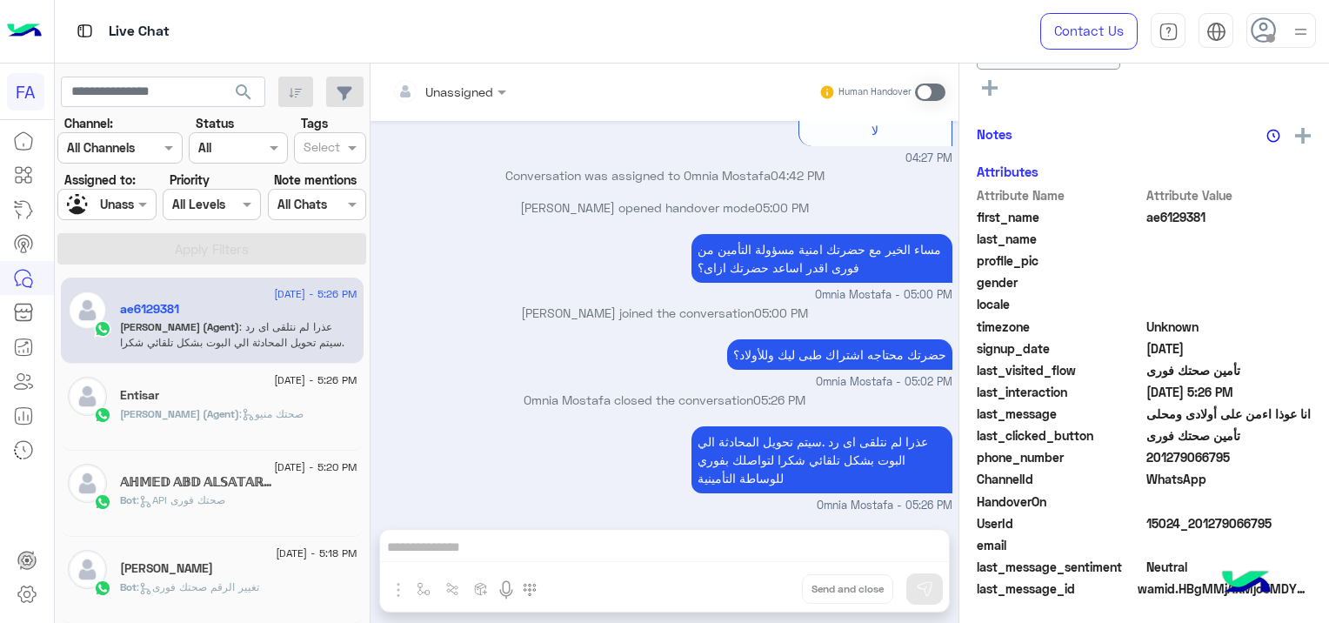
scroll to position [480, 0]
click at [280, 423] on div "[PERSON_NAME] (Agent) : صحتك منيو" at bounding box center [238, 421] width 237 height 30
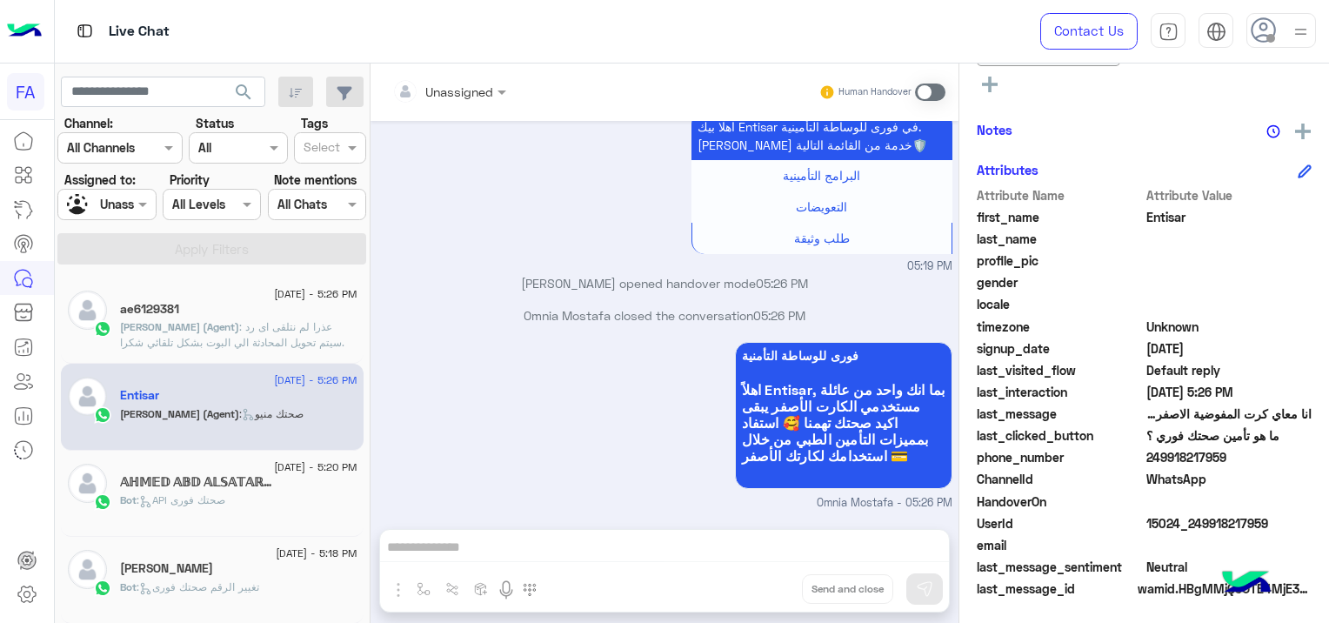
click at [288, 484] on div "𝔸ℍ𝕄𝔼𝔻 𝔸𝔹𝔻 𝔸𝕃𝕊𝔸𝕋𝔸ℝ😇✨" at bounding box center [238, 484] width 237 height 18
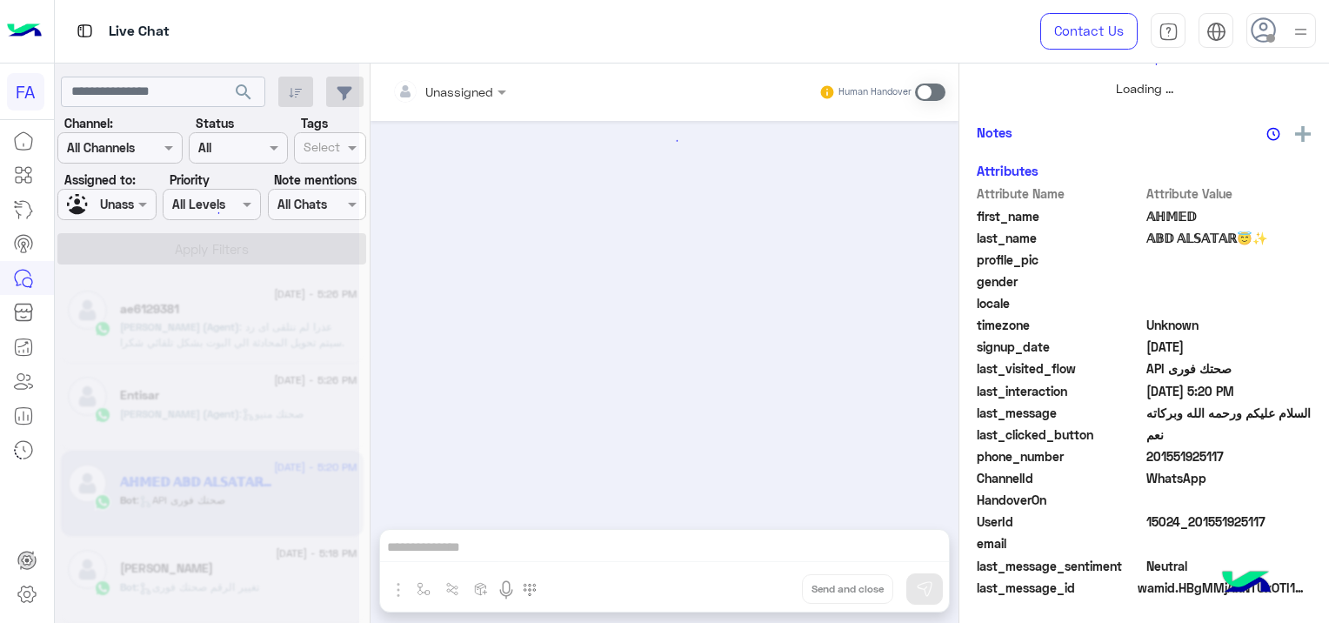
scroll to position [328, 0]
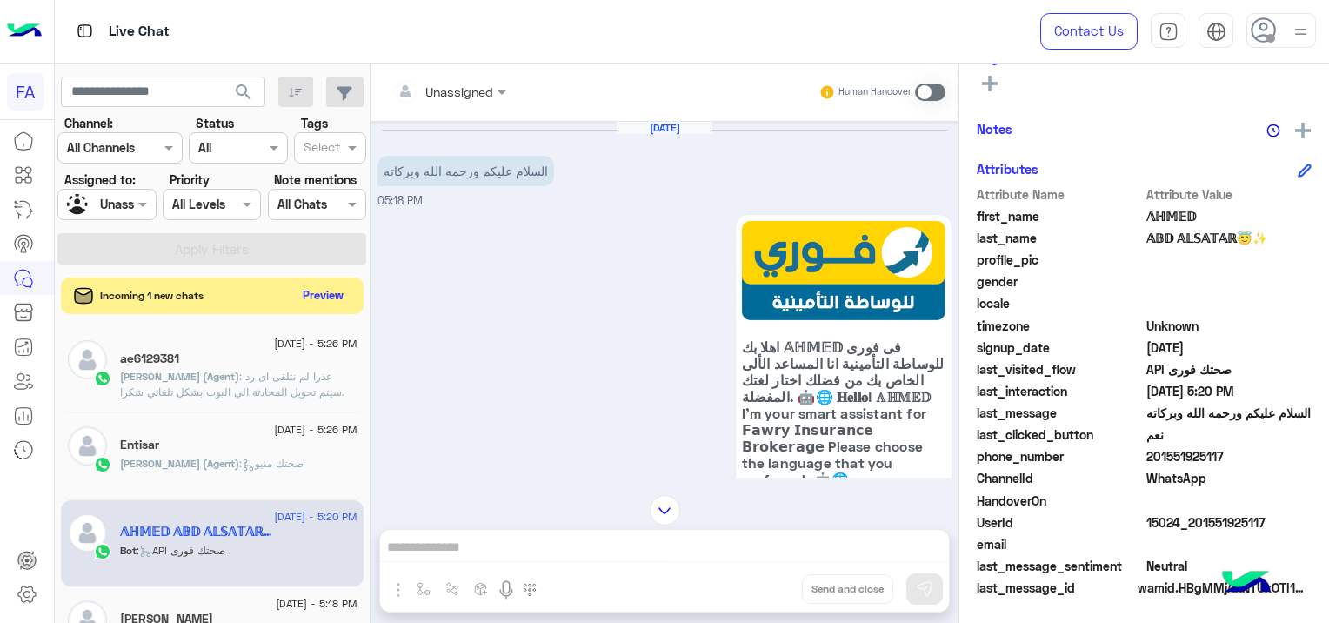
click at [313, 289] on button "Preview" at bounding box center [324, 295] width 54 height 23
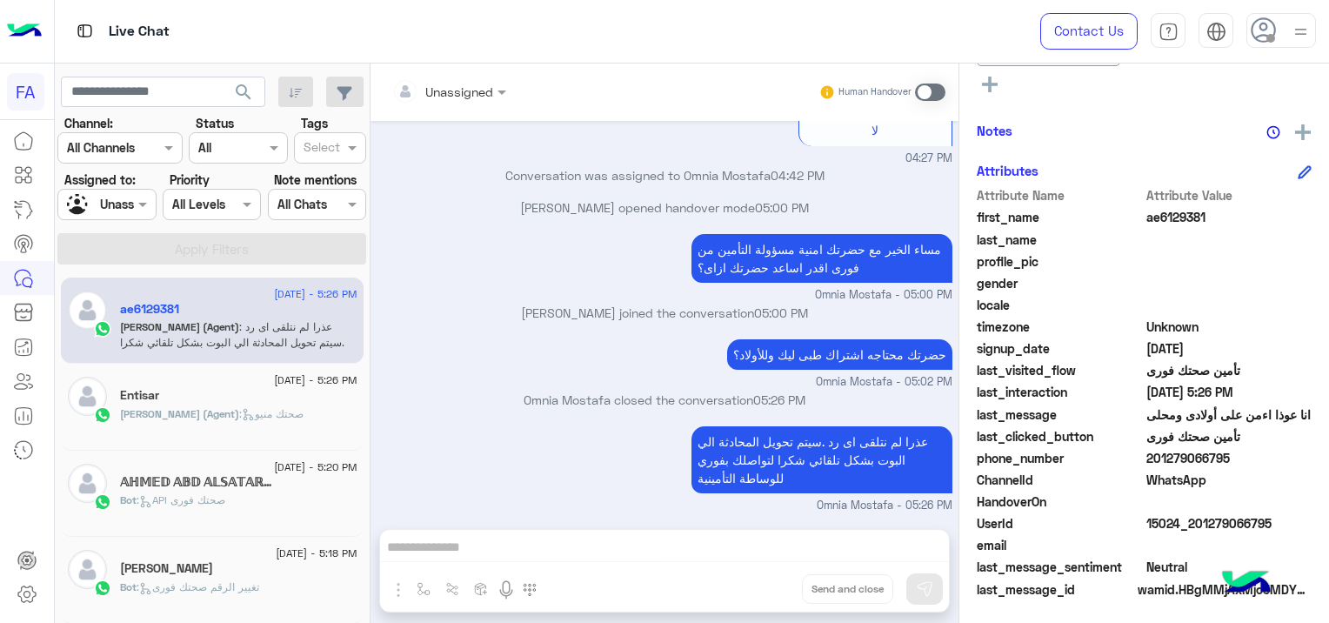
click at [275, 328] on span ": عذرا لم نتلقى اى رد .سيتم تحويل المحادثة الي البوت بشكل تلقائي شكرا لتواصلك ب…" at bounding box center [232, 342] width 224 height 44
click at [262, 420] on p "[PERSON_NAME] (Agent) : صحتك منيو" at bounding box center [212, 414] width 184 height 16
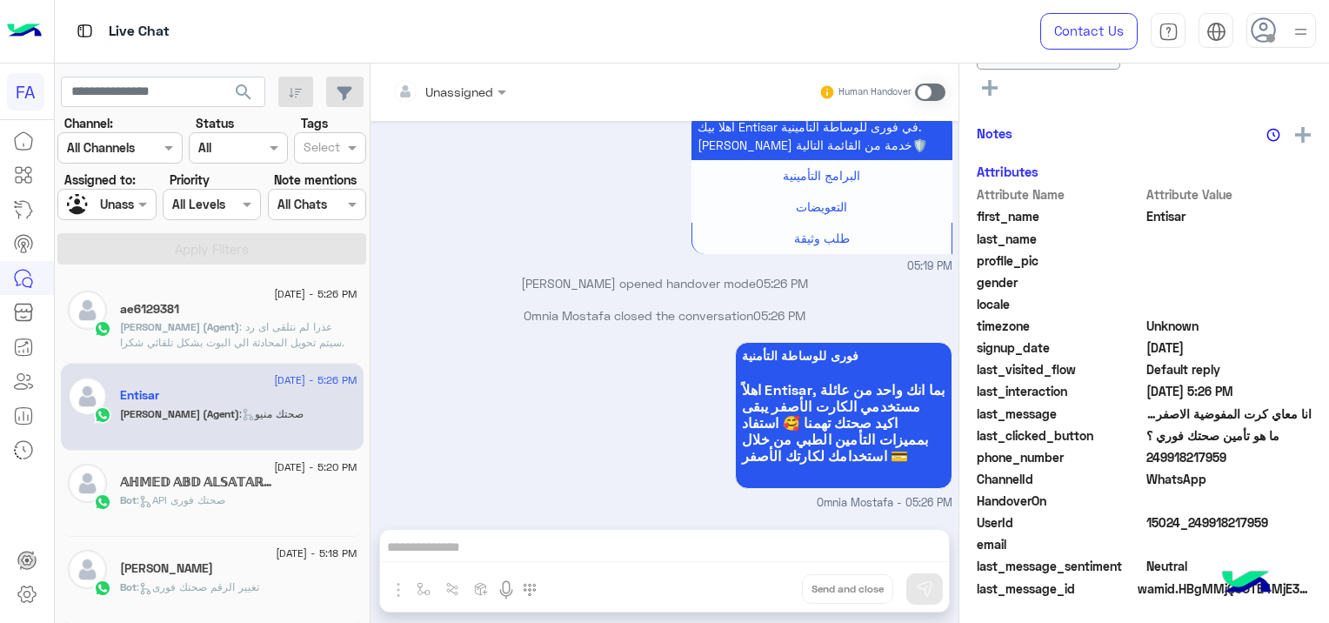
click at [274, 471] on span "[DATE] - 5:20 PM" at bounding box center [315, 467] width 83 height 16
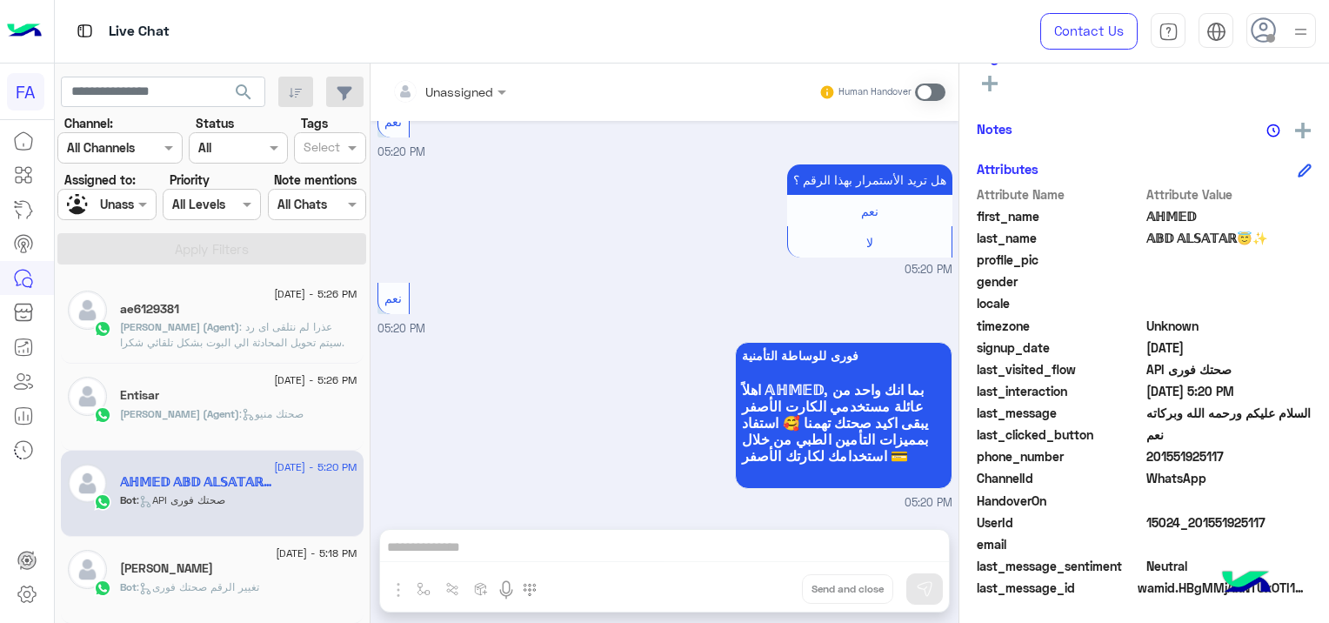
click at [228, 411] on span "[PERSON_NAME] (Agent)" at bounding box center [179, 413] width 119 height 13
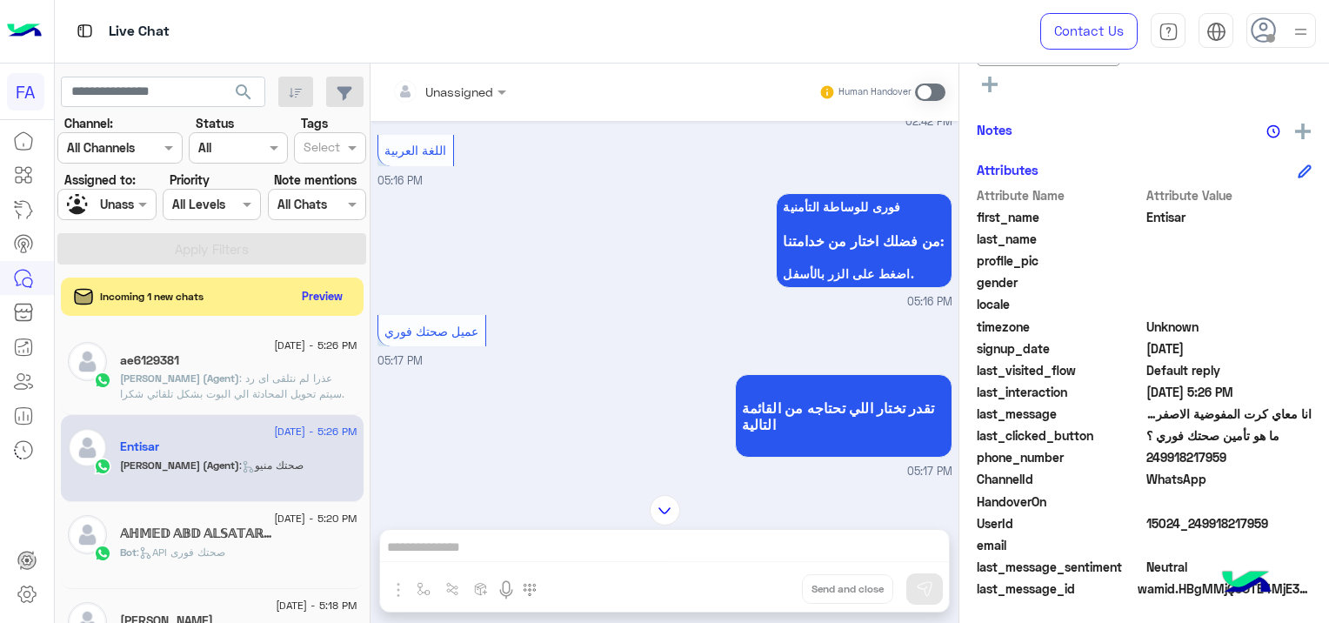
scroll to position [866, 0]
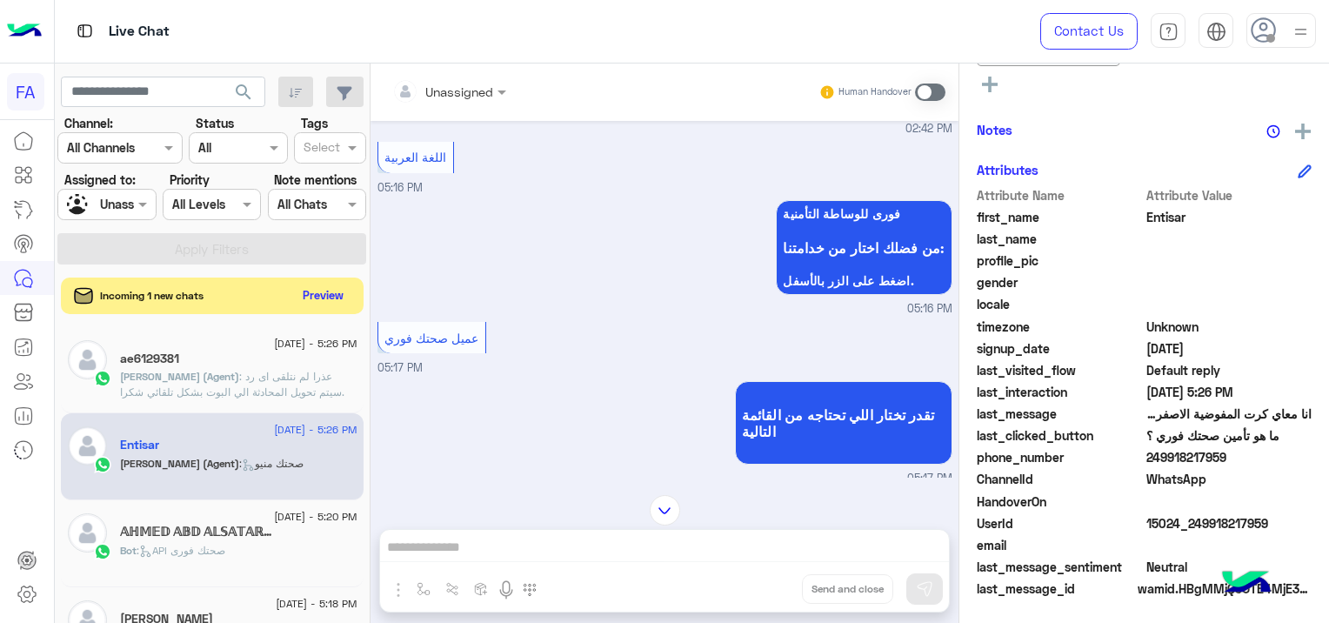
click at [324, 292] on button "Preview" at bounding box center [324, 295] width 54 height 23
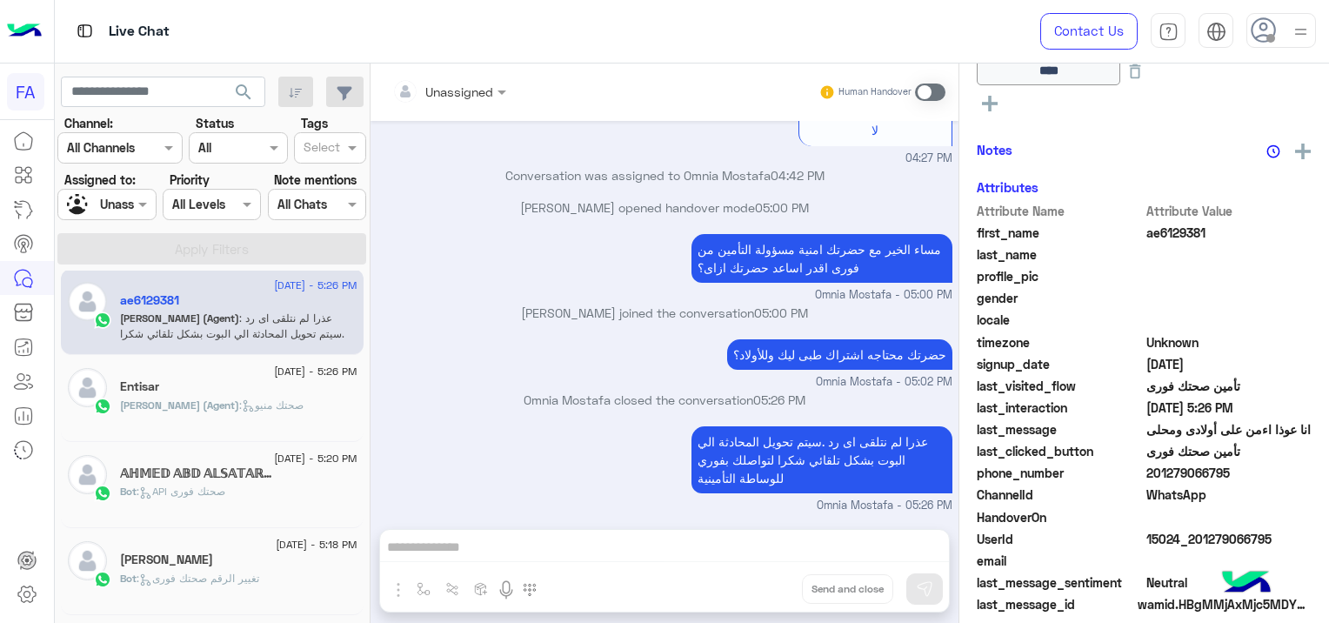
scroll to position [477, 0]
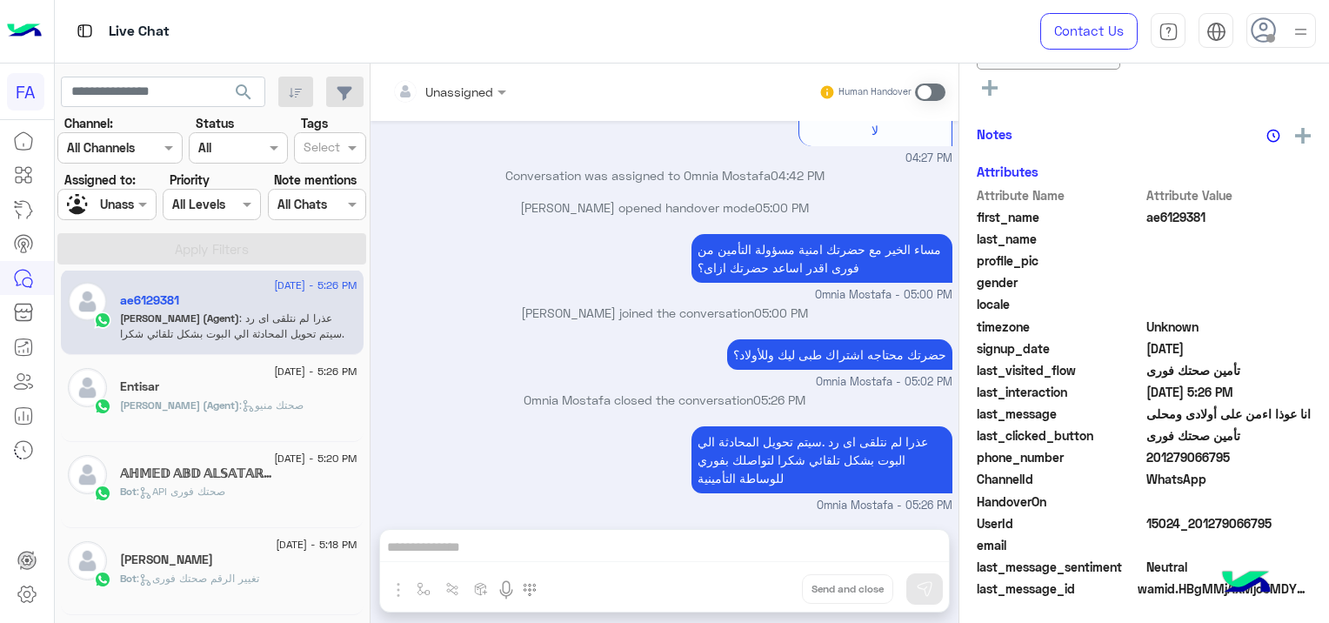
click at [254, 407] on icon at bounding box center [248, 405] width 13 height 13
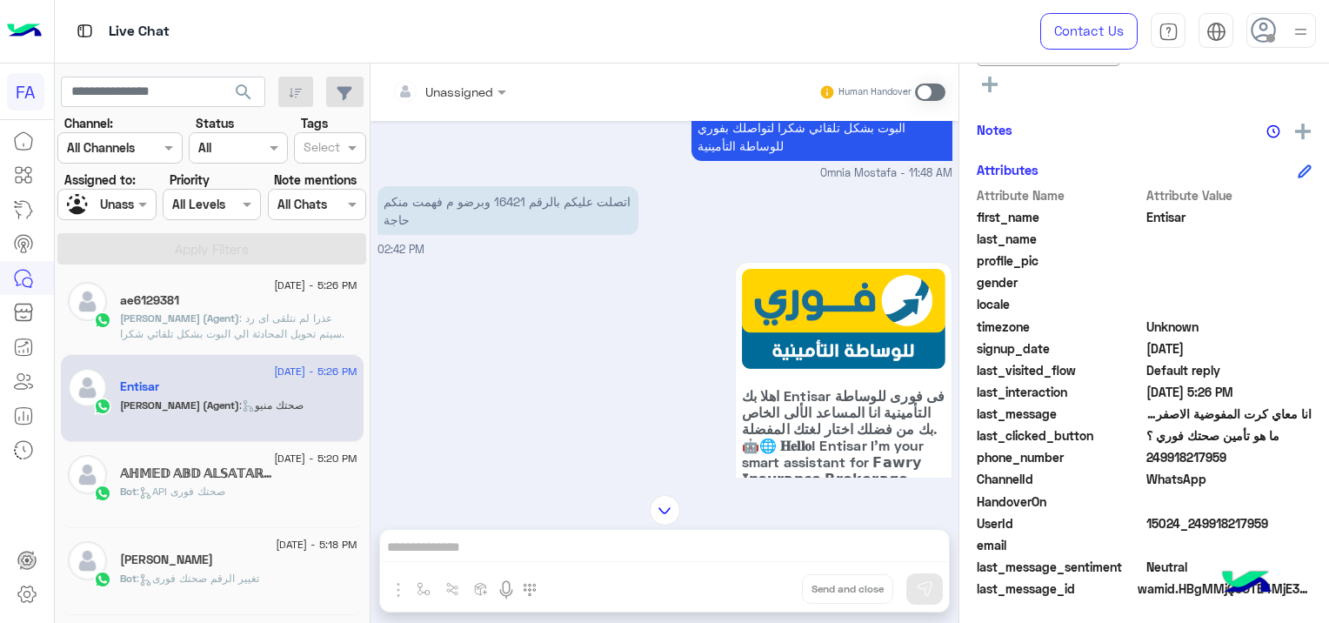
scroll to position [344, 0]
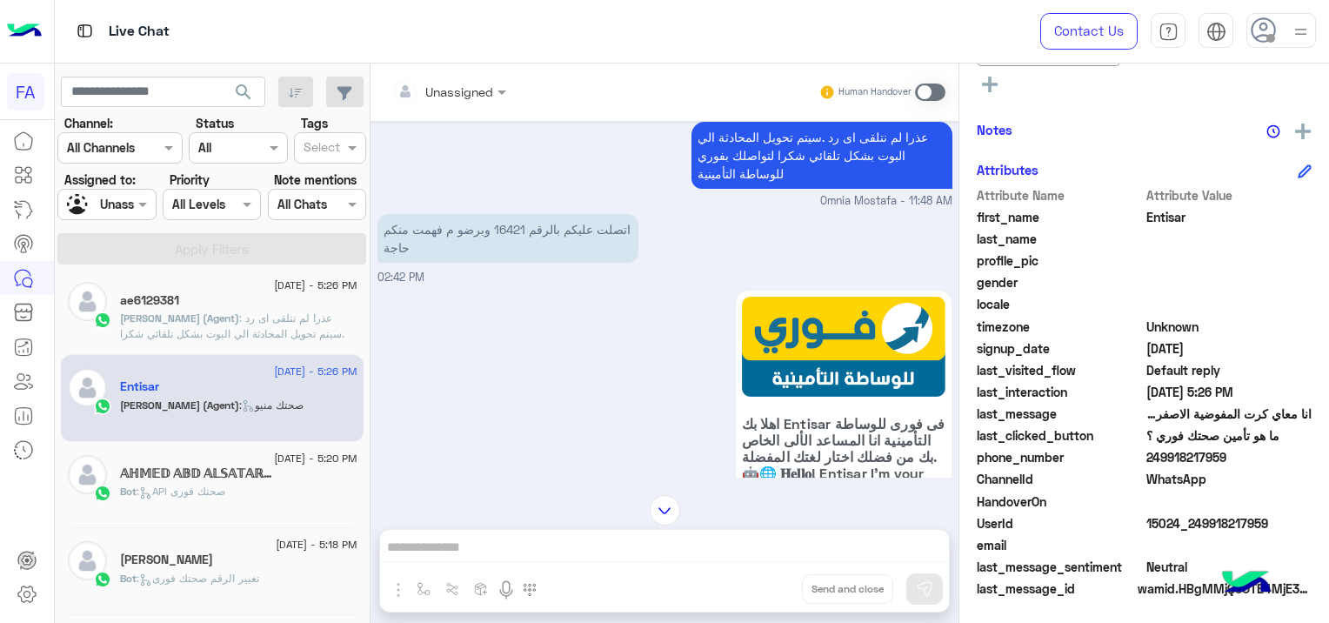
click at [266, 468] on h5 "𝔸ℍ𝕄𝔼𝔻 𝔸𝔹𝔻 𝔸𝕃𝕊𝔸𝕋𝔸ℝ😇✨" at bounding box center [203, 473] width 166 height 15
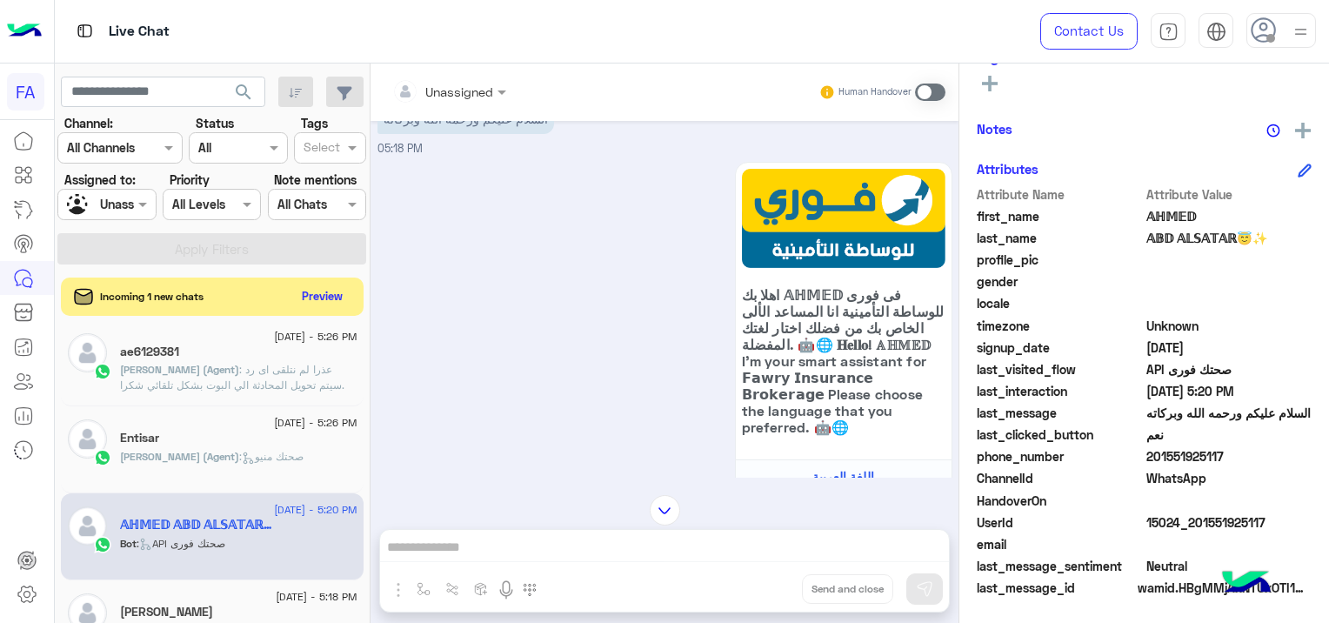
scroll to position [5, 0]
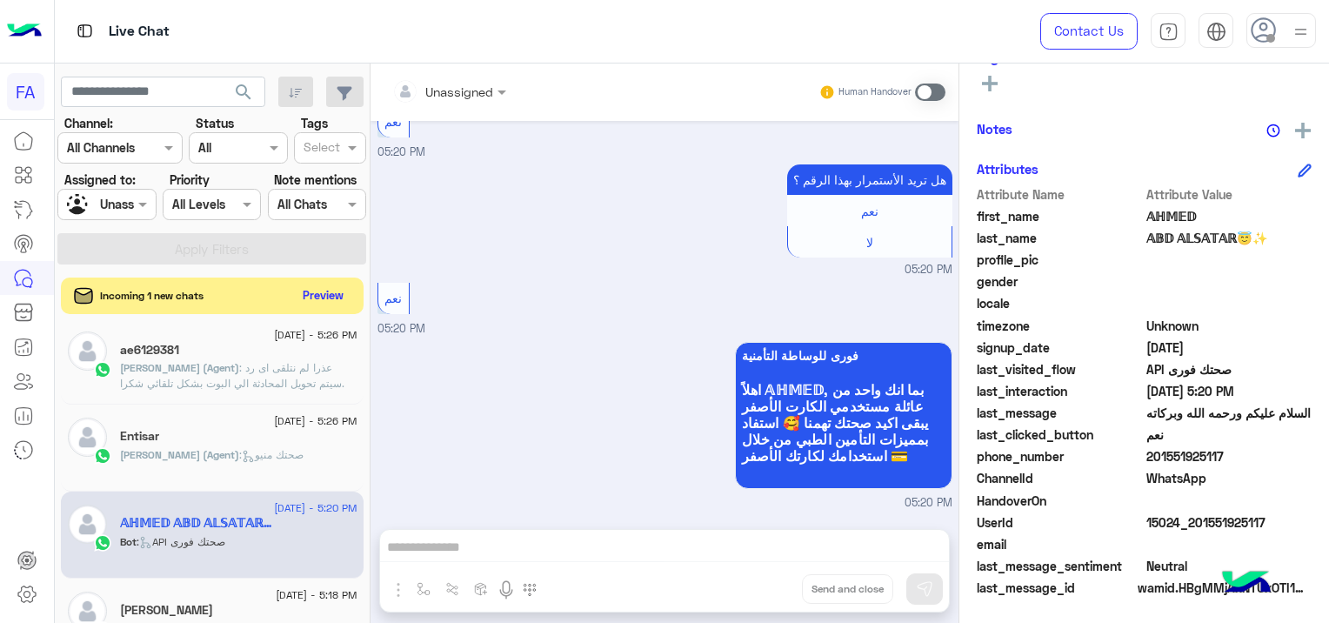
click at [325, 291] on button "Preview" at bounding box center [324, 295] width 54 height 23
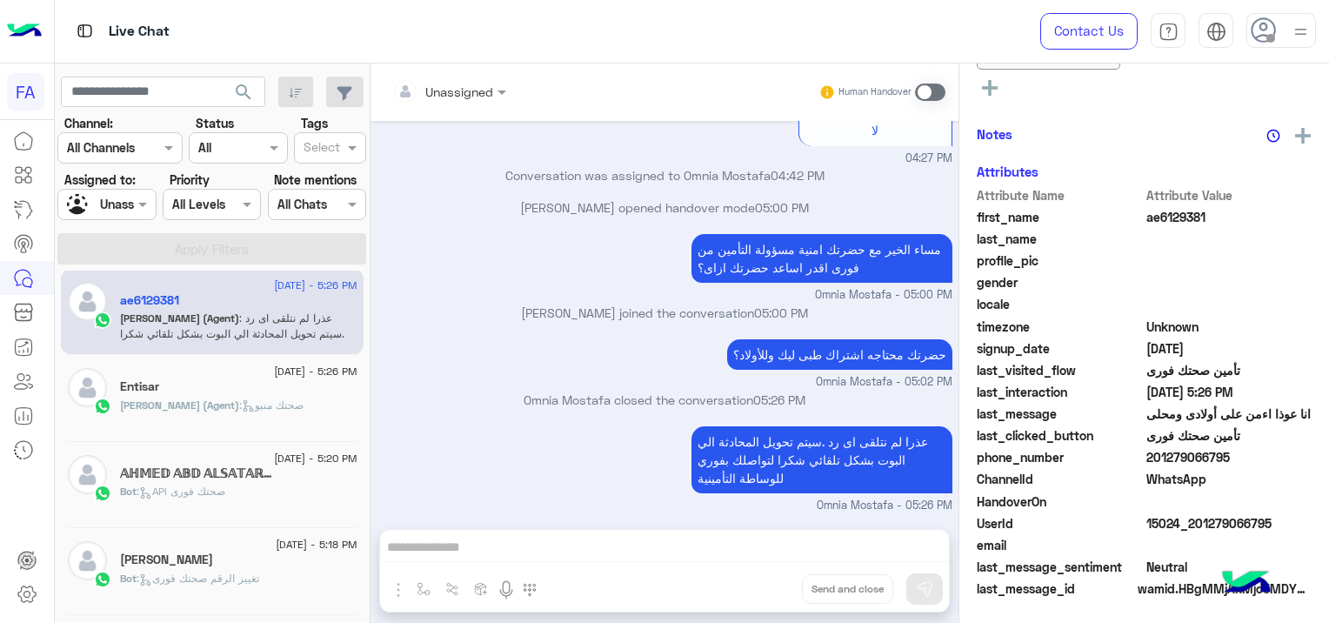
scroll to position [480, 0]
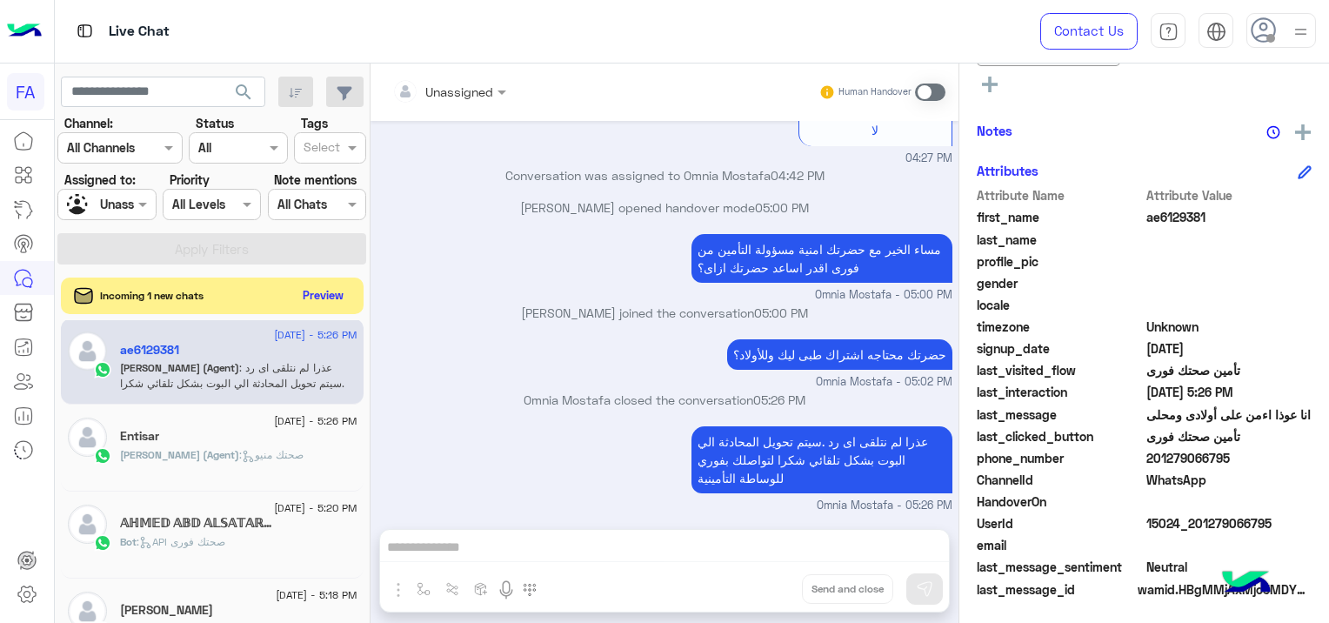
click at [311, 297] on button "Preview" at bounding box center [324, 295] width 54 height 23
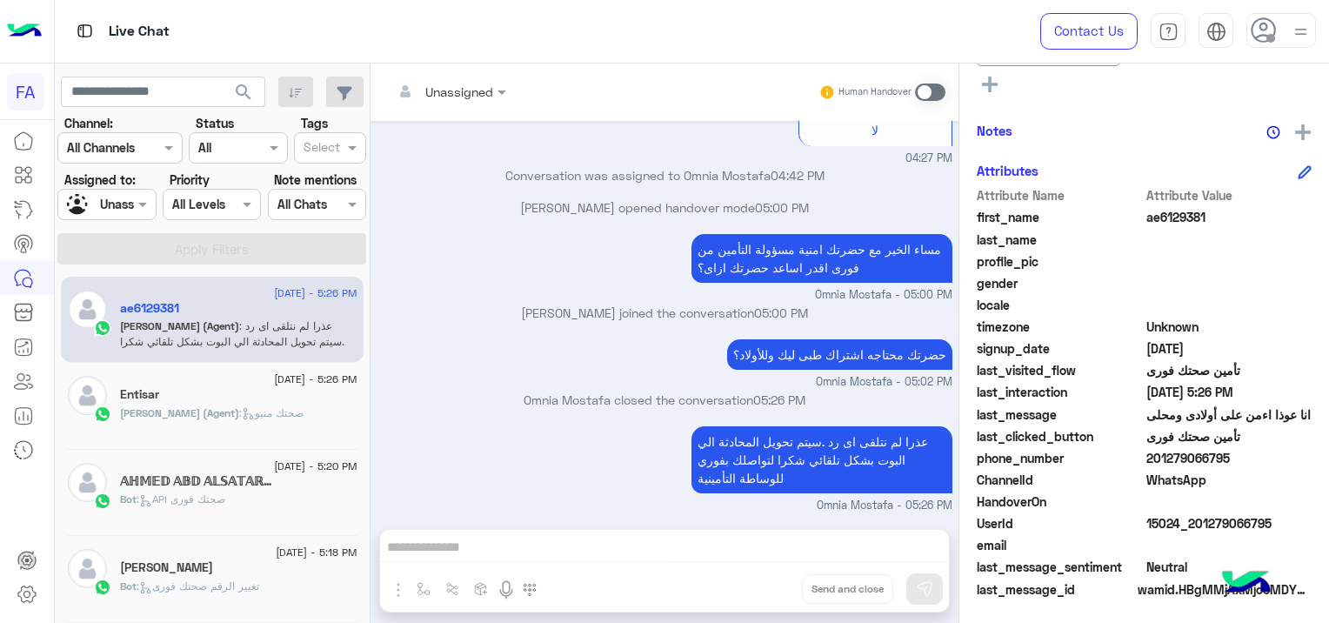
scroll to position [0, 0]
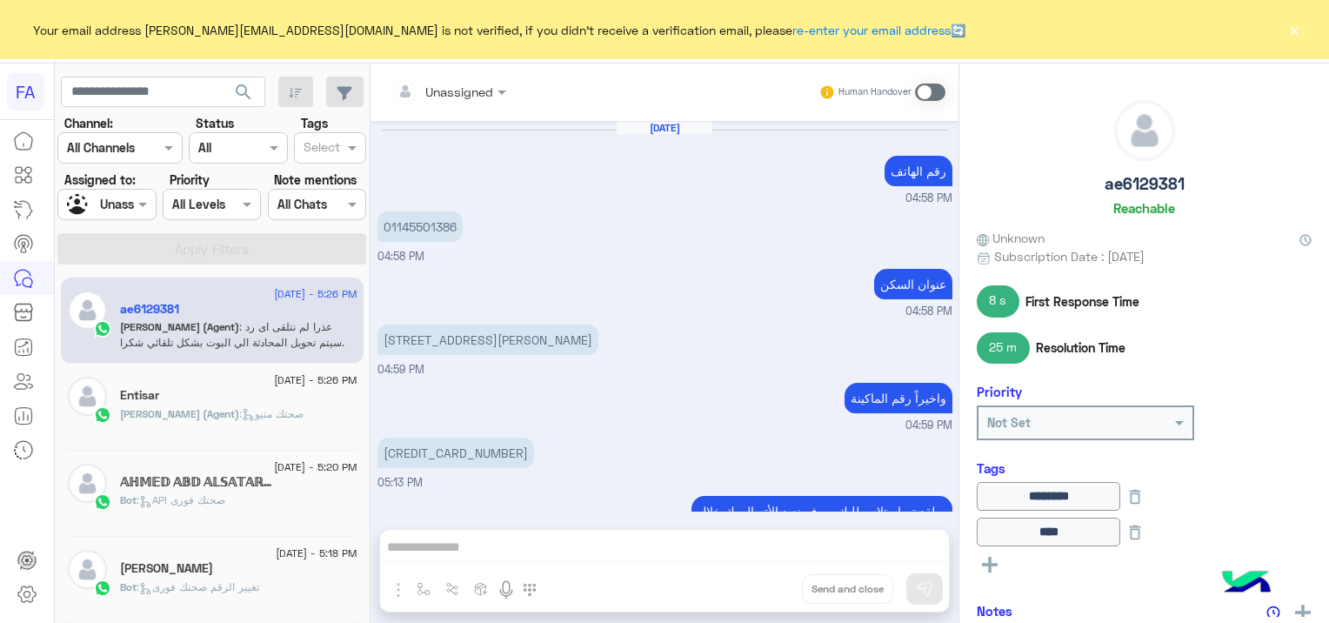
scroll to position [1015, 0]
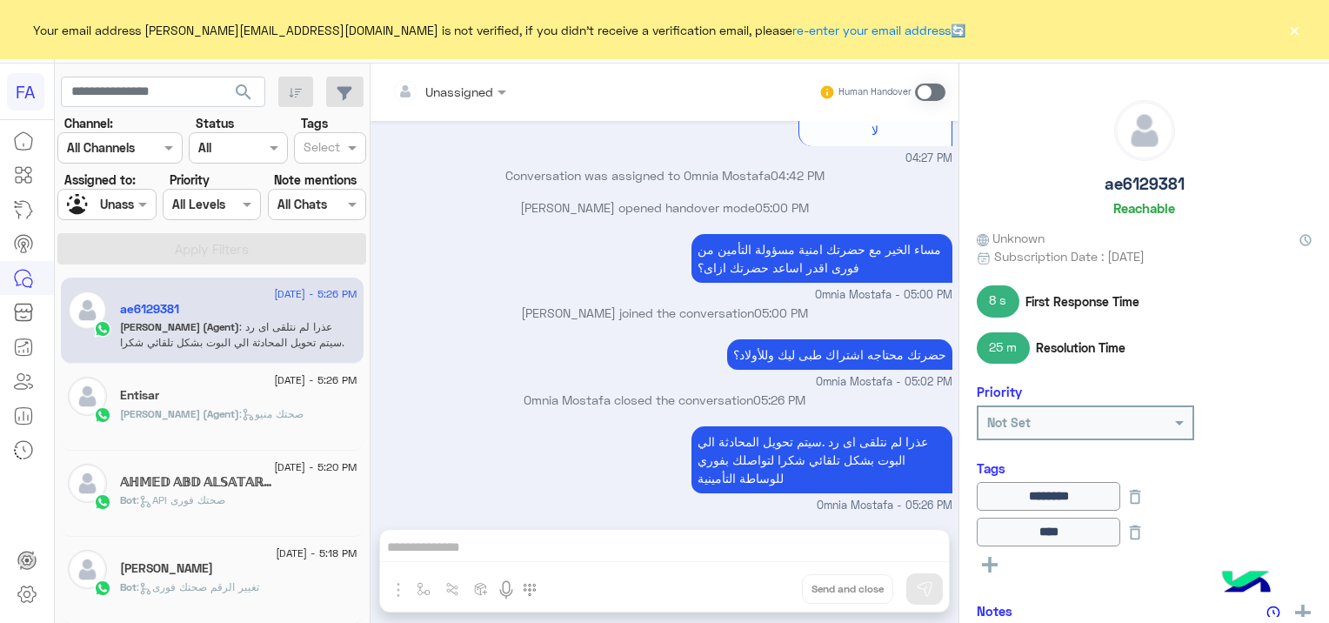
click at [1293, 23] on button "×" at bounding box center [1294, 29] width 17 height 17
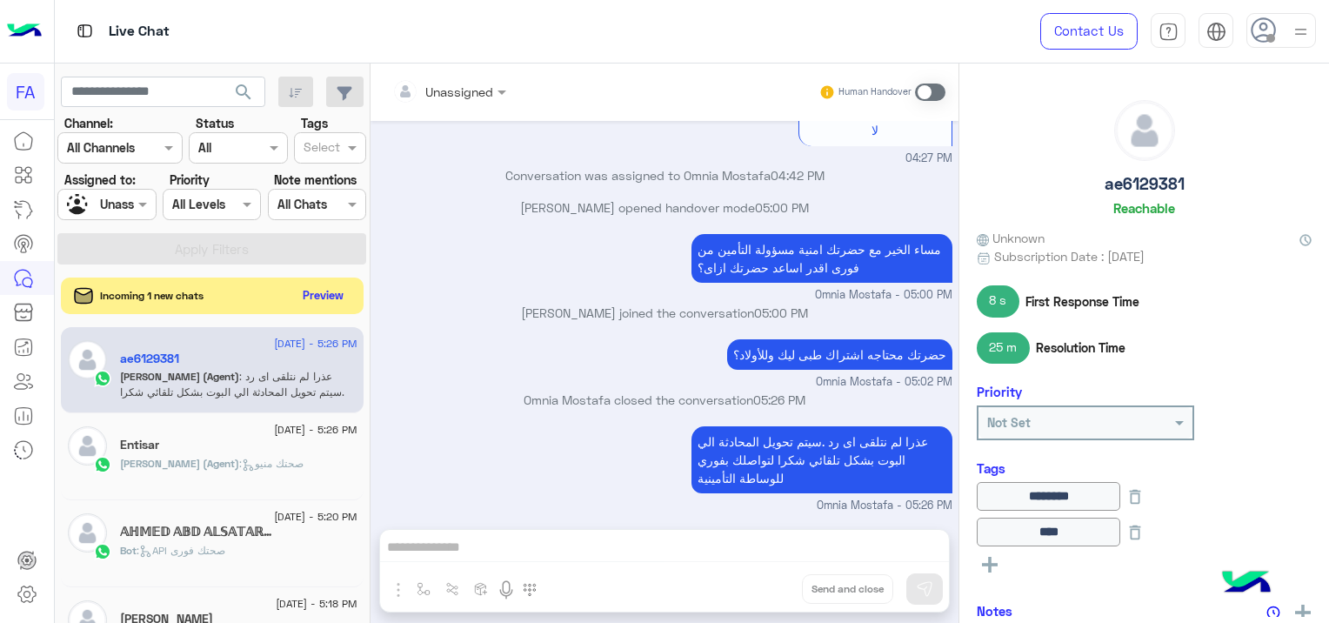
click at [310, 296] on button "Preview" at bounding box center [324, 295] width 54 height 23
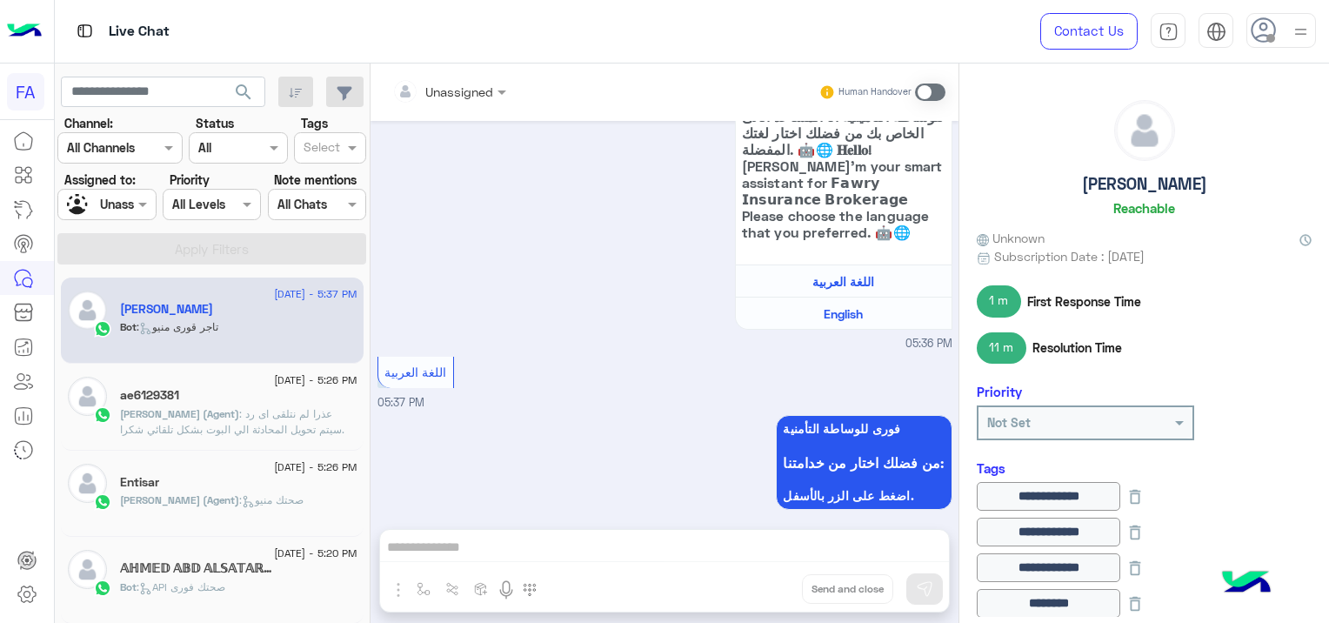
scroll to position [2222, 0]
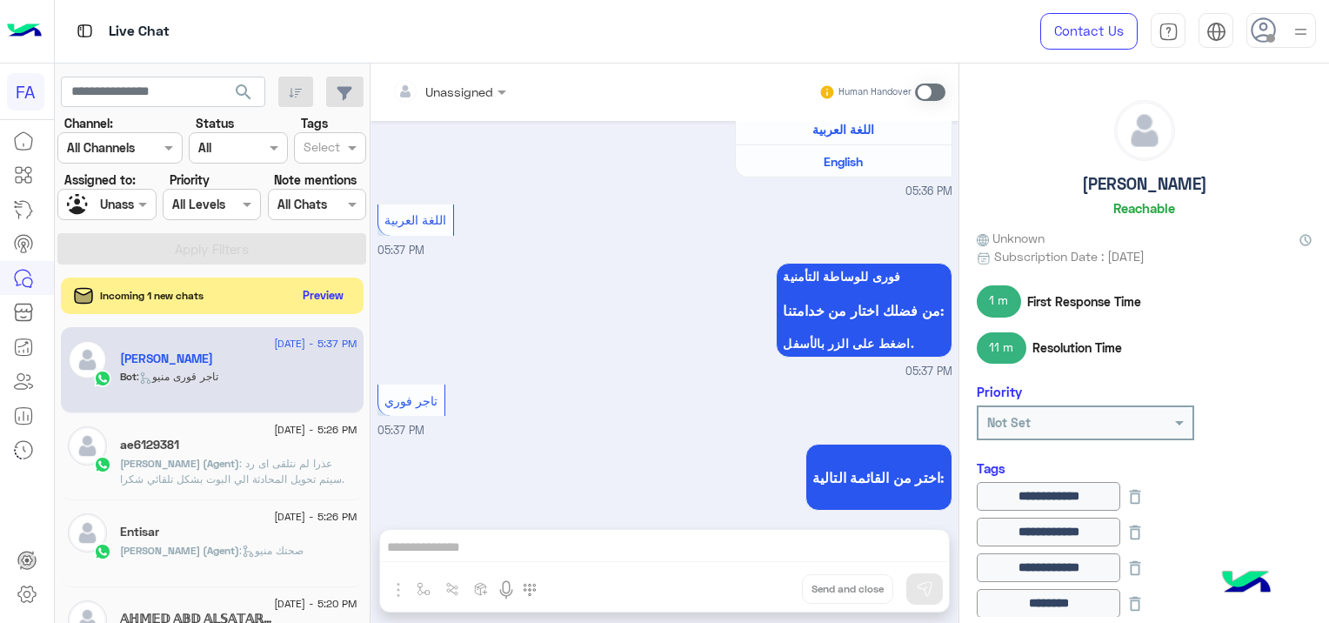
click at [325, 295] on button "Preview" at bounding box center [324, 295] width 54 height 23
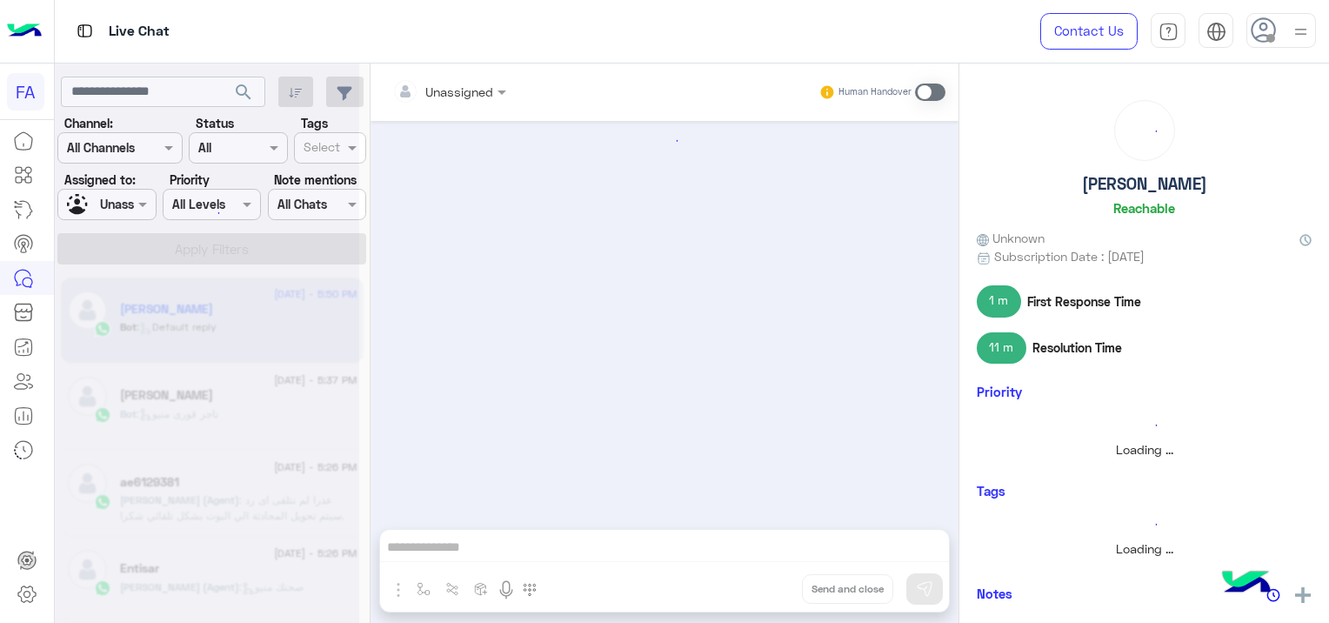
scroll to position [877, 0]
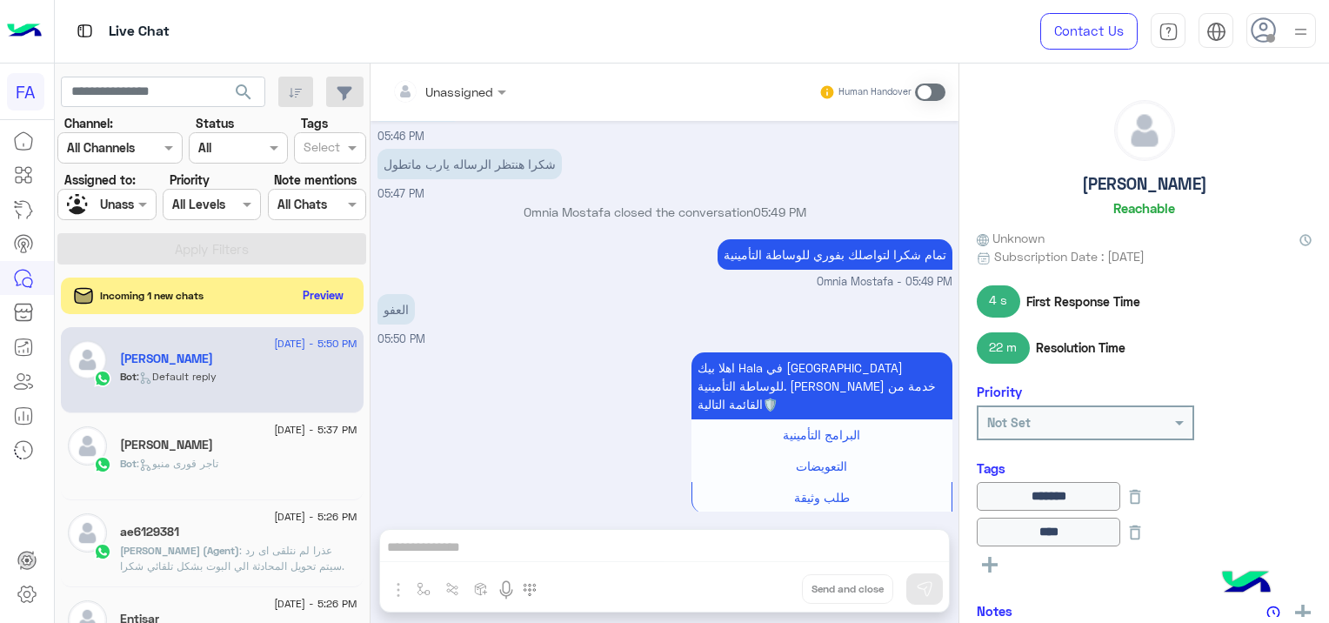
click at [324, 295] on button "Preview" at bounding box center [324, 295] width 54 height 23
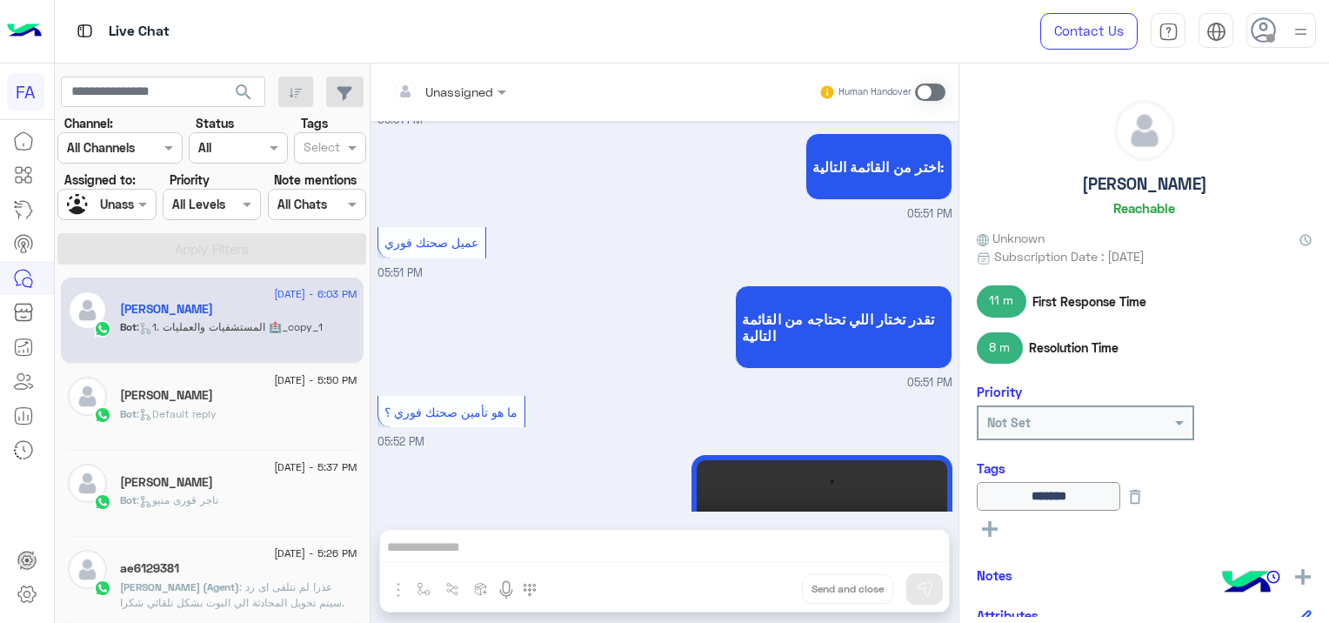
scroll to position [4779, 0]
